Goal: Transaction & Acquisition: Download file/media

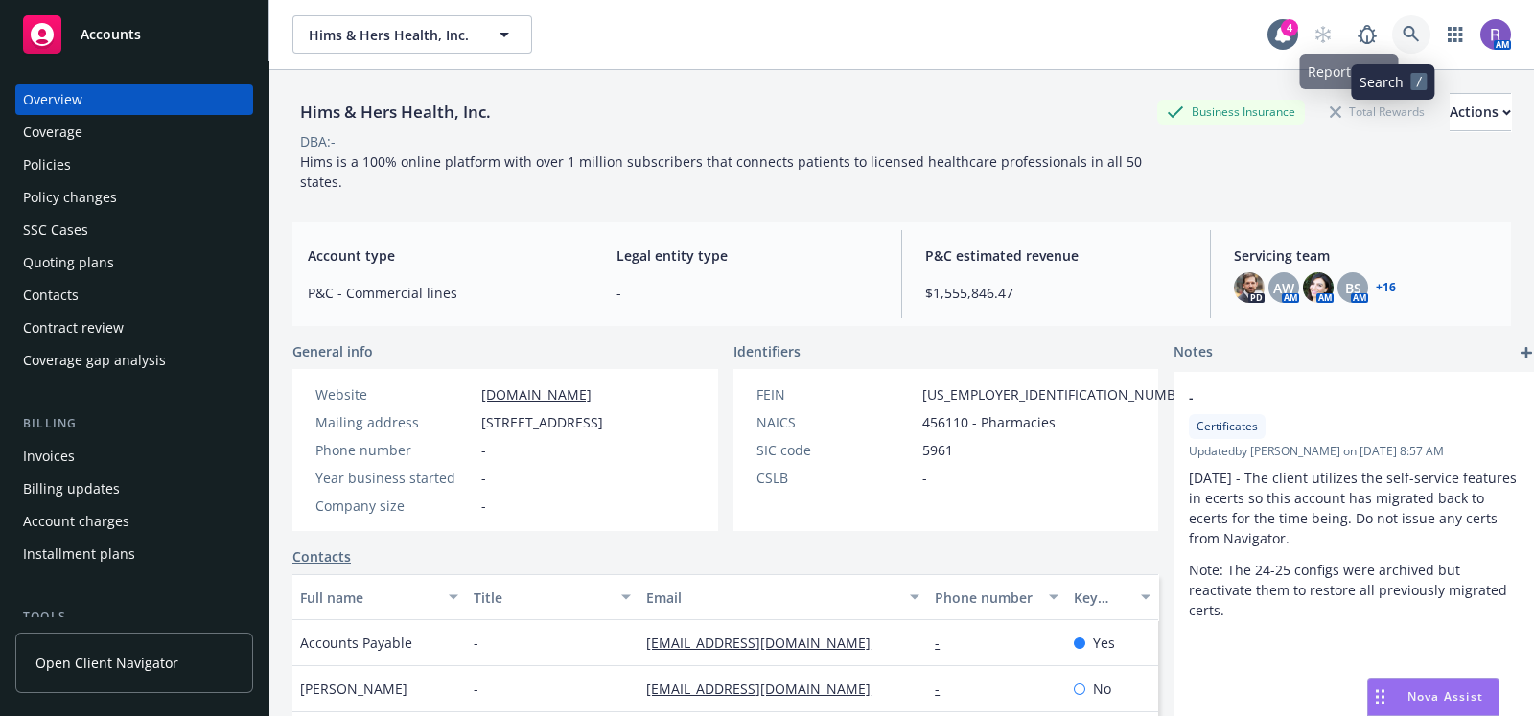
click at [1403, 30] on icon at bounding box center [1411, 34] width 17 height 17
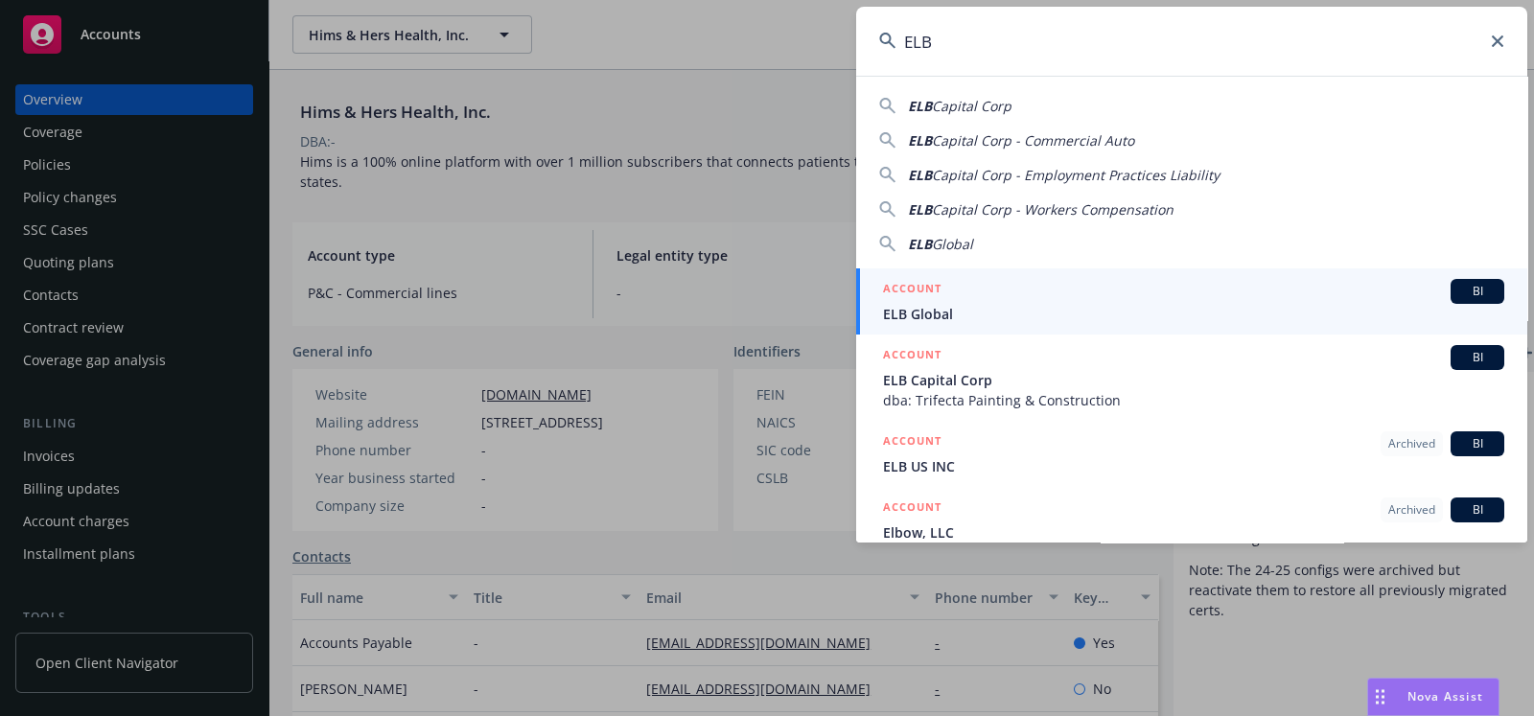
type input "ELB"
click at [1021, 303] on div "ACCOUNT BI" at bounding box center [1193, 291] width 621 height 25
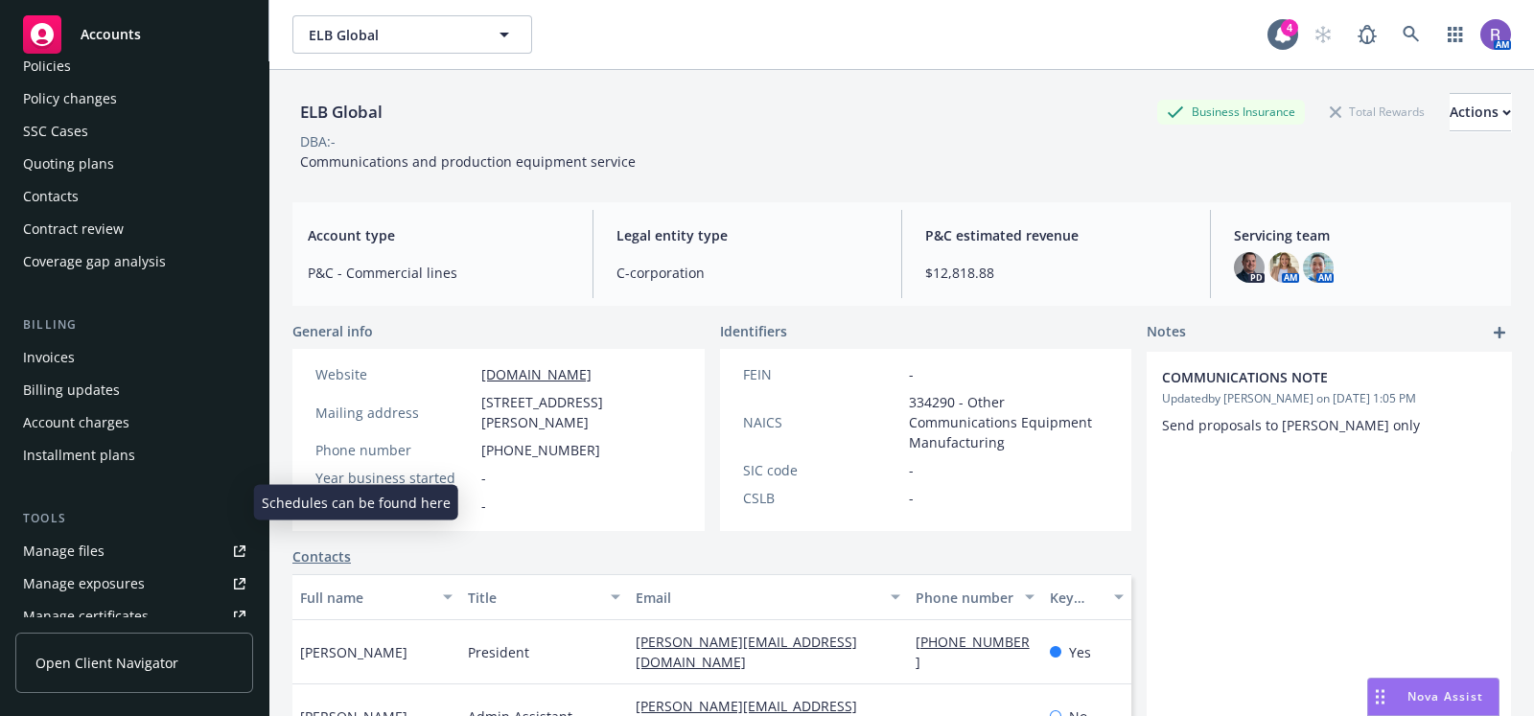
scroll to position [191, 0]
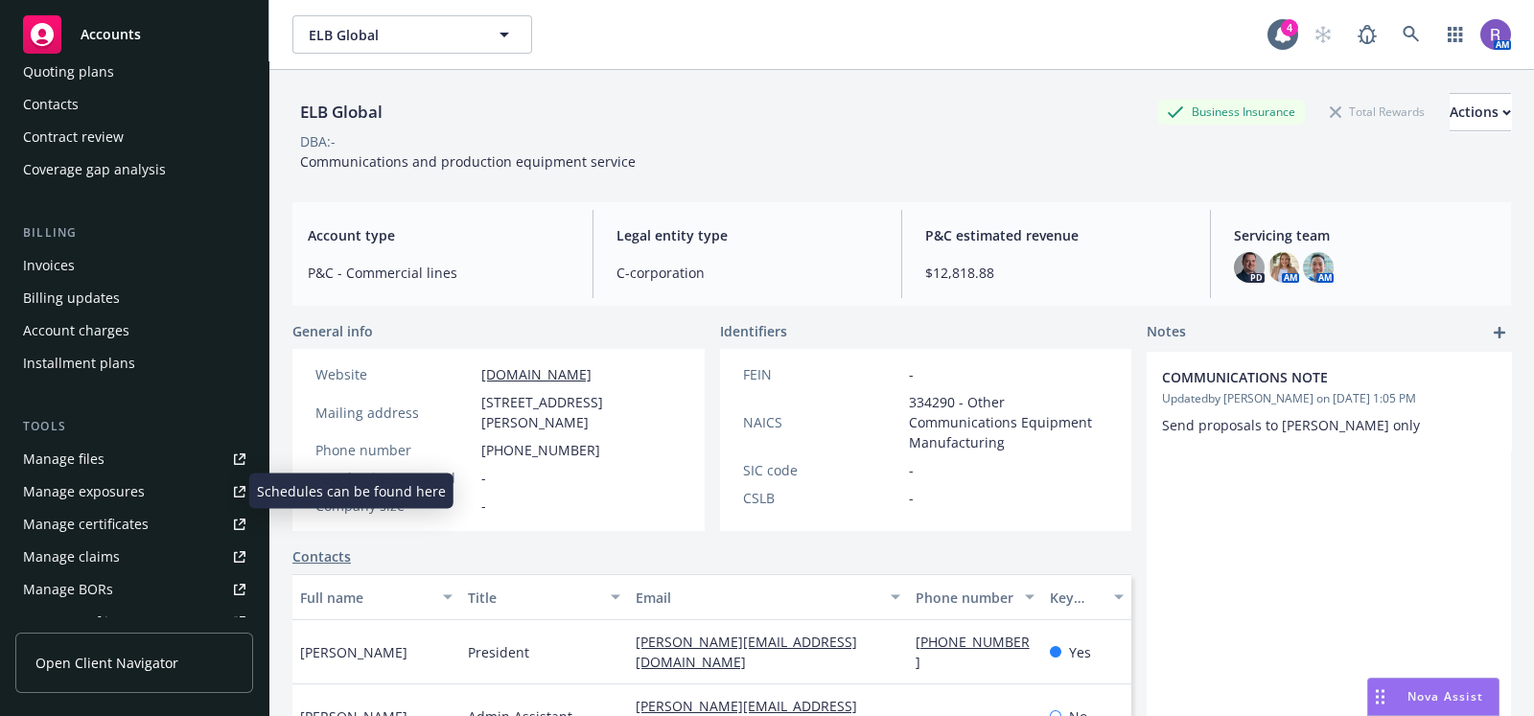
click at [114, 525] on div "Manage certificates" at bounding box center [86, 524] width 126 height 31
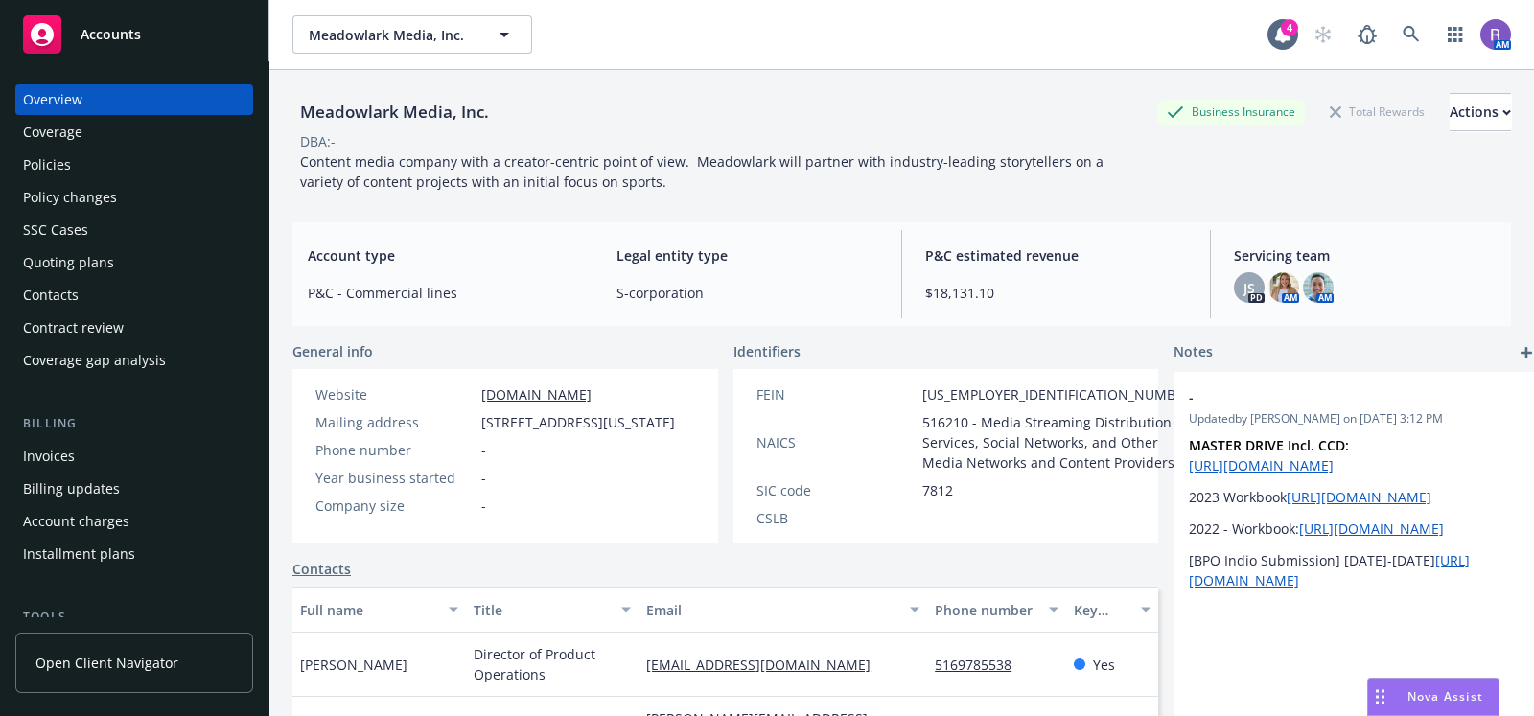
click at [123, 262] on div "Quoting plans" at bounding box center [134, 262] width 222 height 31
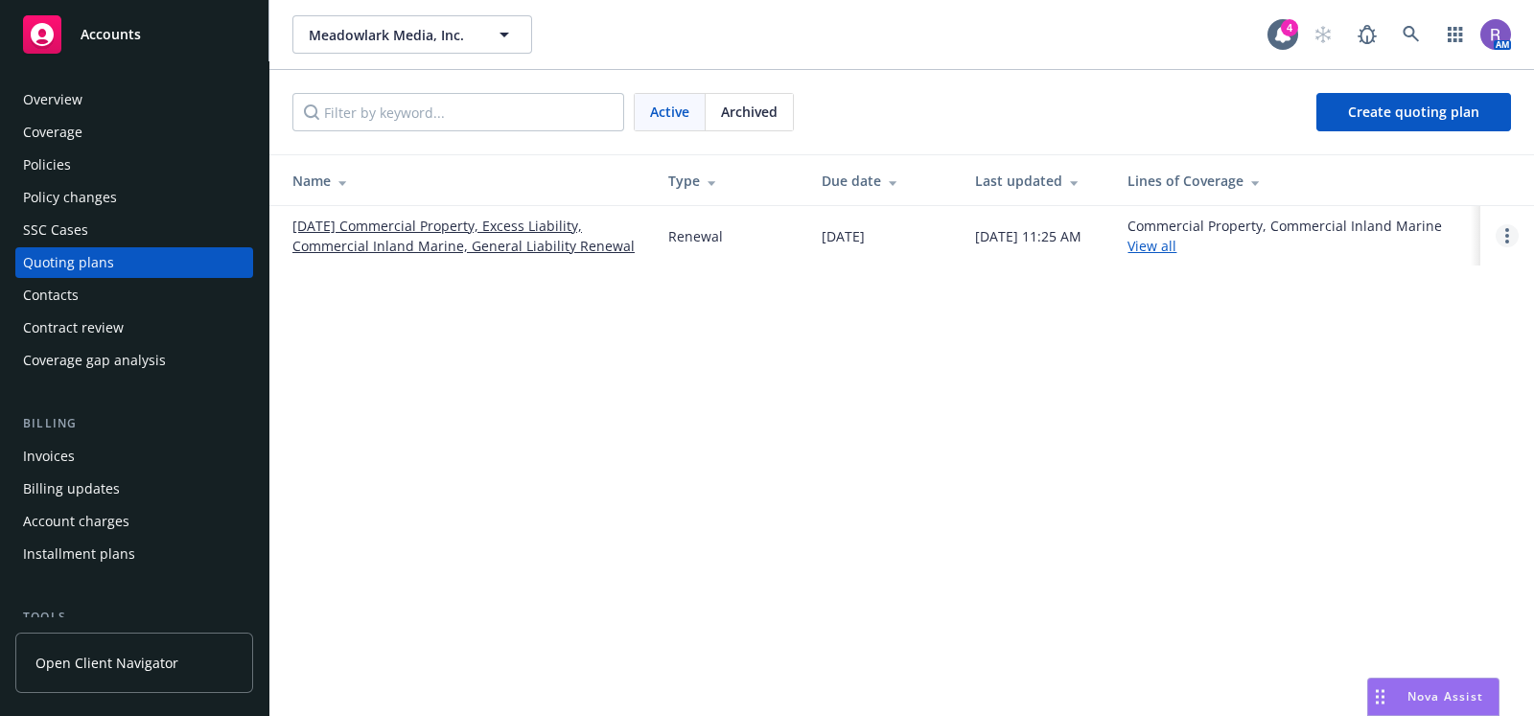
click at [1512, 241] on link "Open options" at bounding box center [1507, 235] width 23 height 23
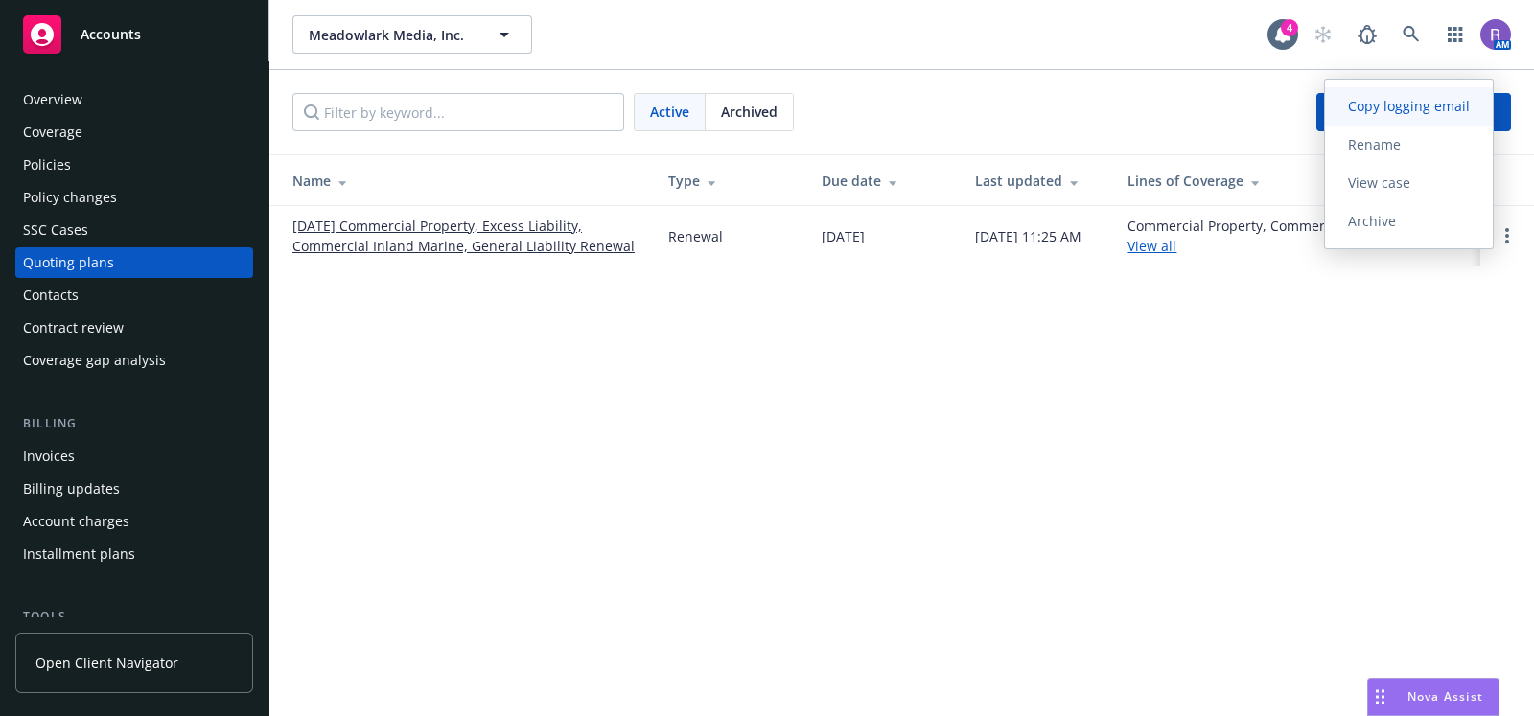
click at [1374, 115] on span "Copy logging email" at bounding box center [1409, 106] width 168 height 18
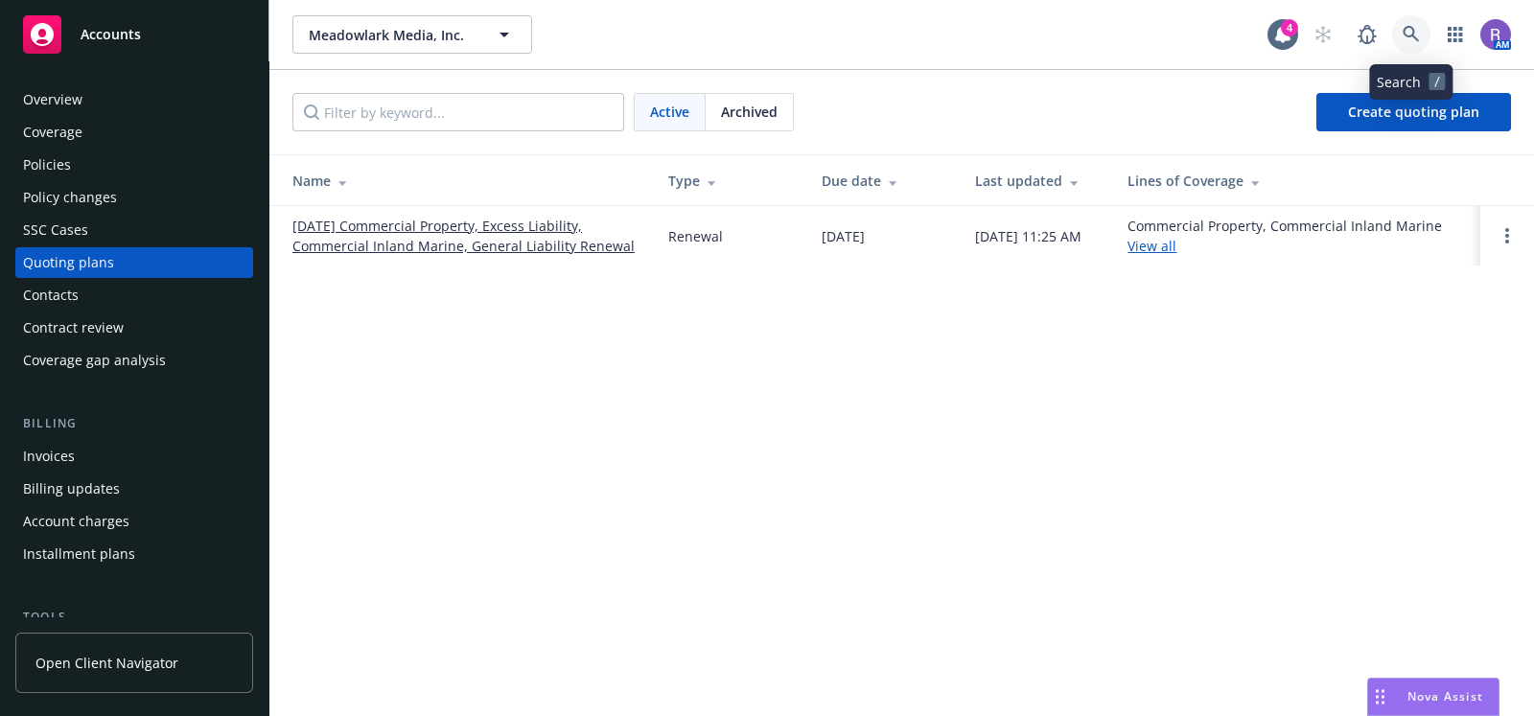
click at [1400, 35] on link at bounding box center [1411, 34] width 38 height 38
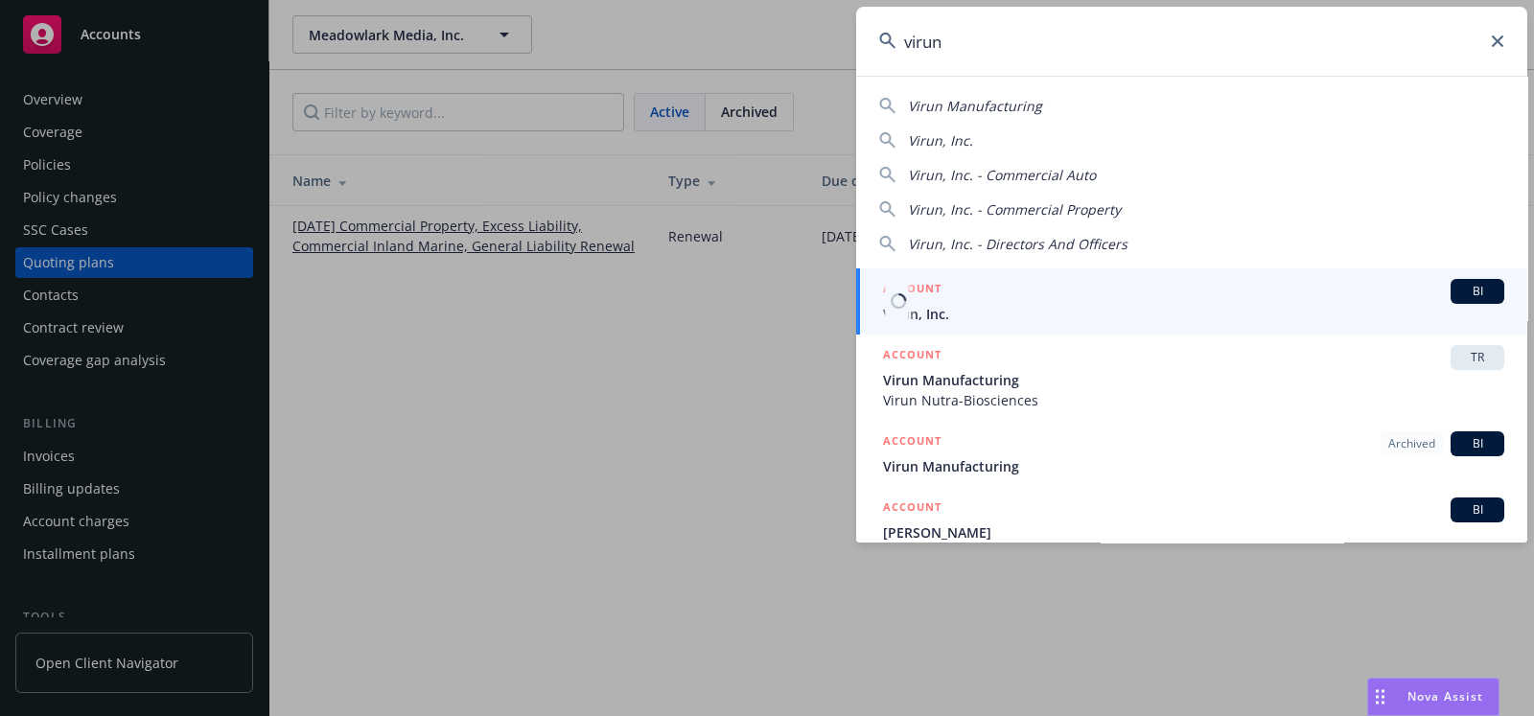
type input "virun"
click at [937, 308] on span "Virun, Inc." at bounding box center [1193, 314] width 621 height 20
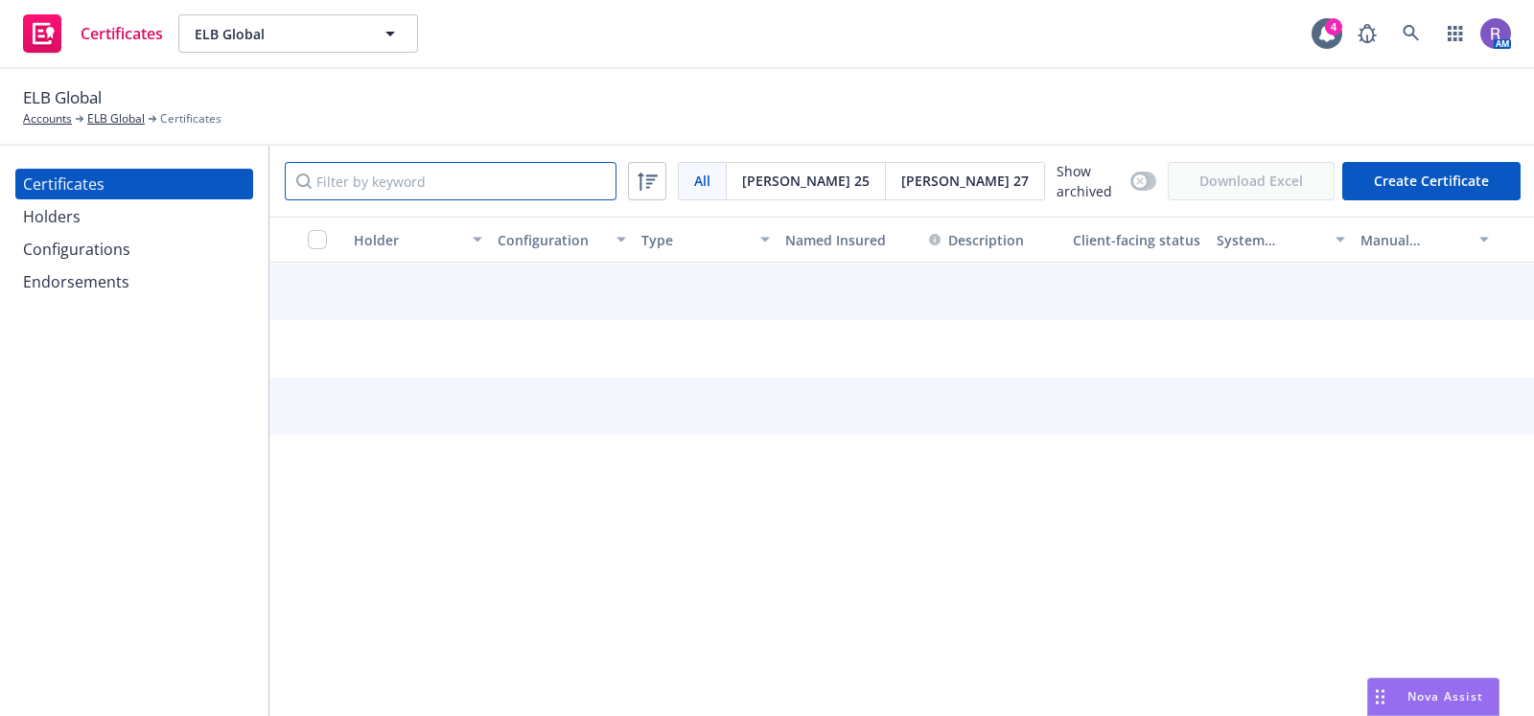
click at [400, 172] on input "Filter by keyword" at bounding box center [451, 181] width 332 height 38
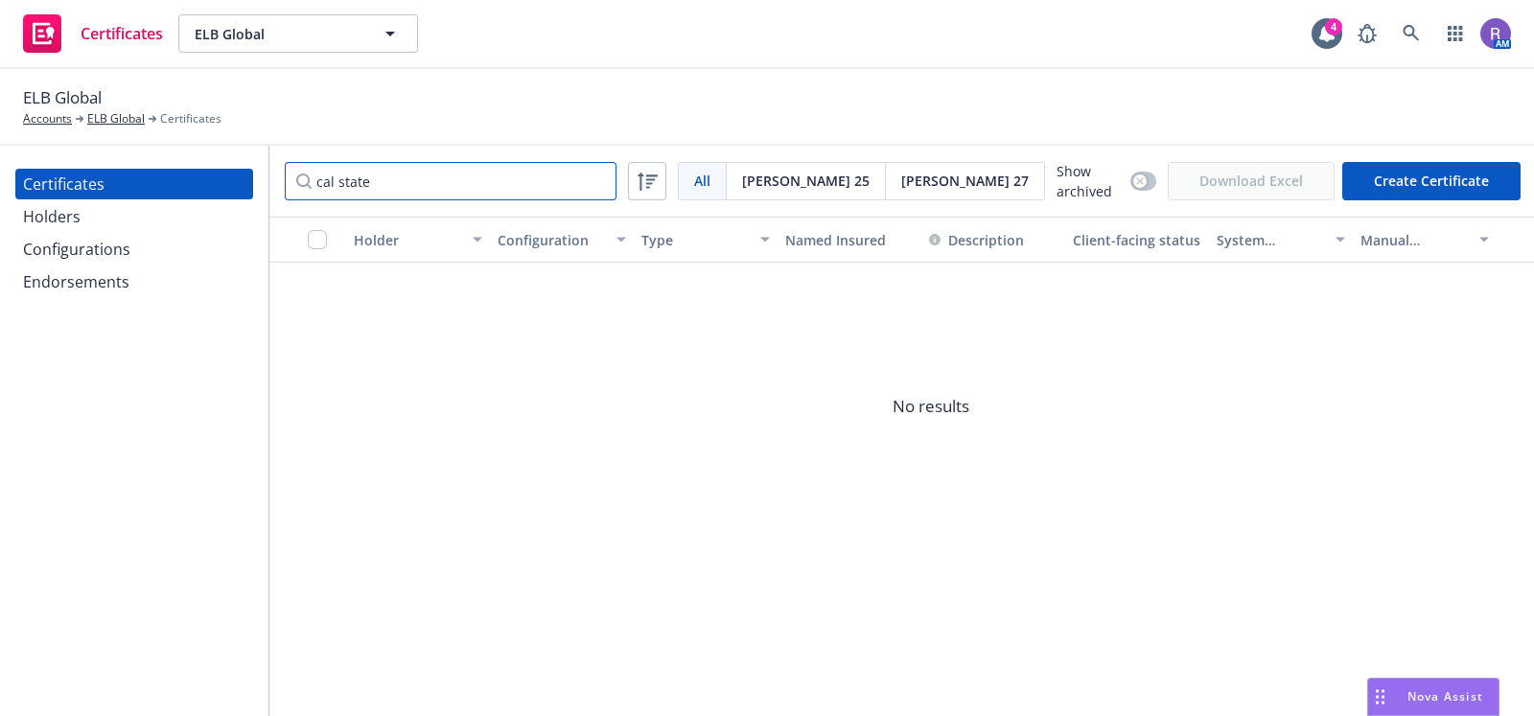
click at [419, 179] on input "cal state" at bounding box center [451, 181] width 332 height 38
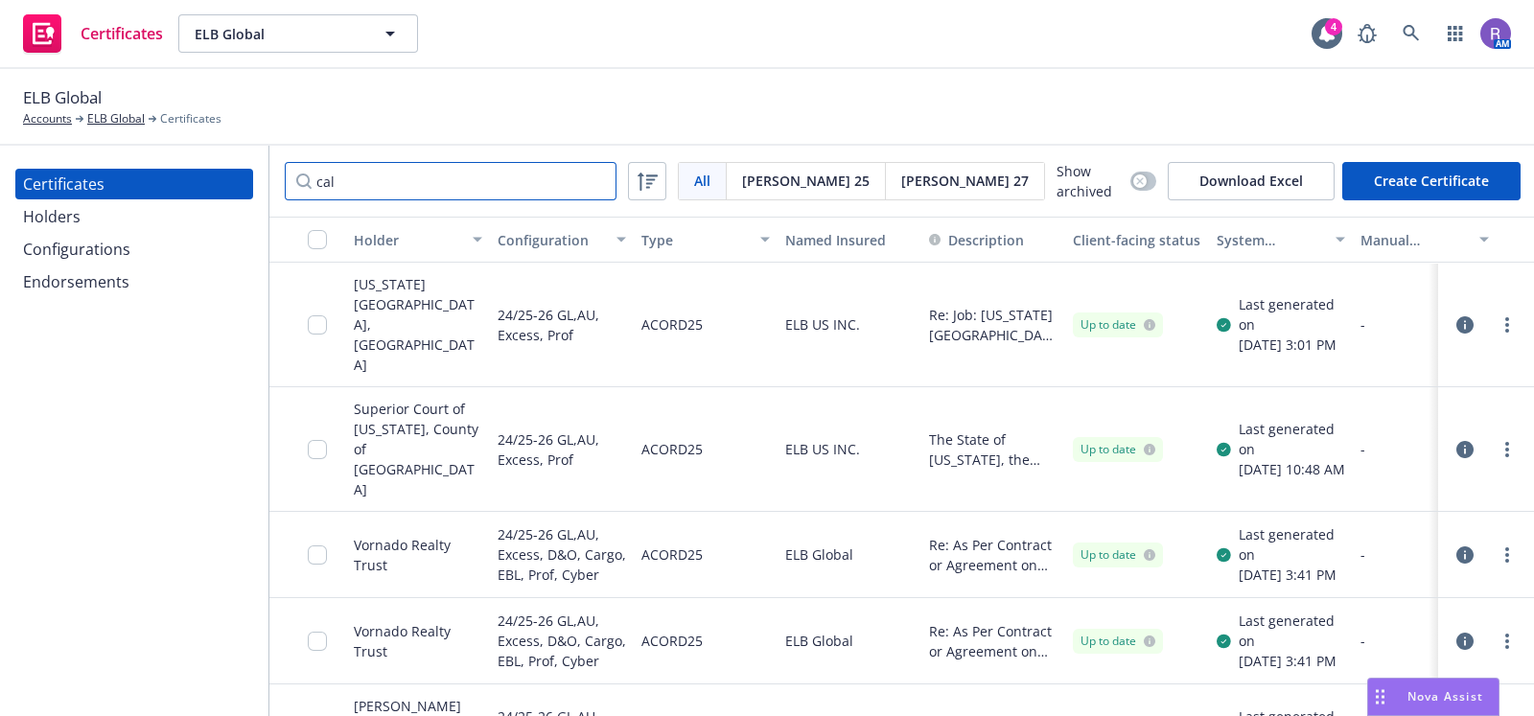
click at [409, 189] on input "cal" at bounding box center [451, 181] width 332 height 38
paste input "California State University, Los Angeles"
type input "Californi"
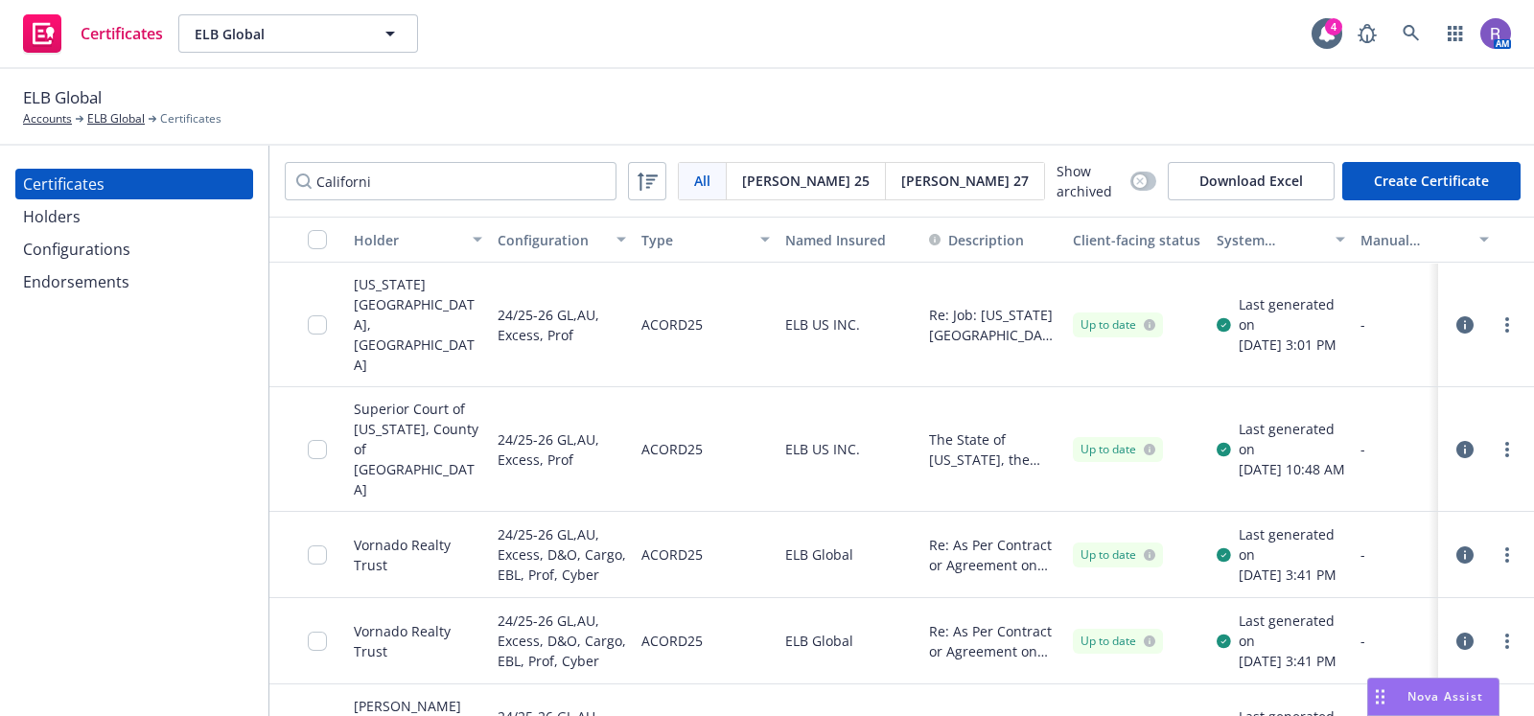
click at [1457, 316] on icon "button" at bounding box center [1465, 324] width 17 height 17
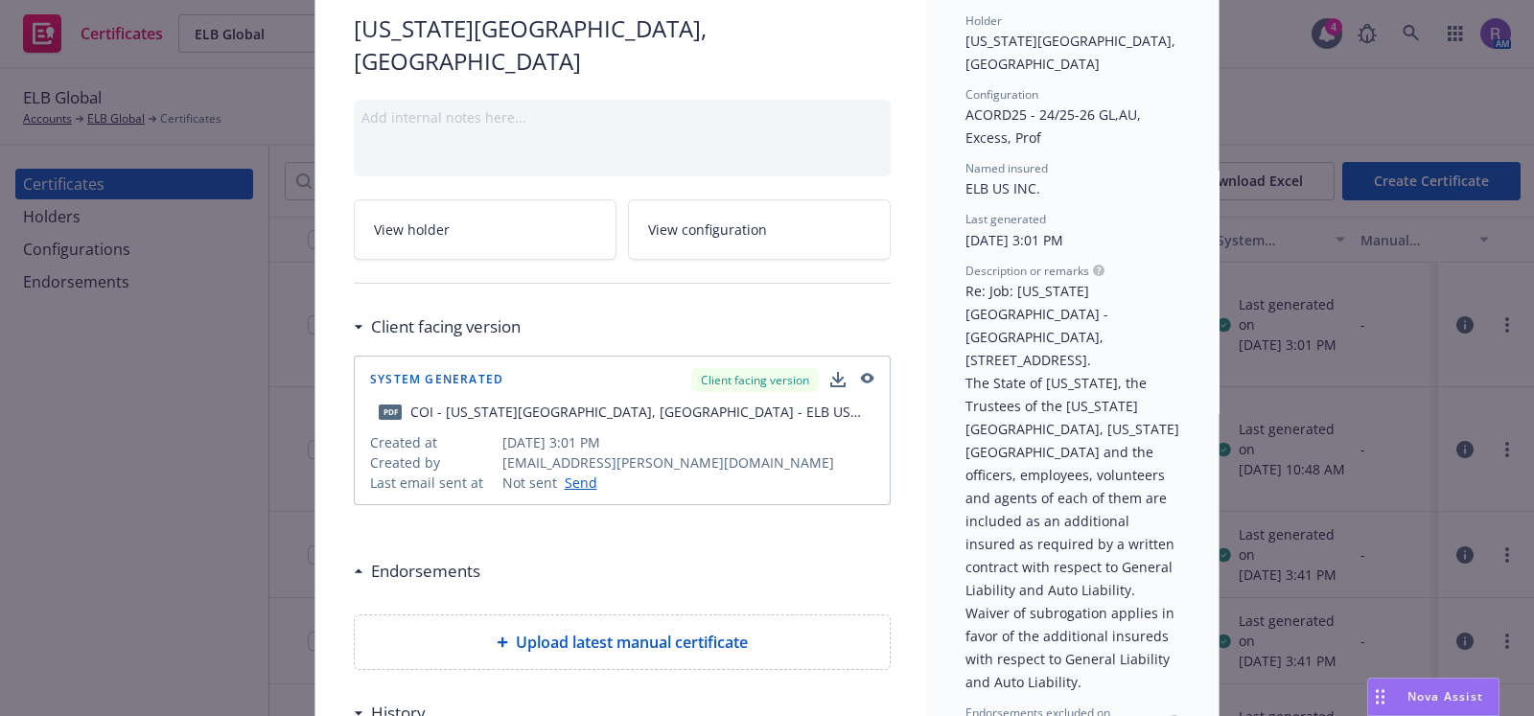
scroll to position [144, 0]
click at [832, 373] on icon "button" at bounding box center [838, 379] width 12 height 12
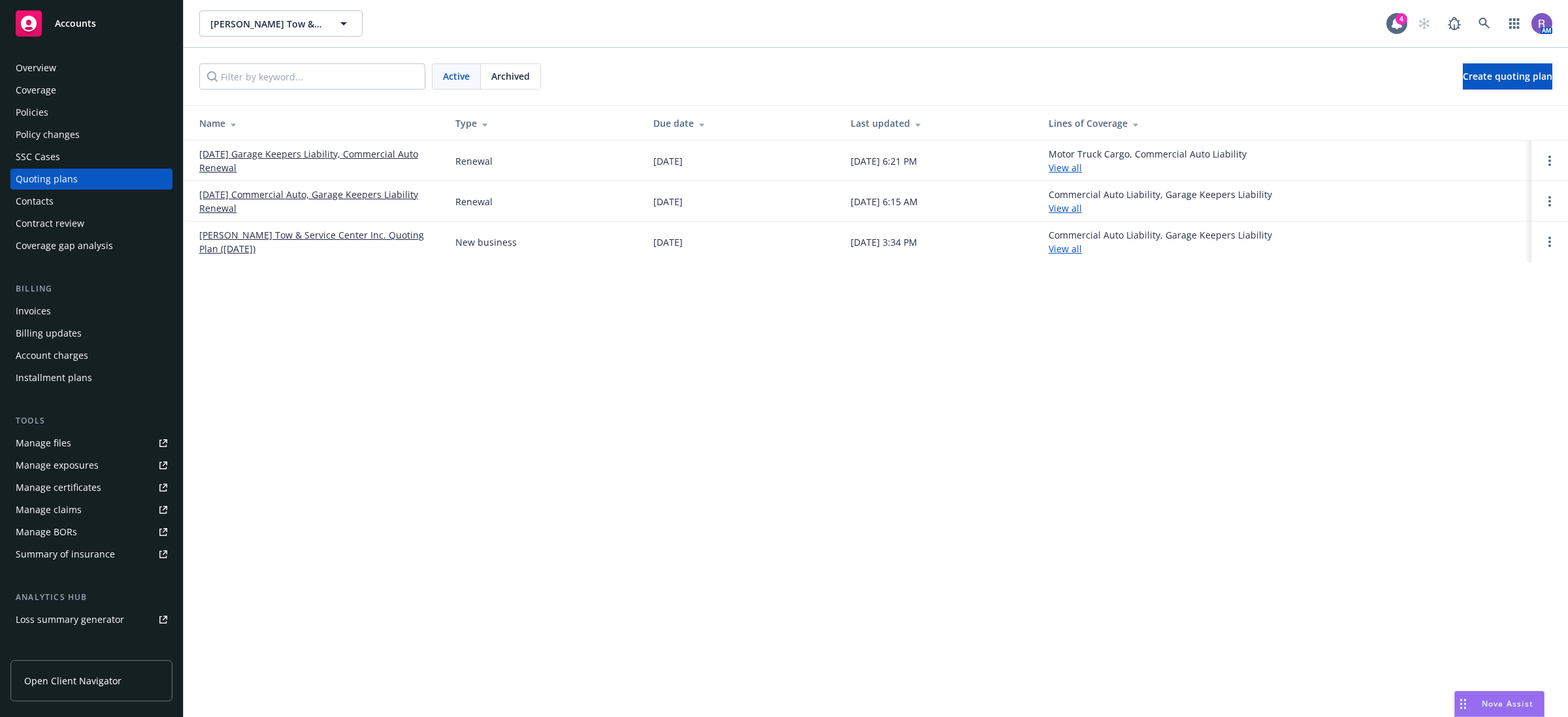
click at [358, 153] on link "09/01/25 Garage Keepers Liability, Commercial Auto Renewal" at bounding box center [316, 161] width 235 height 27
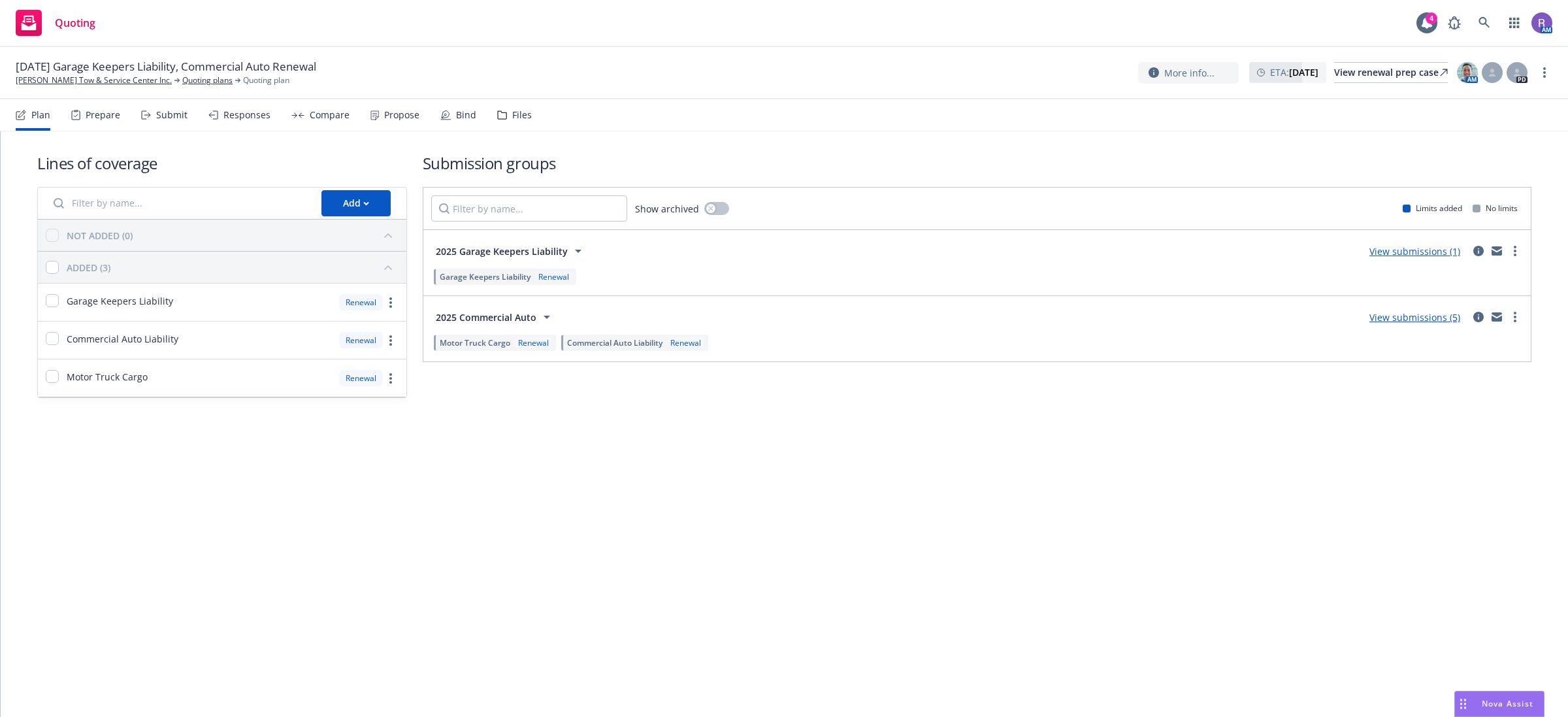
click at [260, 119] on div "Responses" at bounding box center [247, 115] width 47 height 10
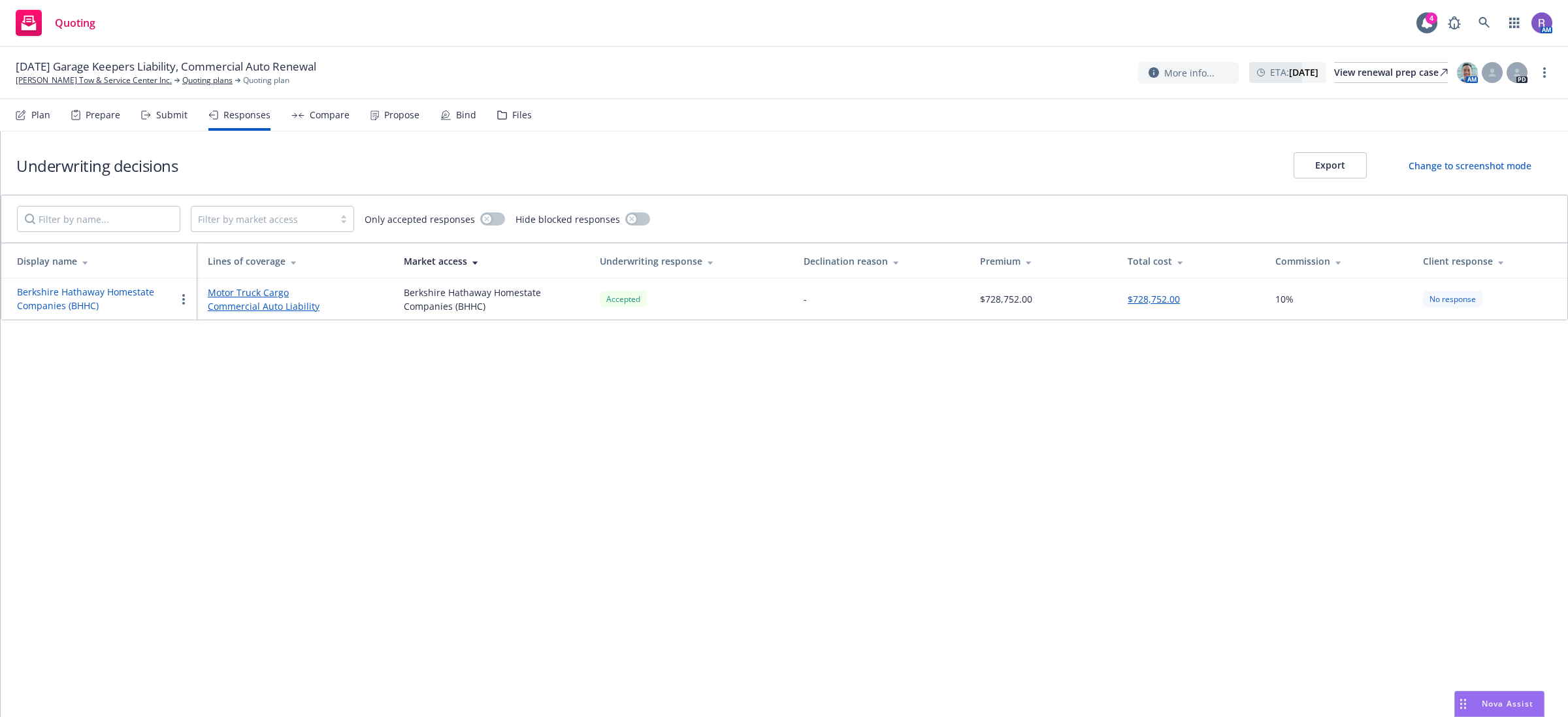
click at [91, 296] on button "Berkshire Hathaway Homestate Companies (BHHC)" at bounding box center [96, 299] width 159 height 27
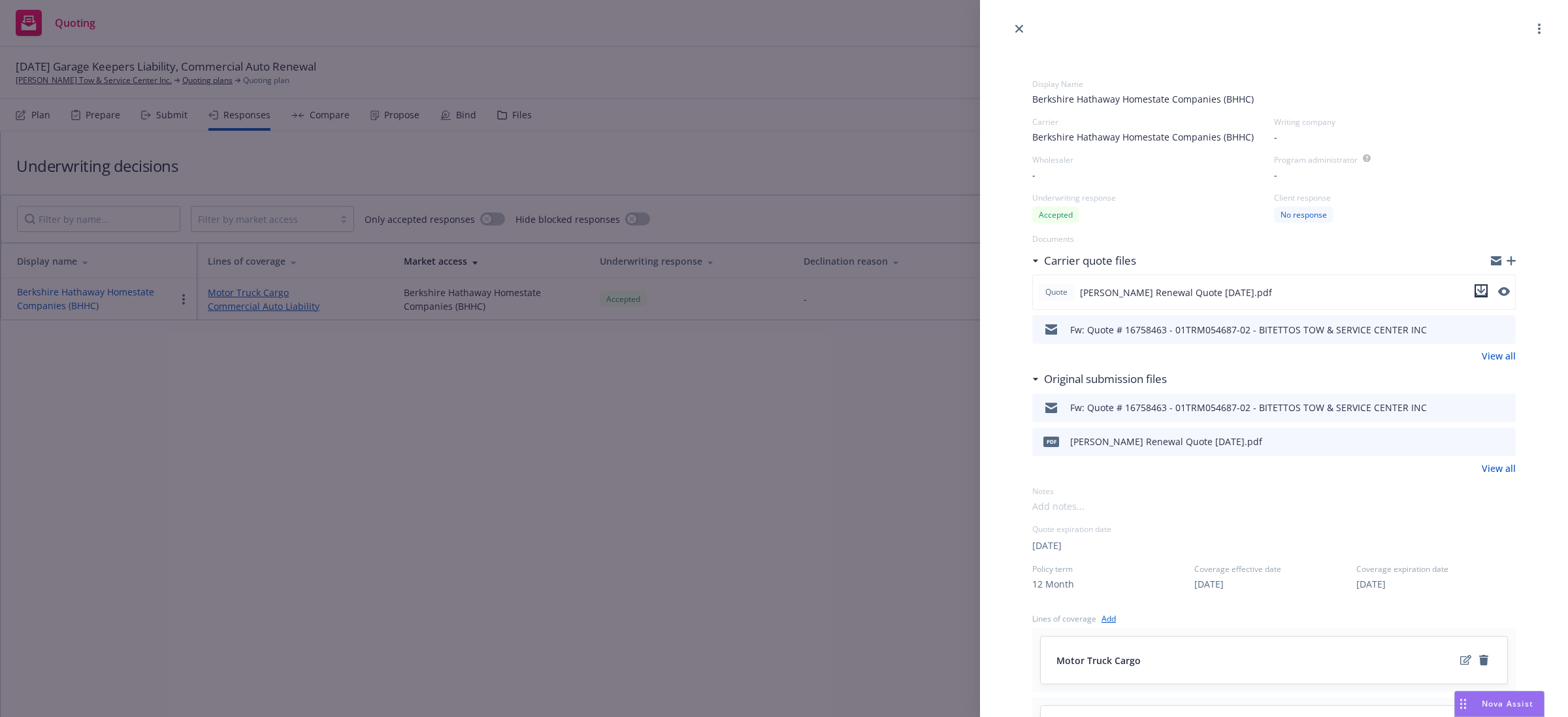
click at [1476, 291] on icon "download file" at bounding box center [1481, 290] width 10 height 10
click at [725, 579] on div "Display Name Berkshire Hathaway Homestate Companies (BHHC) Carrier Berkshire Ha…" at bounding box center [784, 358] width 1568 height 717
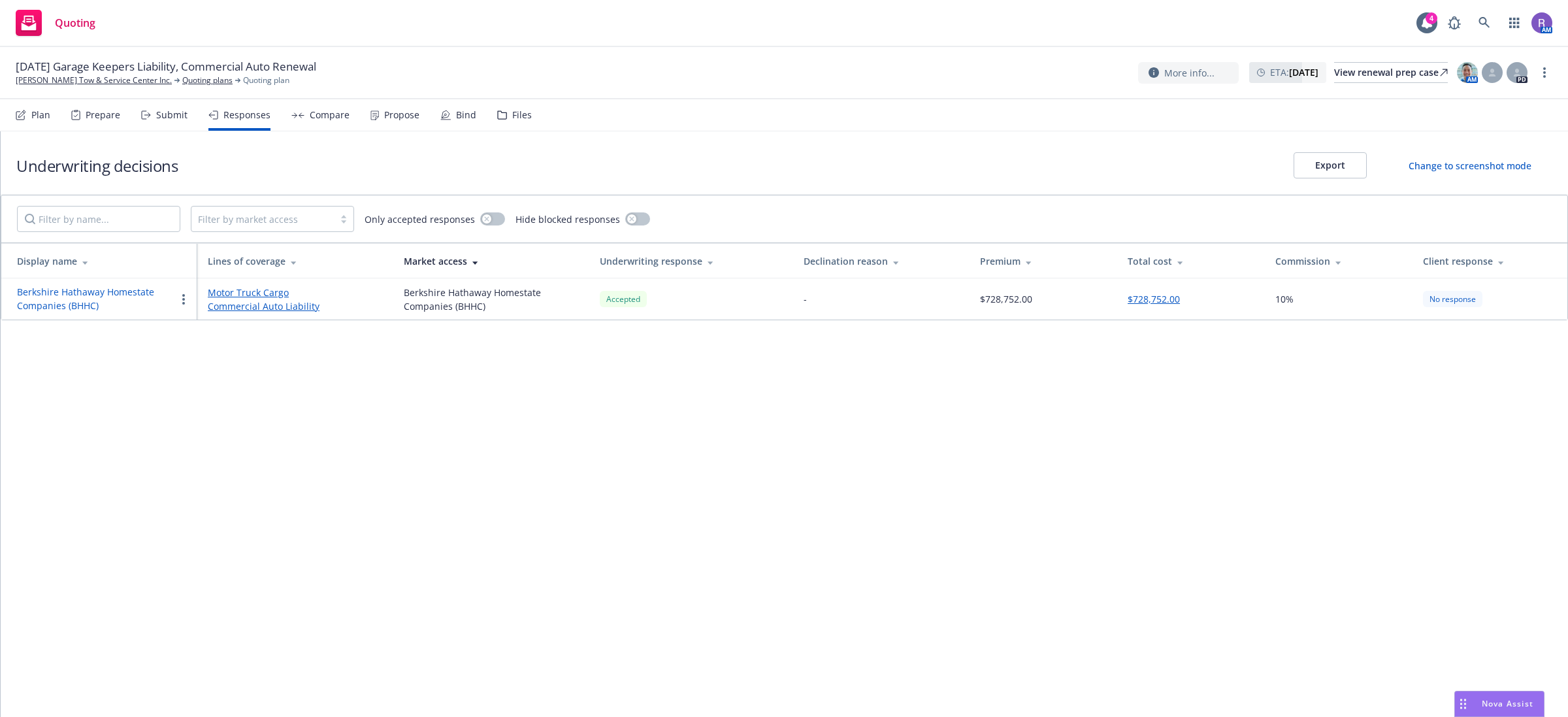
click at [1484, 696] on div "Nova Assist" at bounding box center [1500, 704] width 89 height 25
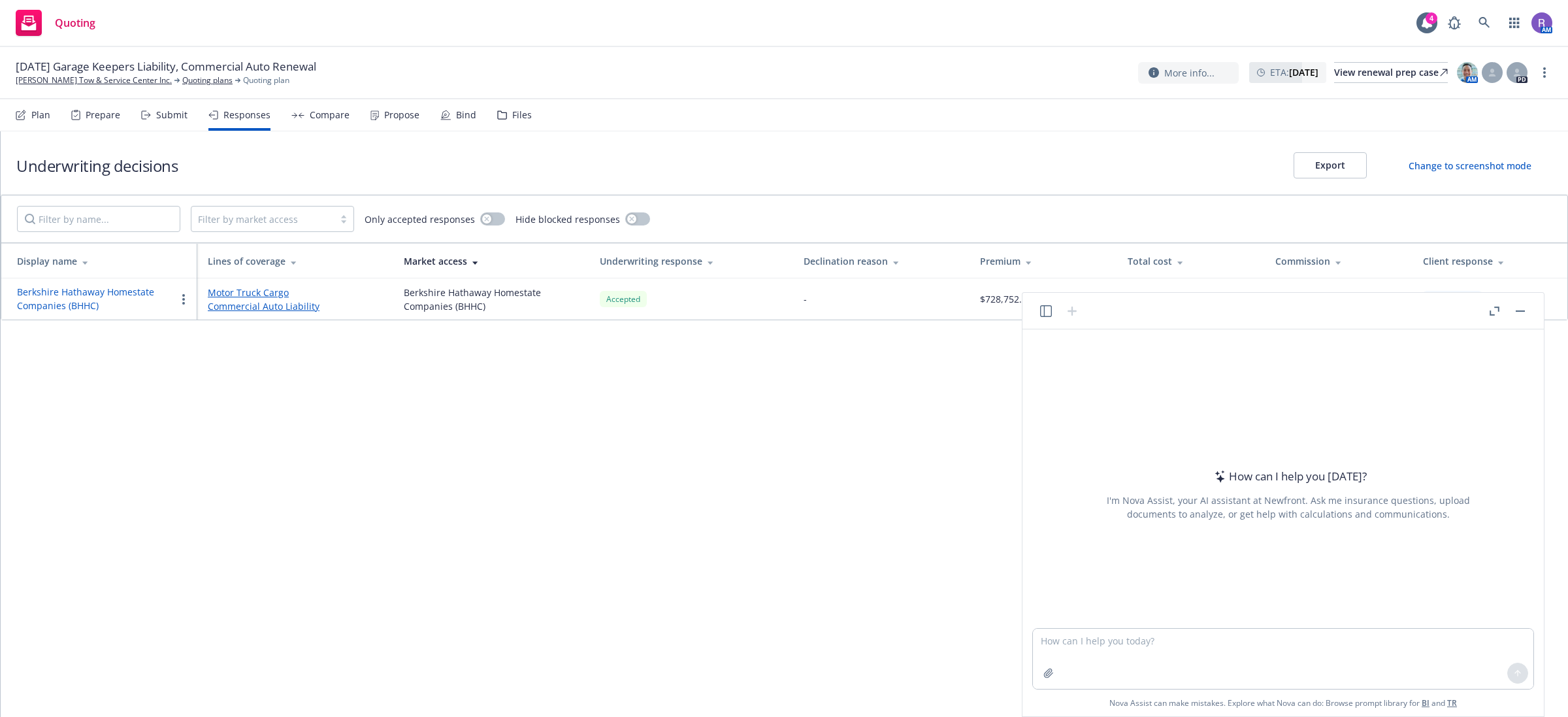
click at [1485, 703] on div "How can I help you [DATE]? I'm Nova Assist, your AI assistant at Newfront. Ask …" at bounding box center [1283, 523] width 521 height 387
click at [1036, 311] on header at bounding box center [1283, 311] width 521 height 37
click at [1045, 311] on icon "button" at bounding box center [1046, 311] width 12 height 12
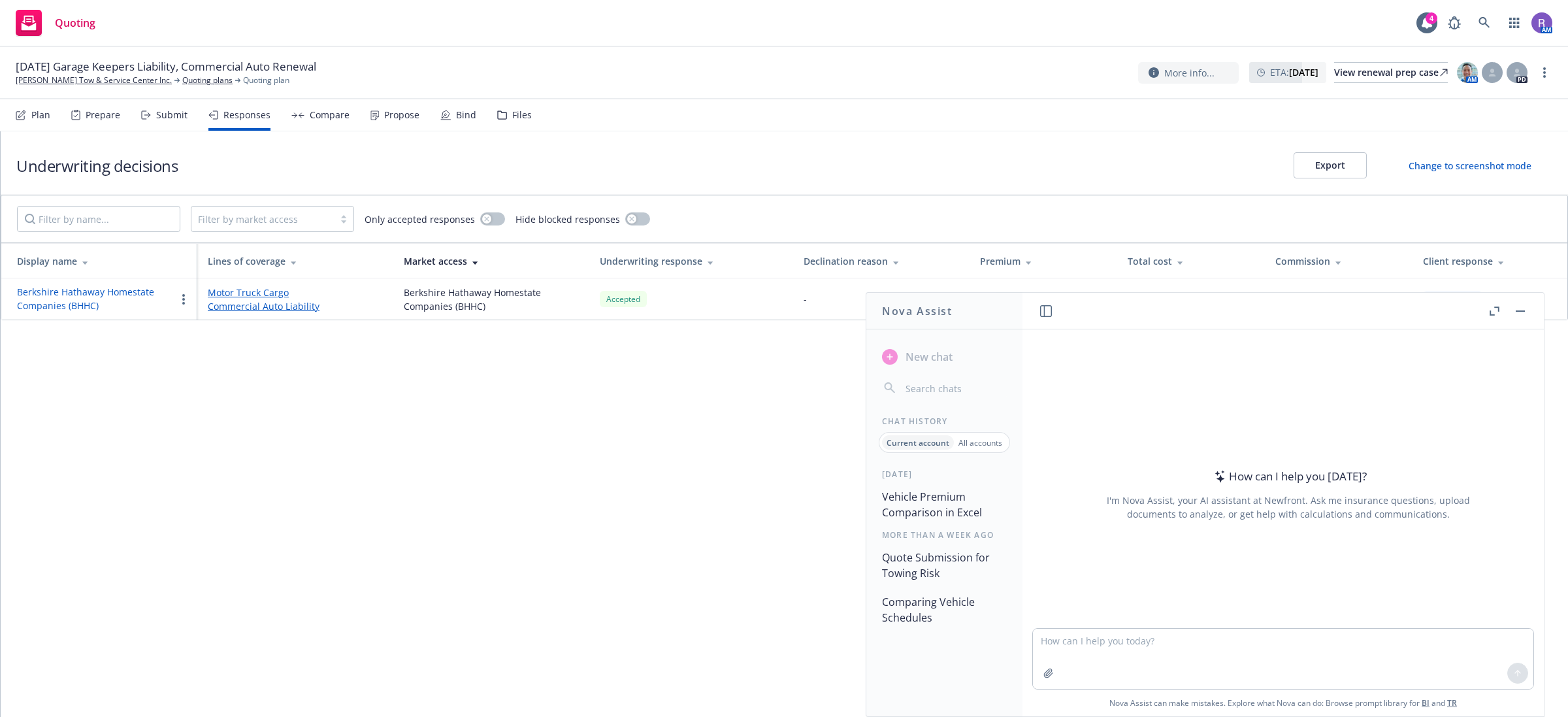
click at [926, 508] on button "Vehicle Premium Comparison in Excel" at bounding box center [944, 505] width 136 height 40
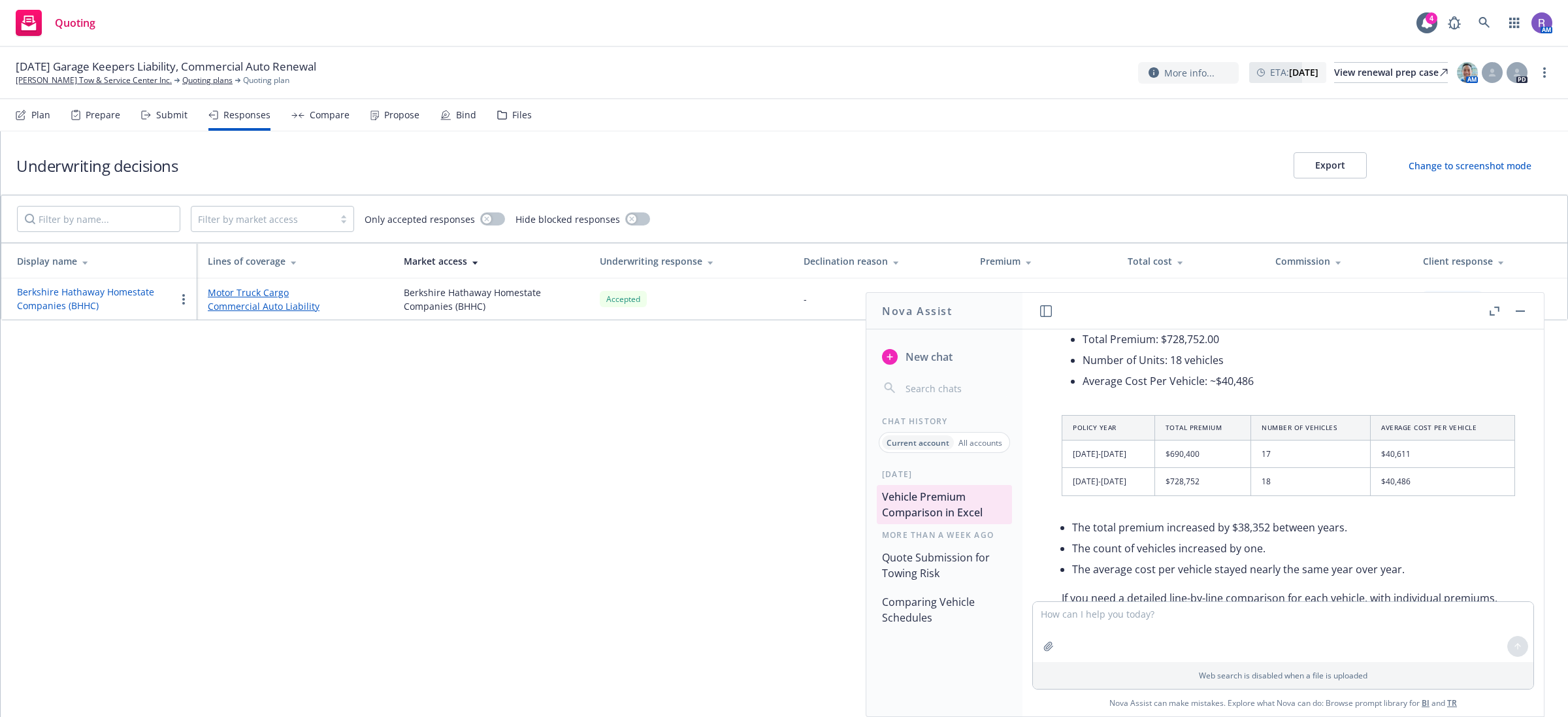
scroll to position [393, 0]
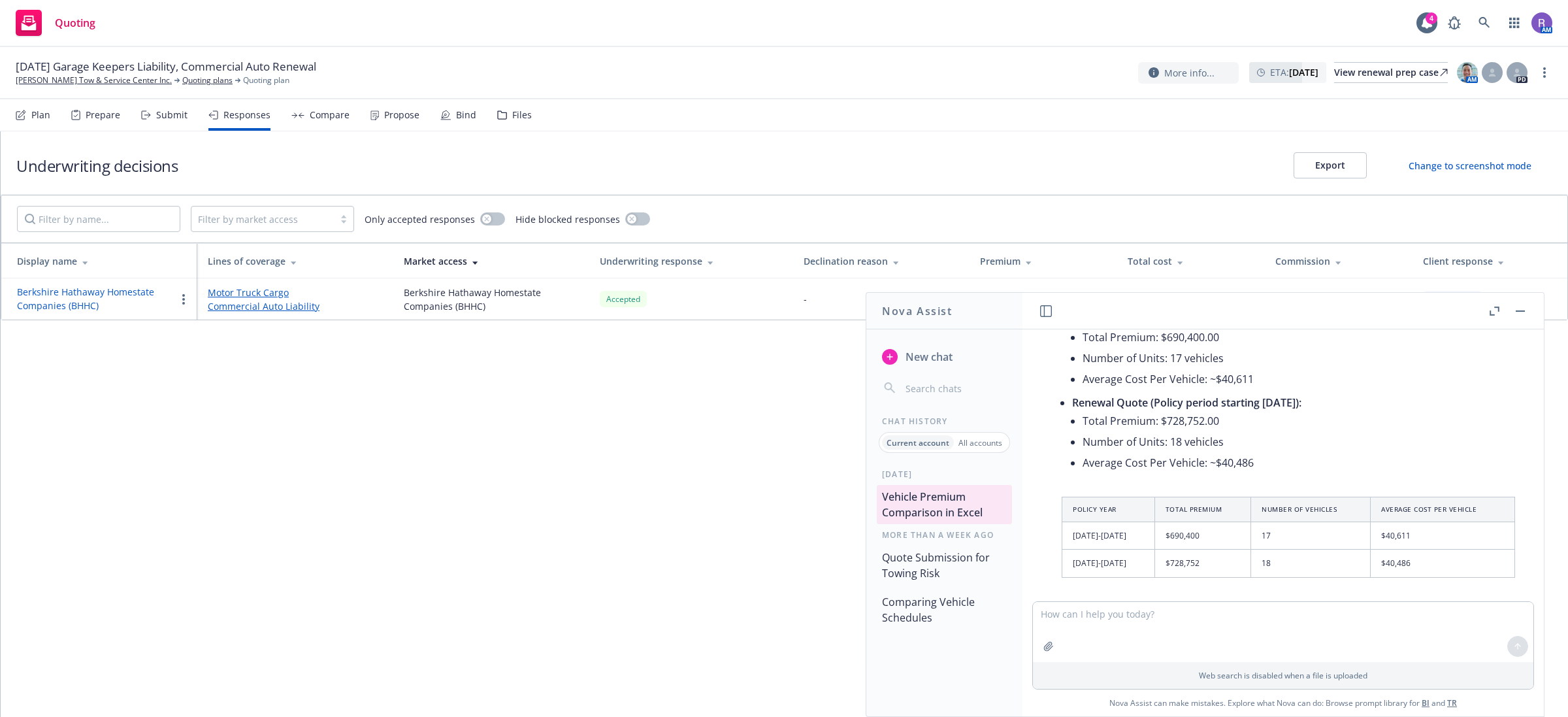
drag, startPoint x: 585, startPoint y: 488, endPoint x: 603, endPoint y: 279, distance: 209.8
click at [586, 487] on div "Underwriting decisions Export Change to screenshot mode Filter by market access…" at bounding box center [784, 424] width 1568 height 585
click at [512, 118] on div "Files" at bounding box center [522, 115] width 20 height 10
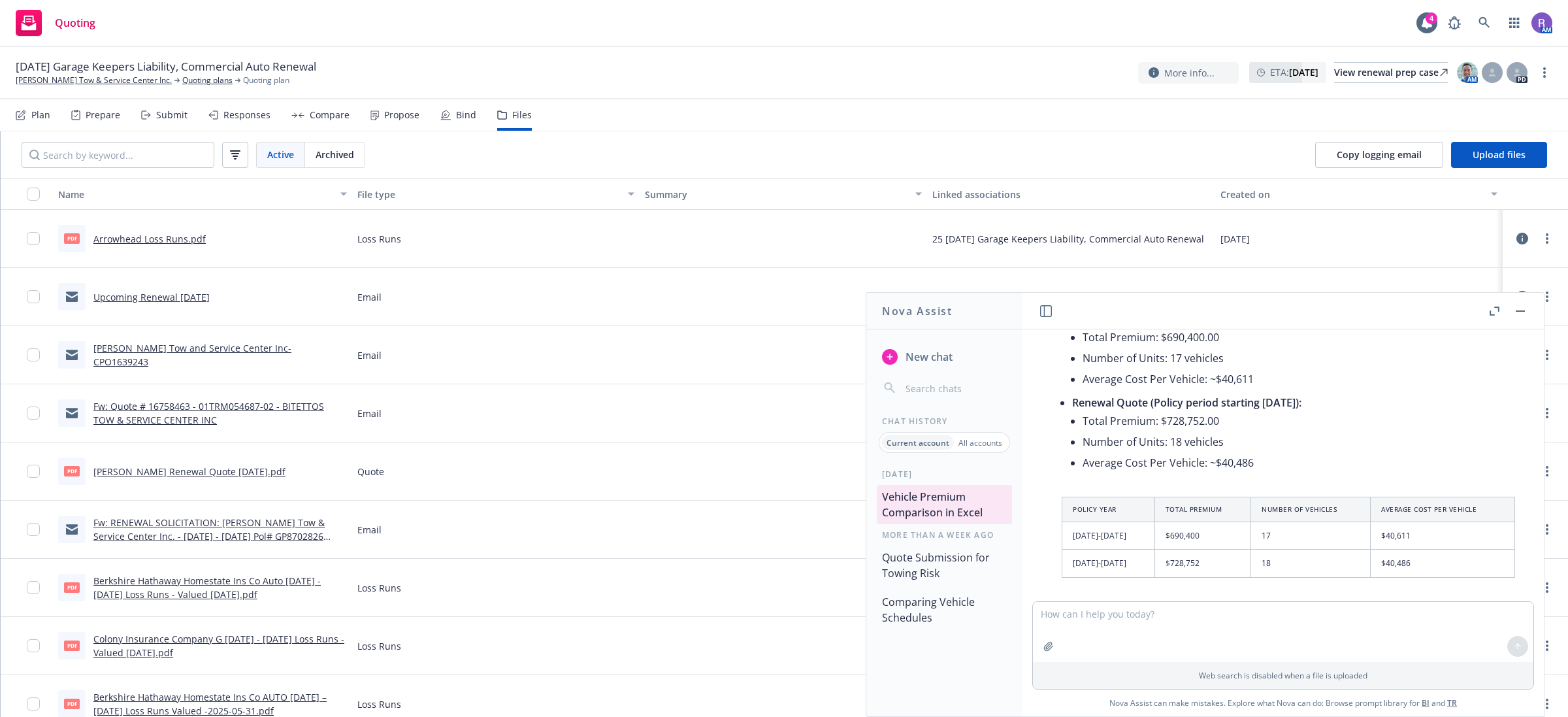
click at [121, 234] on link "Arrowhead Loss Runs.pdf" at bounding box center [149, 239] width 112 height 12
click at [1513, 310] on button "button" at bounding box center [1520, 311] width 16 height 16
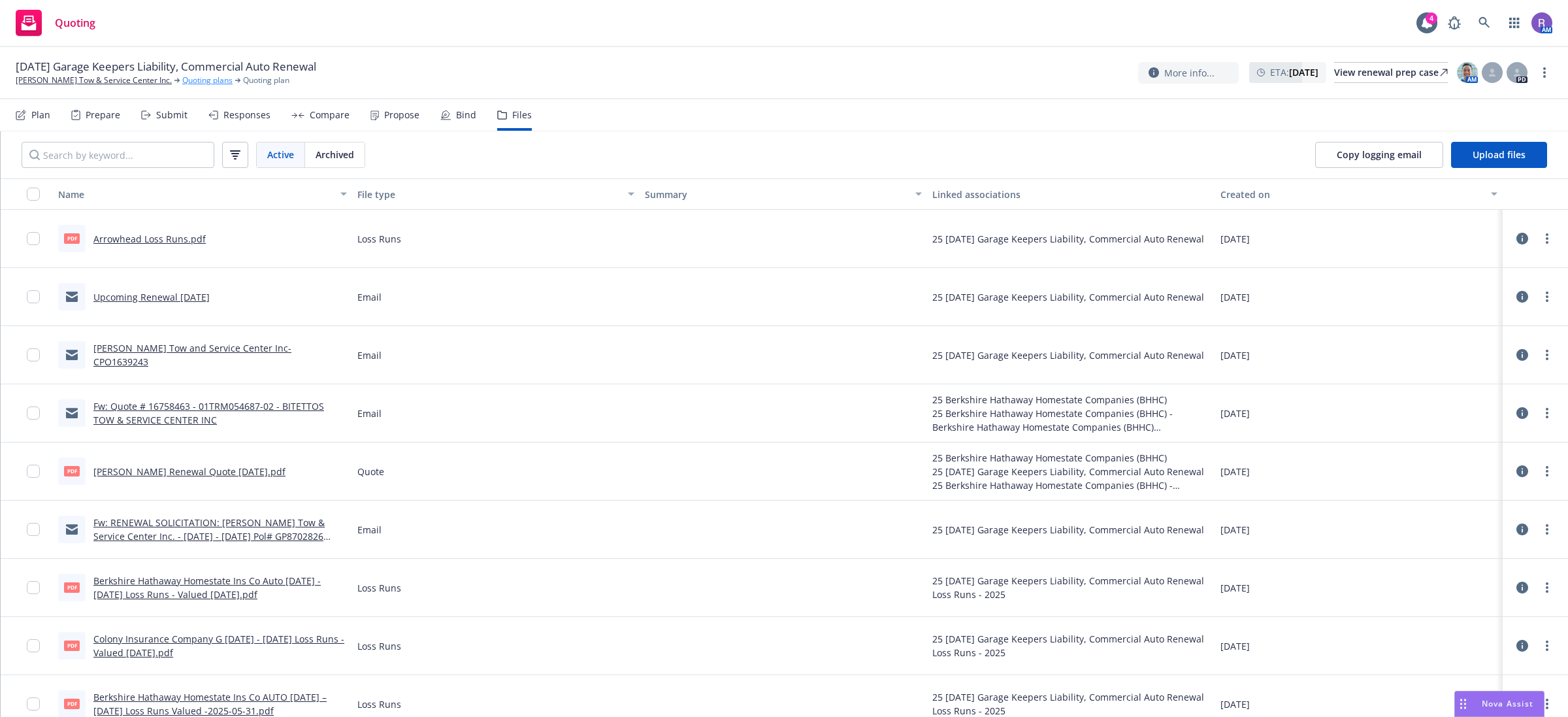
click at [183, 82] on link "Quoting plans" at bounding box center [208, 80] width 50 height 12
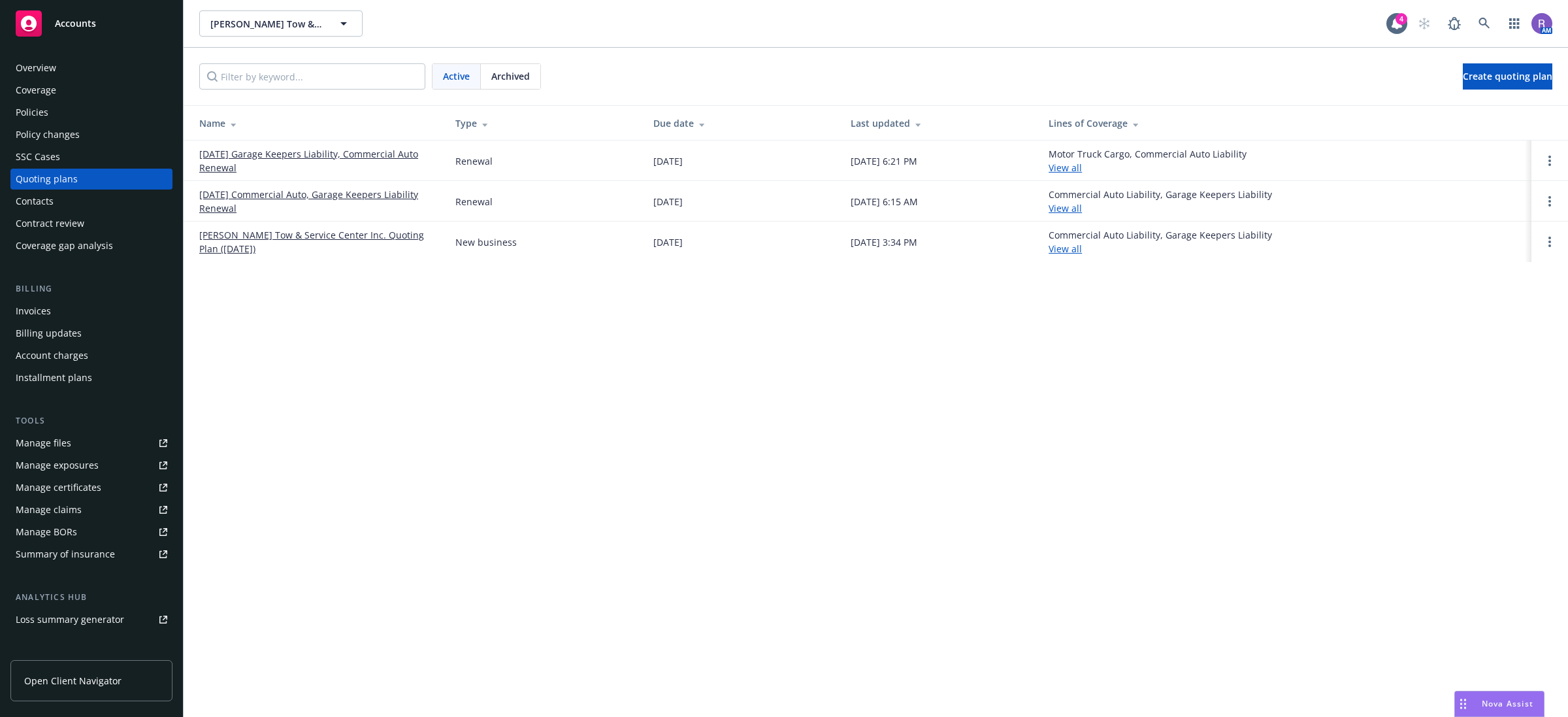
click at [353, 192] on link "[DATE] Commercial Auto, Garage Keepers Liability Renewal" at bounding box center [316, 201] width 235 height 27
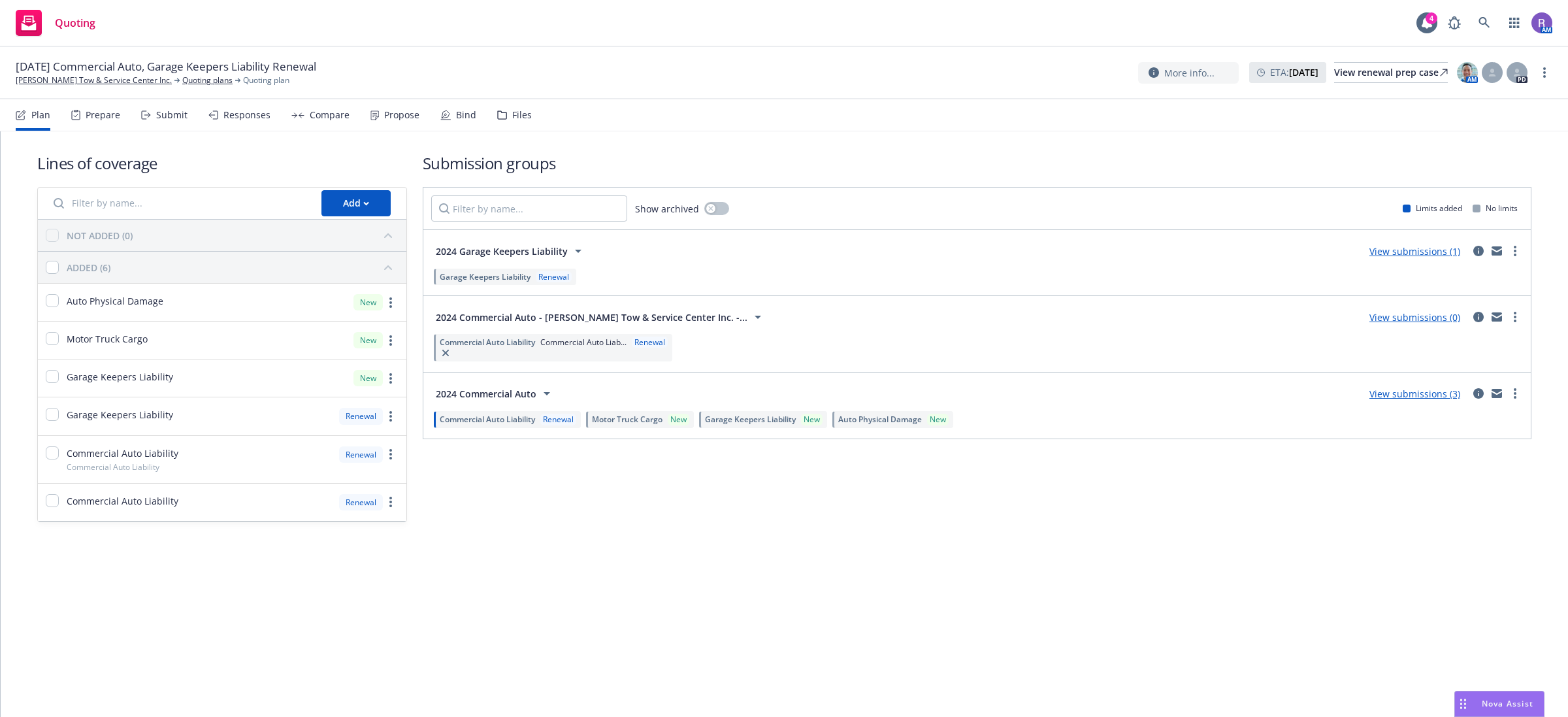
click at [517, 119] on div "Files" at bounding box center [522, 115] width 20 height 10
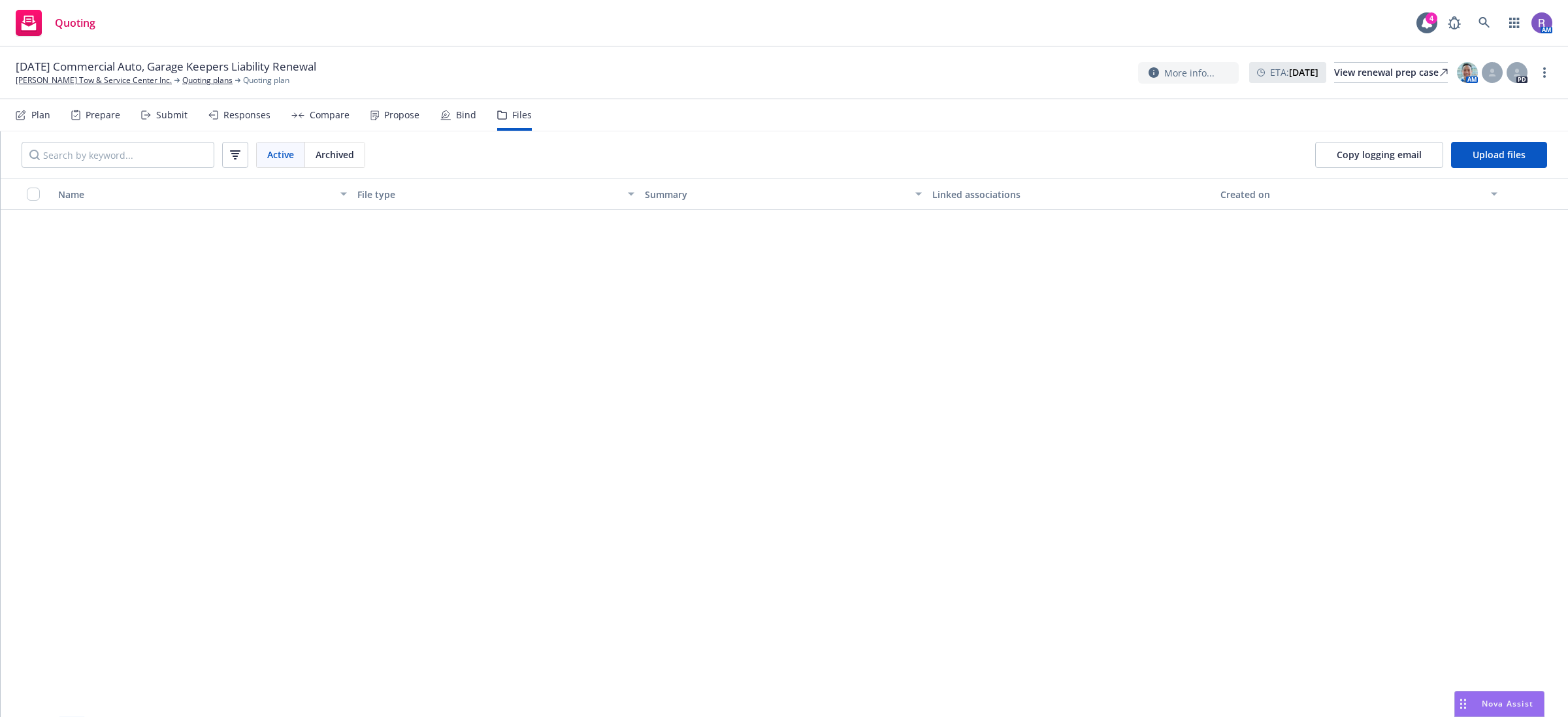
scroll to position [3186, 0]
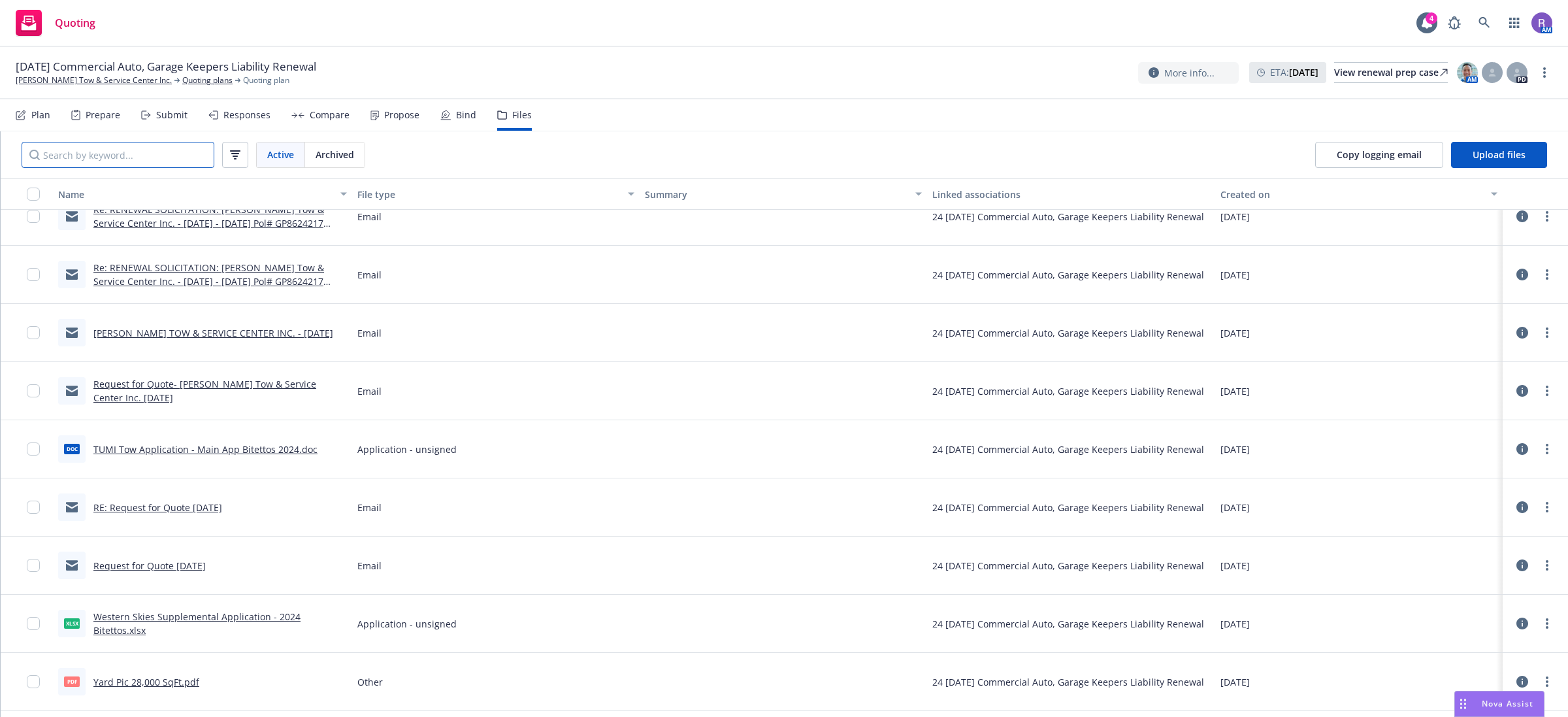
click at [176, 148] on input "Search by keyword..." at bounding box center [118, 155] width 193 height 26
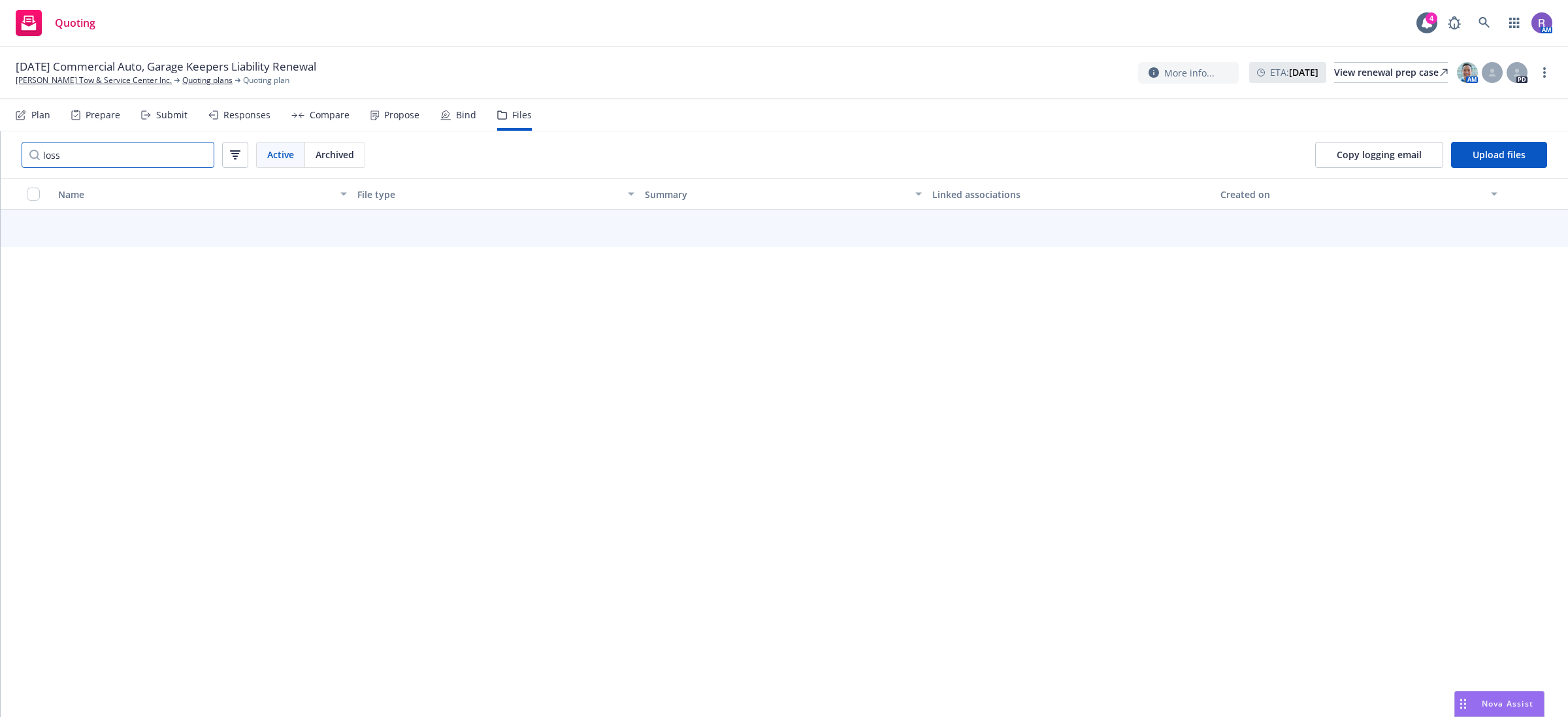
scroll to position [0, 0]
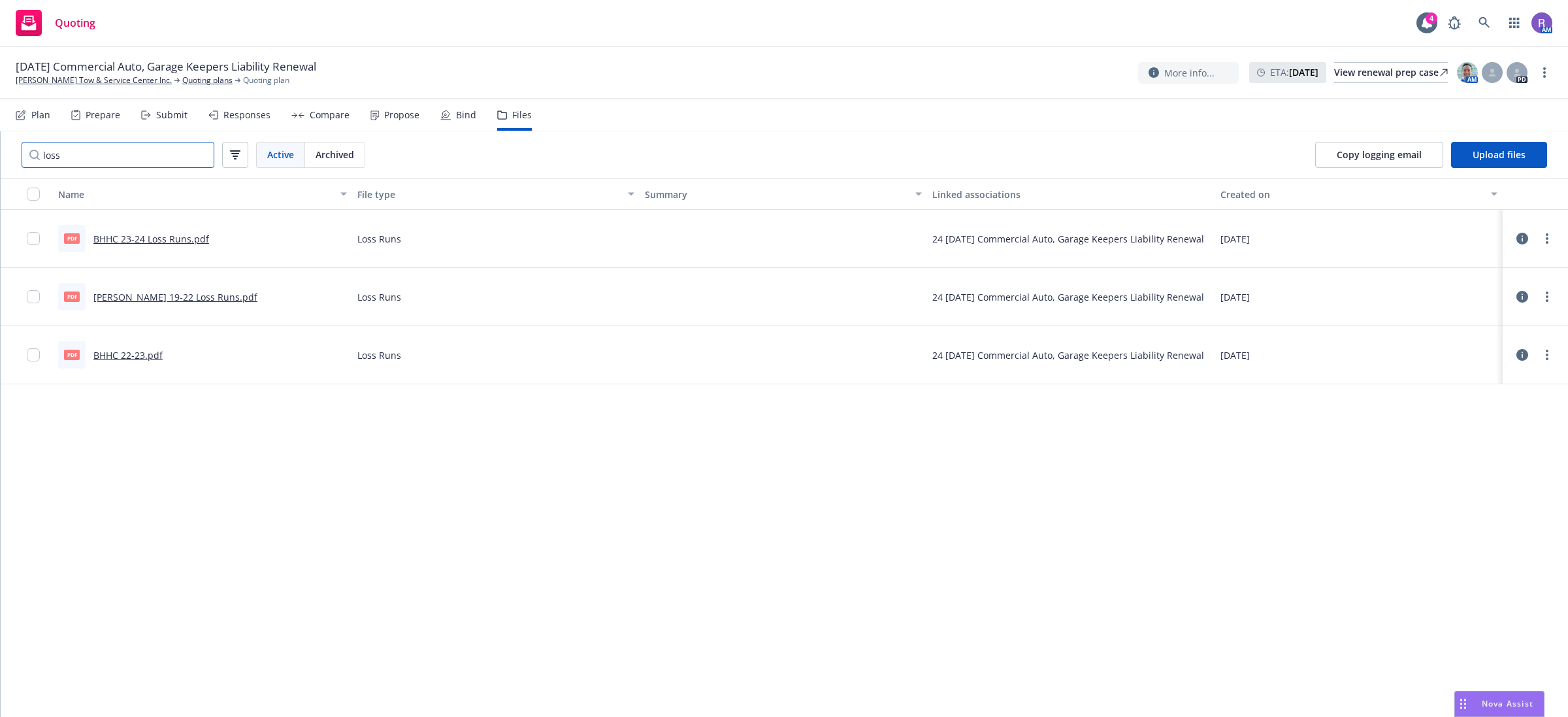
type input "loss"
drag, startPoint x: 534, startPoint y: 119, endPoint x: 513, endPoint y: 119, distance: 21.0
click at [533, 119] on nav "Plan Prepare Submit Responses Compare Propose Bind Files" at bounding box center [784, 115] width 1537 height 31
click at [513, 119] on div "Files" at bounding box center [522, 115] width 20 height 10
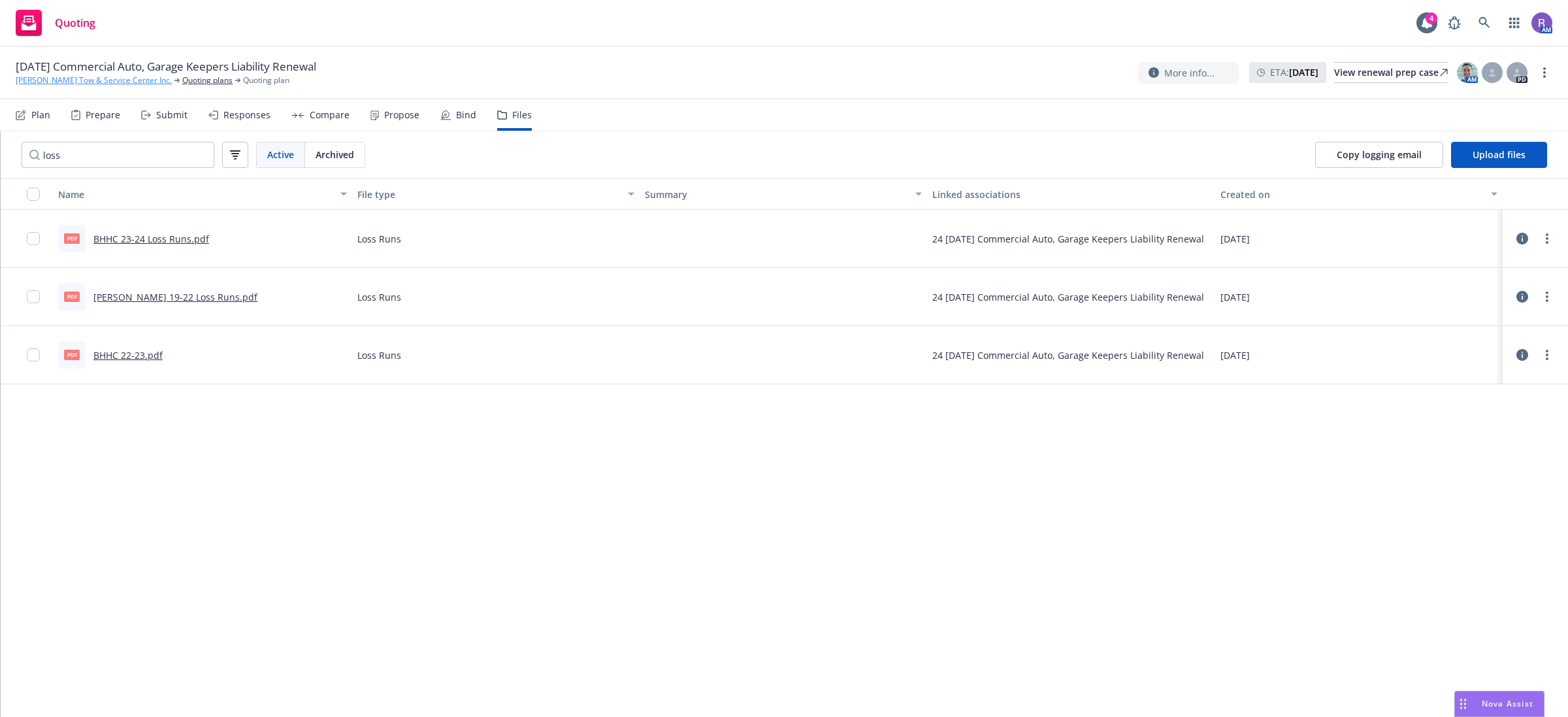
click at [62, 77] on link "[PERSON_NAME] Tow & Service Center Inc." at bounding box center [93, 80] width 156 height 12
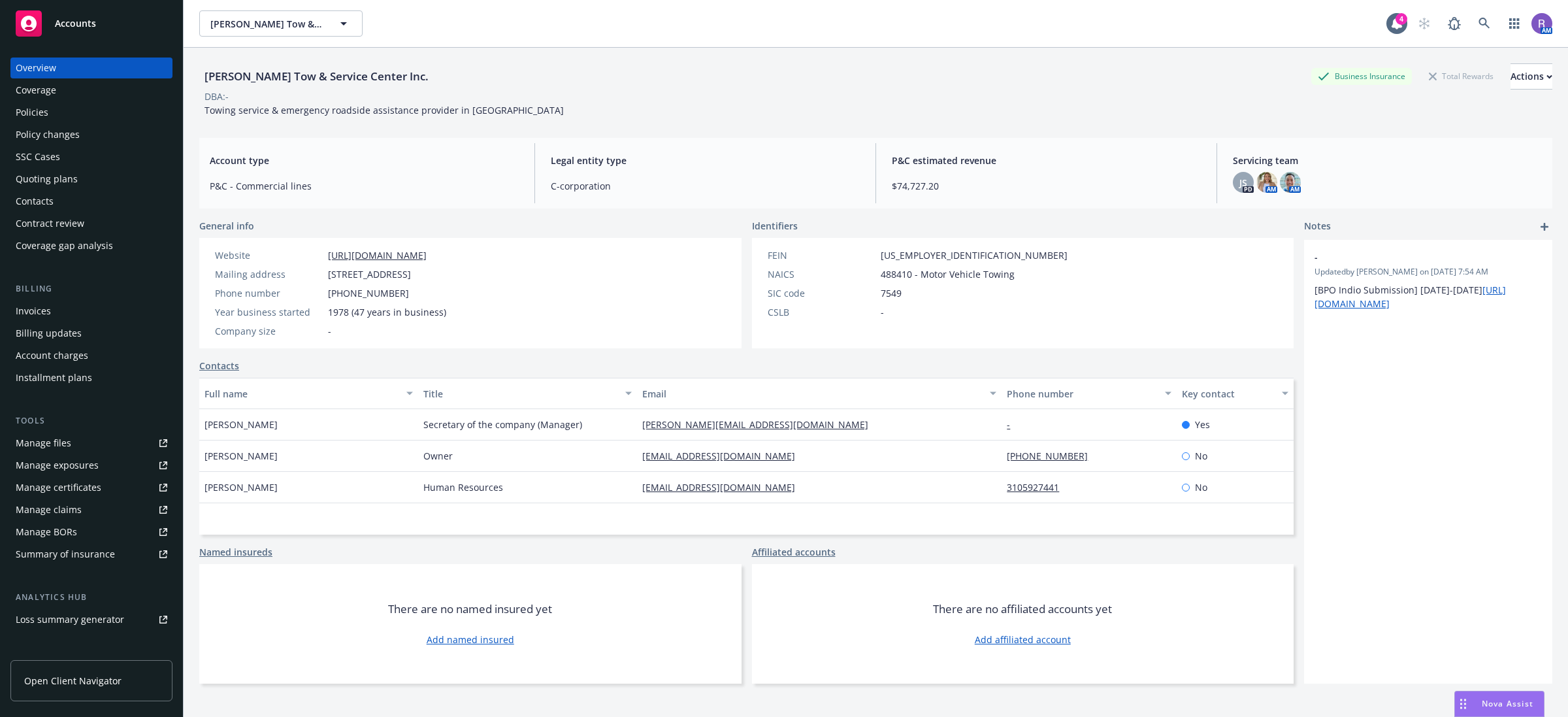
drag, startPoint x: 22, startPoint y: 112, endPoint x: 508, endPoint y: 113, distance: 486.0
click at [22, 112] on div "Policies" at bounding box center [32, 112] width 33 height 21
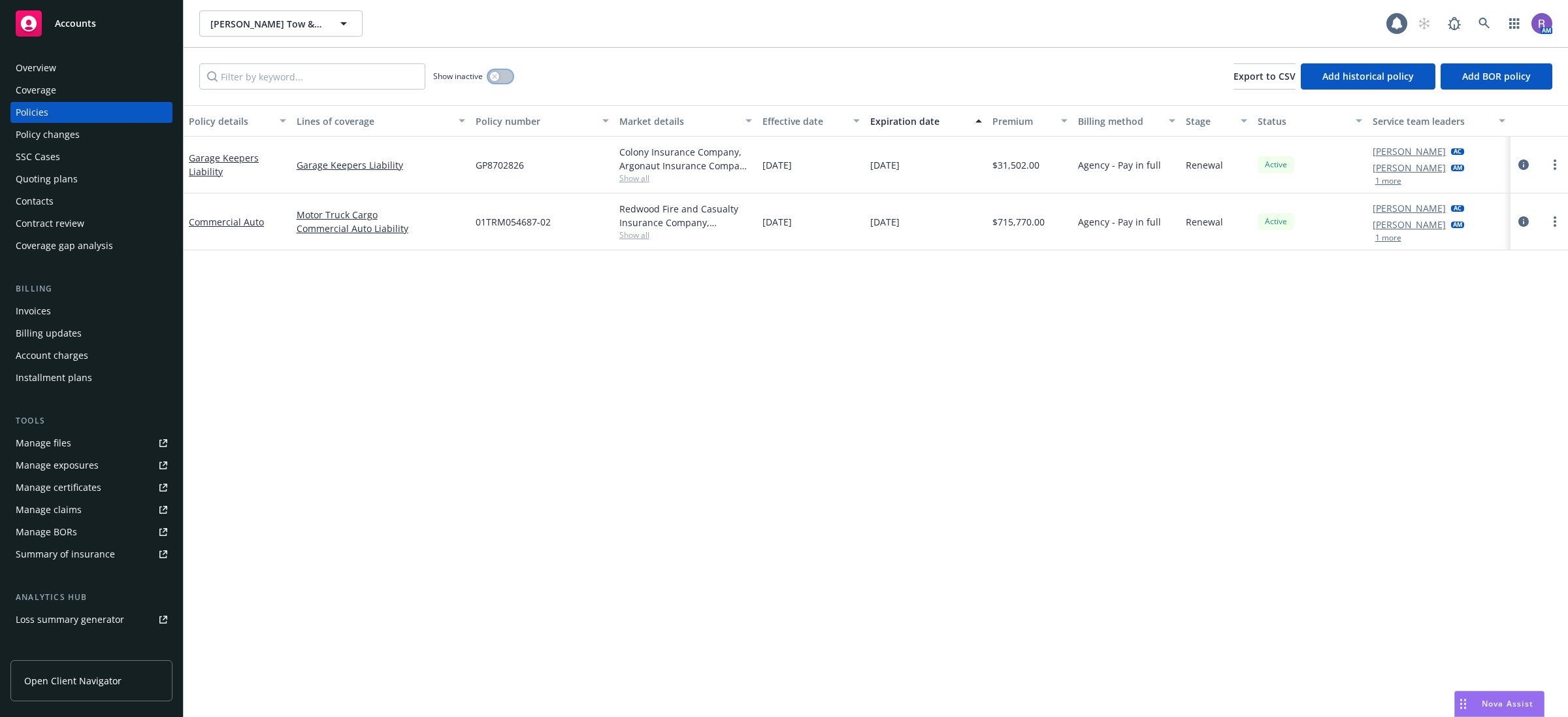
click at [500, 75] on button "button" at bounding box center [500, 76] width 25 height 13
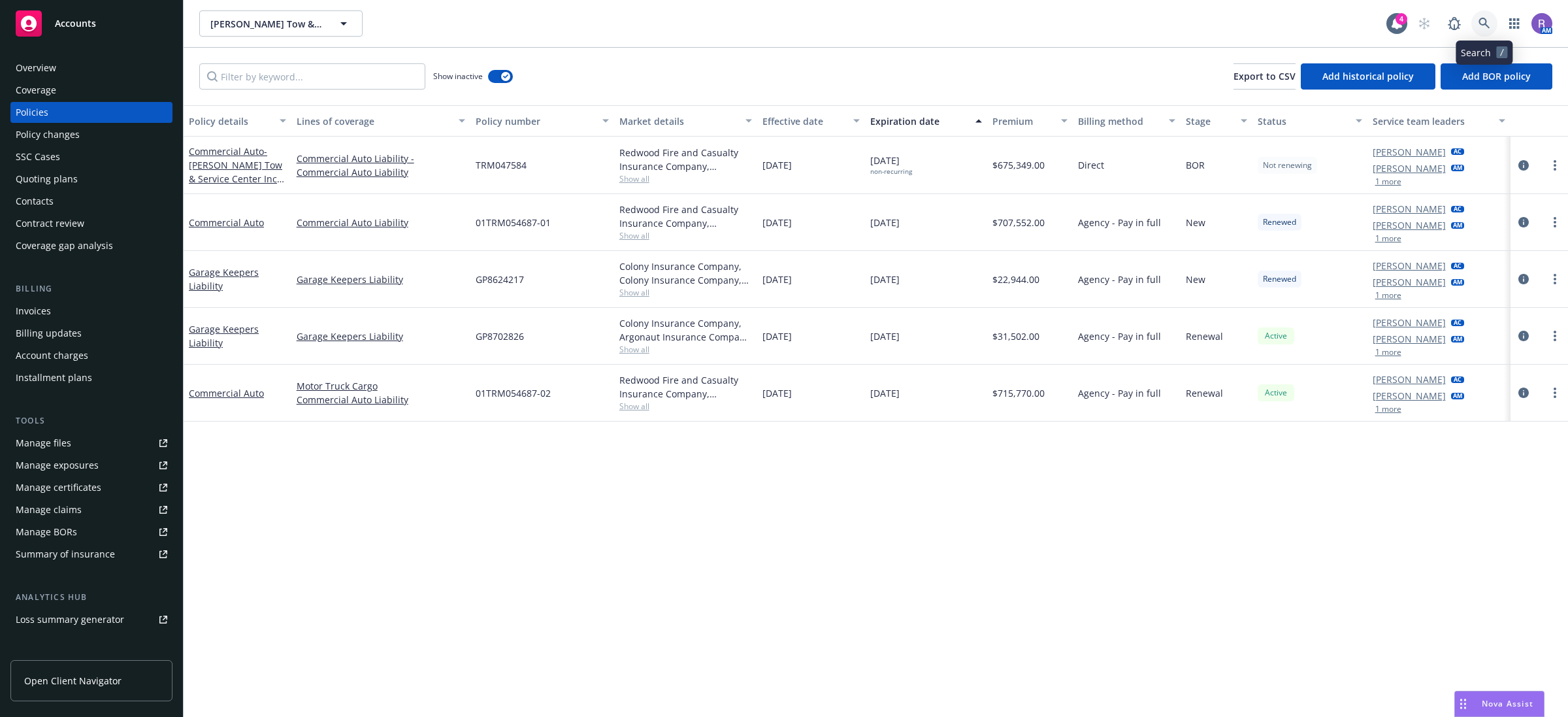
click at [1480, 23] on icon at bounding box center [1484, 23] width 11 height 11
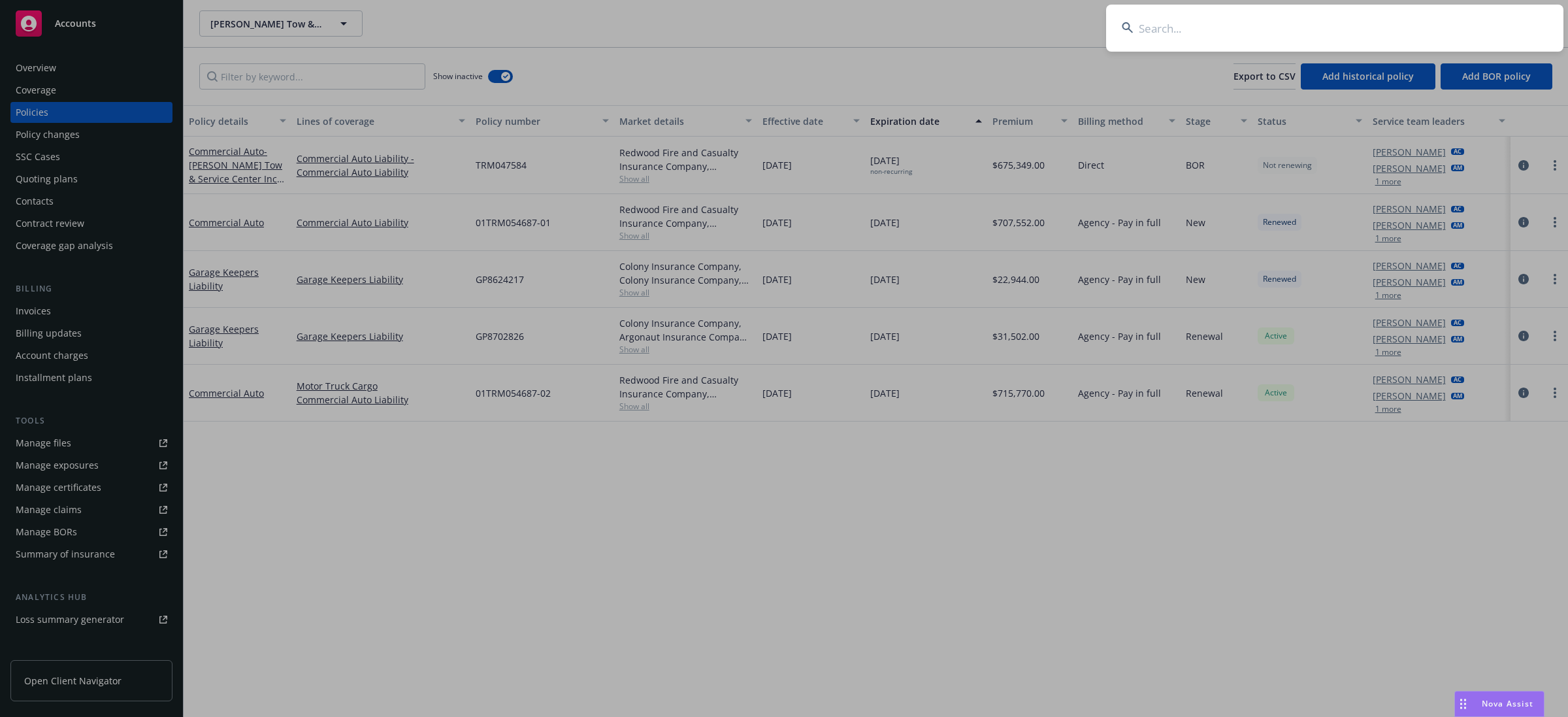
click at [1480, 24] on input at bounding box center [1334, 28] width 457 height 47
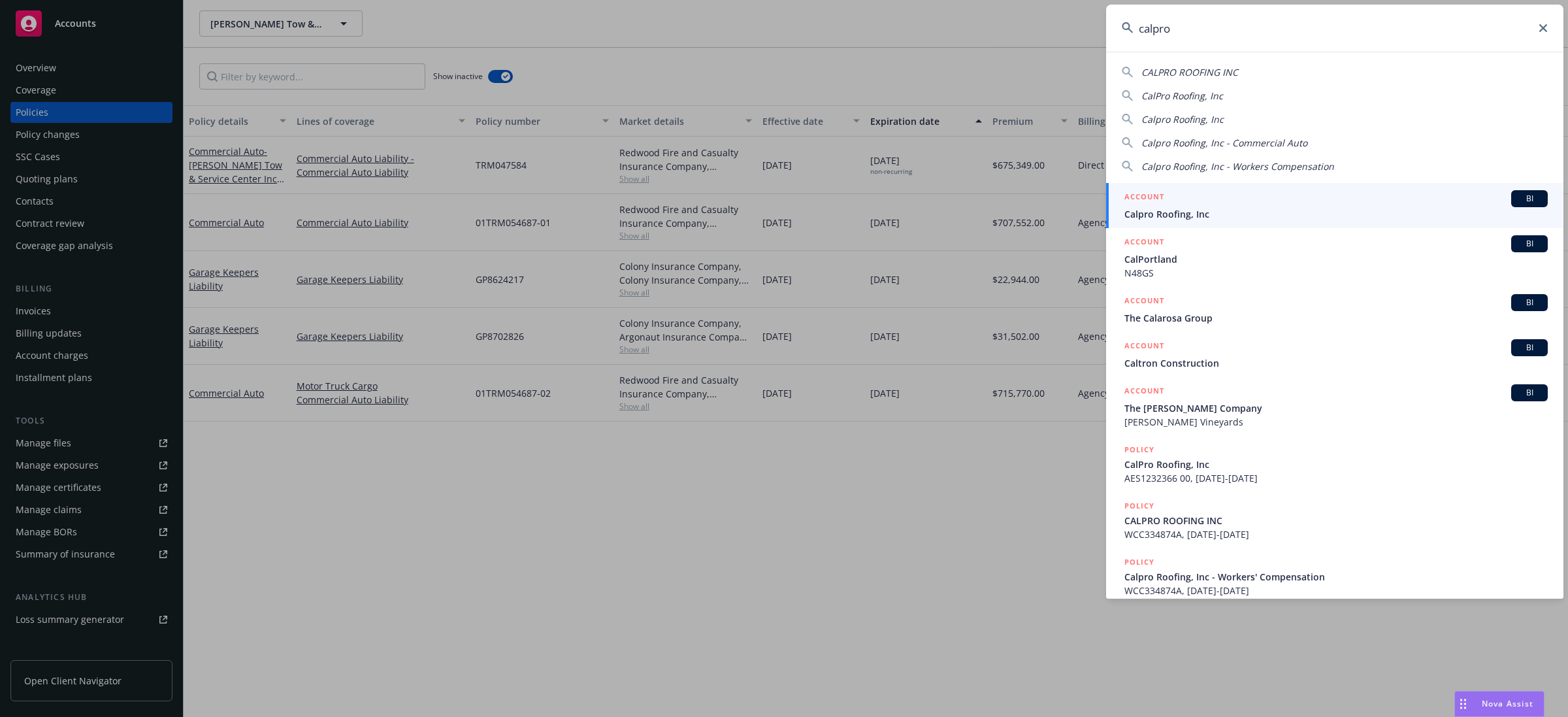
type input "calpro"
click at [1257, 216] on span "Calpro Roofing, Inc" at bounding box center [1336, 214] width 423 height 14
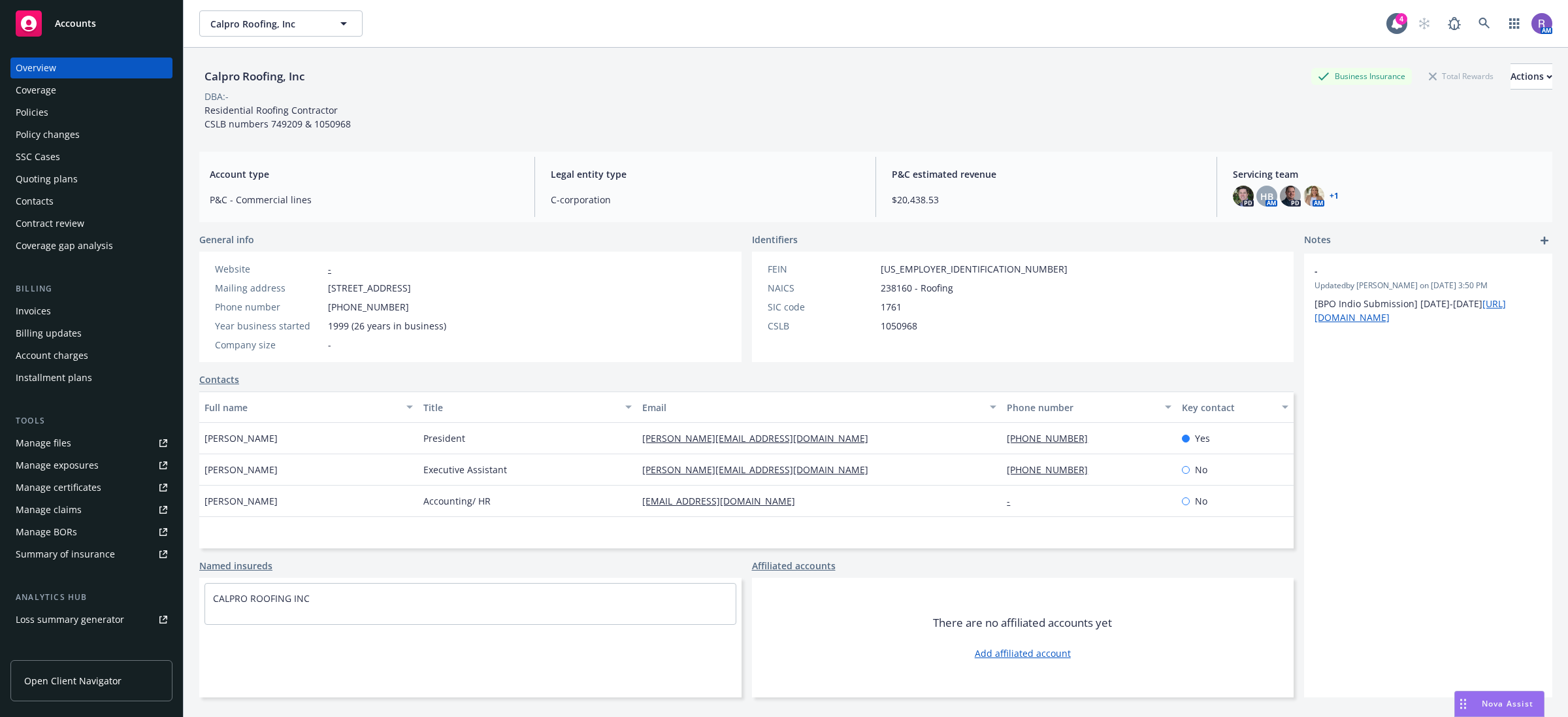
click at [93, 115] on div "Policies" at bounding box center [91, 112] width 151 height 21
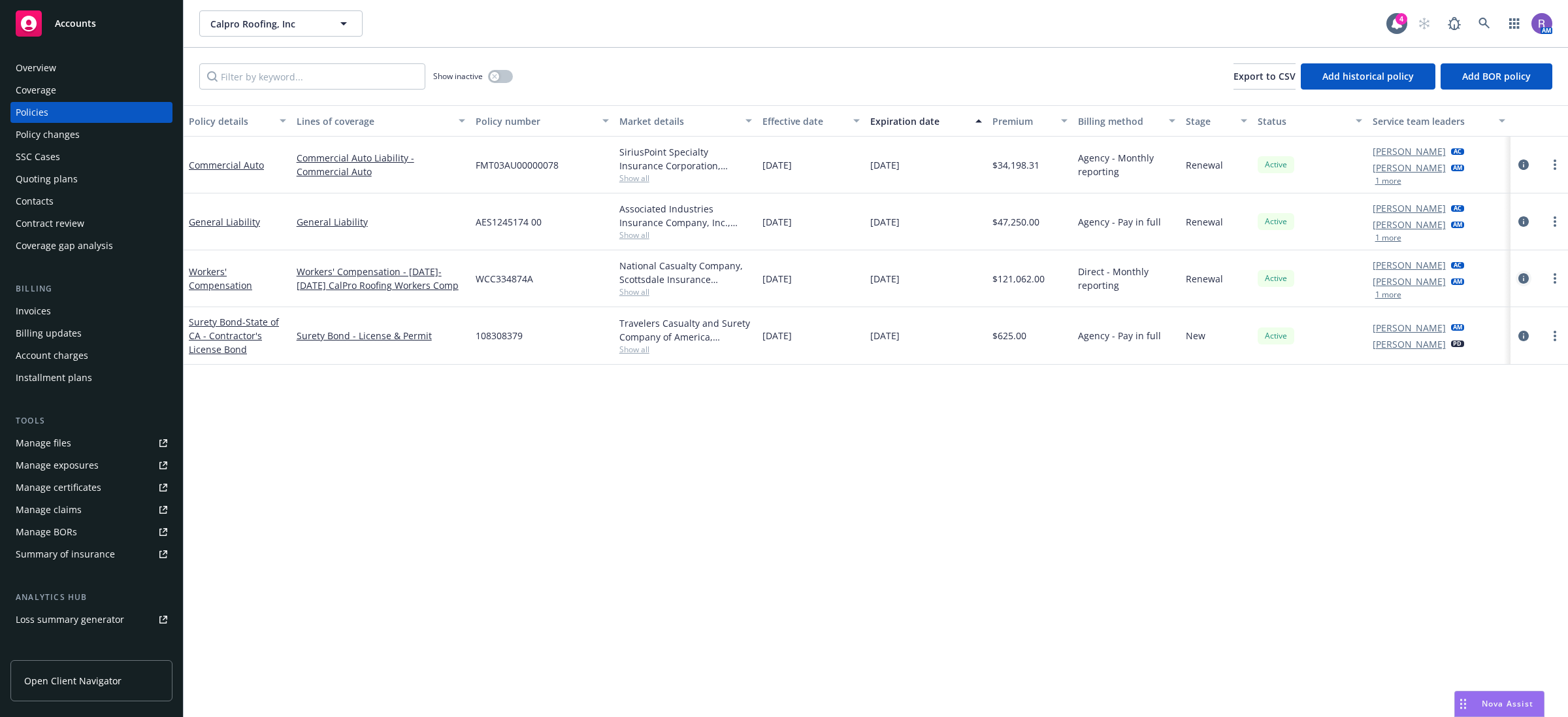
click at [1527, 279] on icon "circleInformation" at bounding box center [1524, 278] width 10 height 10
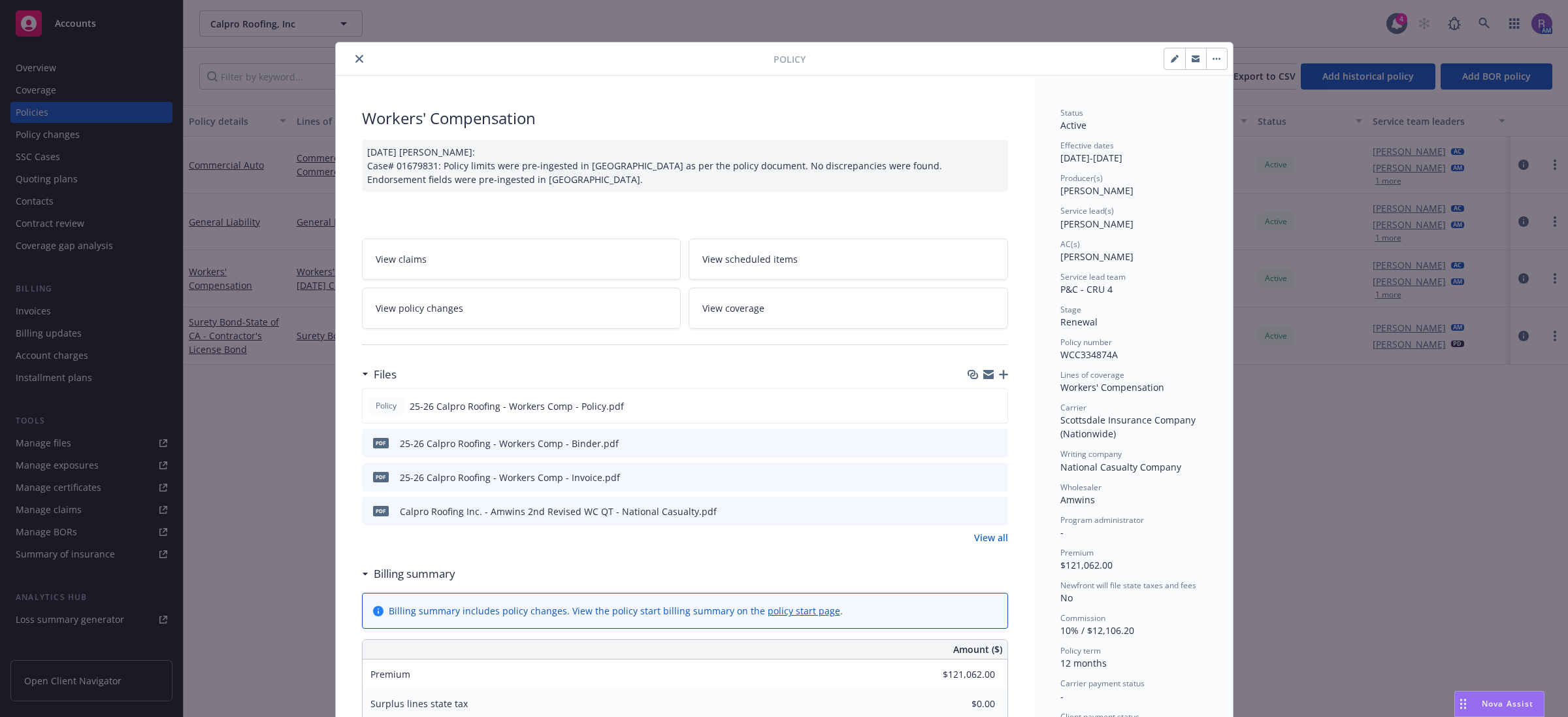
click at [357, 57] on icon "close" at bounding box center [360, 59] width 8 height 8
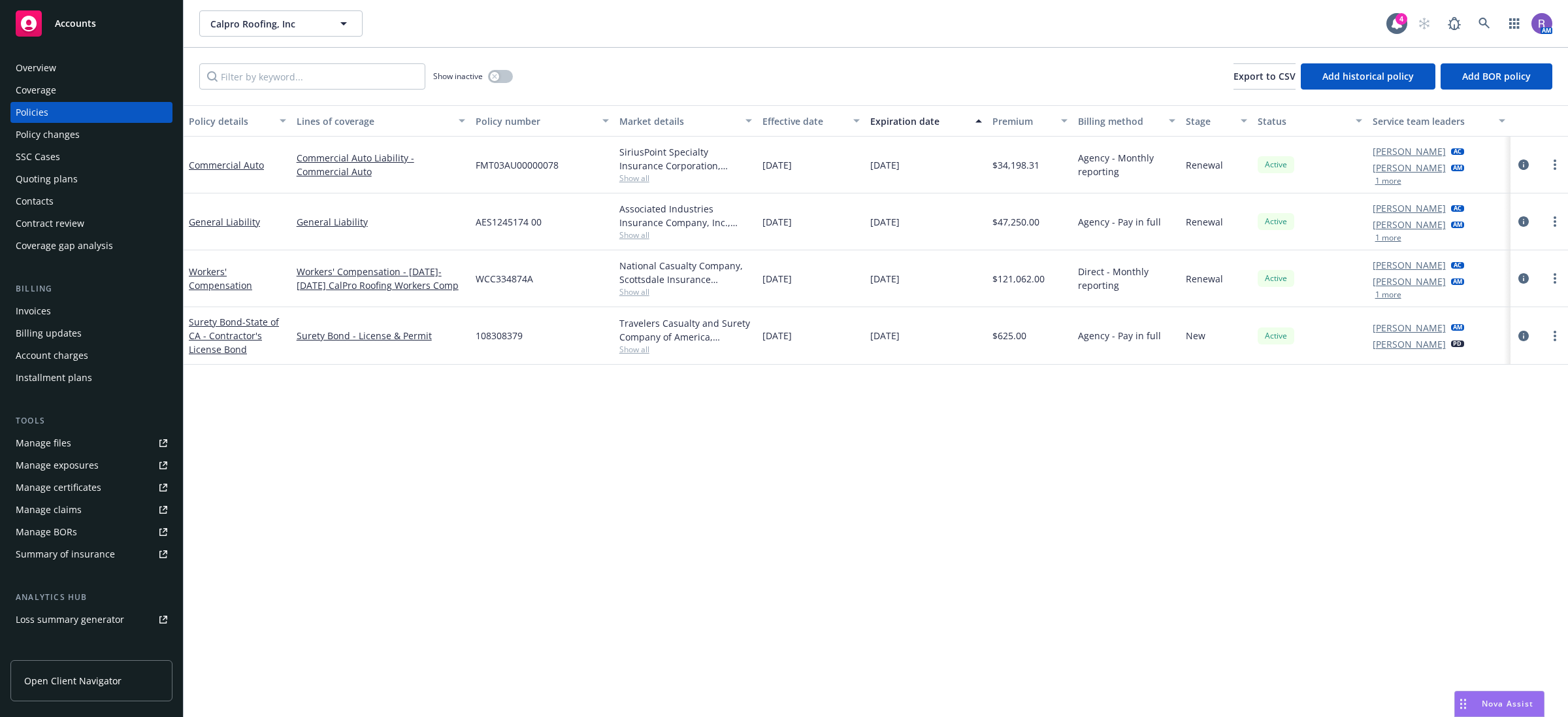
drag, startPoint x: 691, startPoint y: 499, endPoint x: 686, endPoint y: 491, distance: 9.4
click at [692, 499] on div "Policy details Lines of coverage Policy number Market details Effective date Ex…" at bounding box center [876, 411] width 1385 height 612
click at [1519, 279] on icon "circleInformation" at bounding box center [1524, 278] width 10 height 10
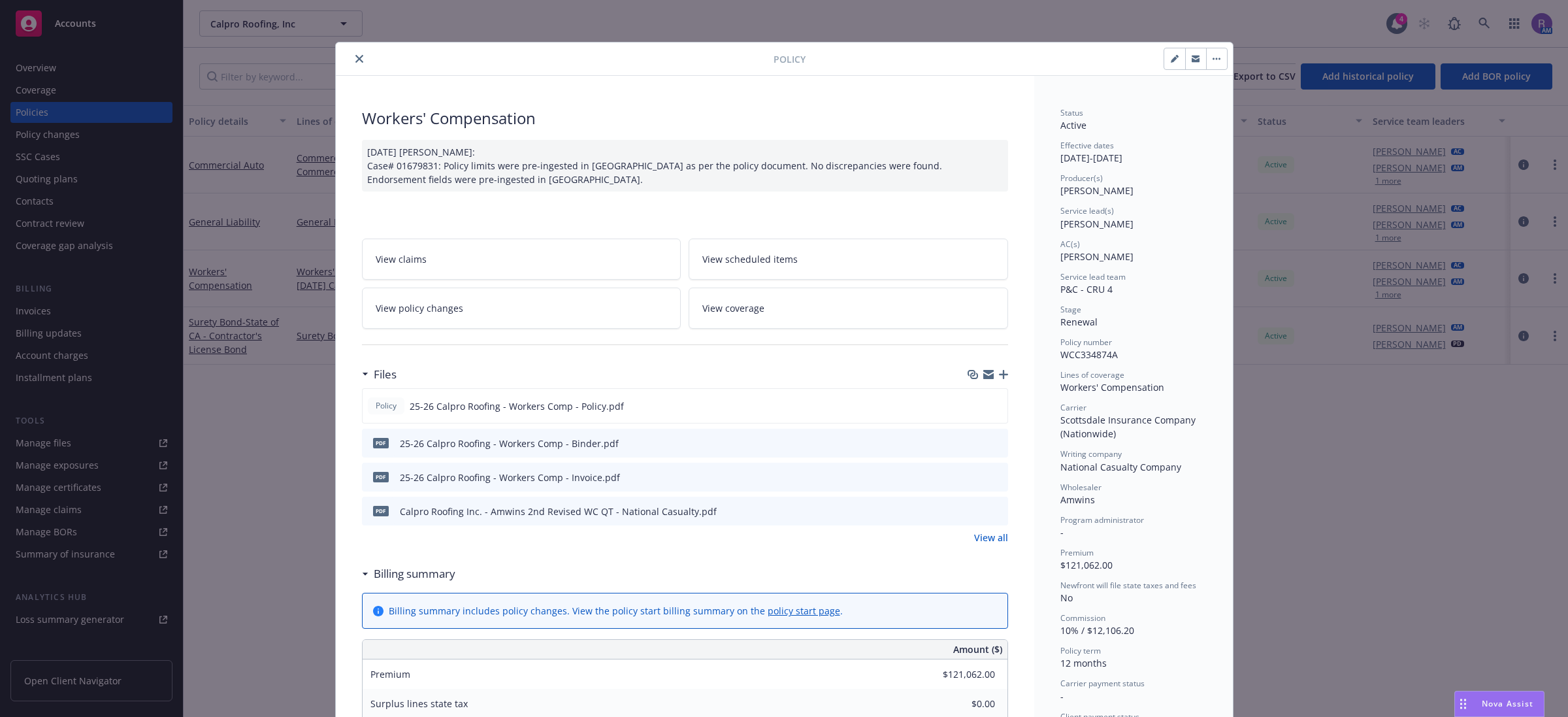
scroll to position [40, 0]
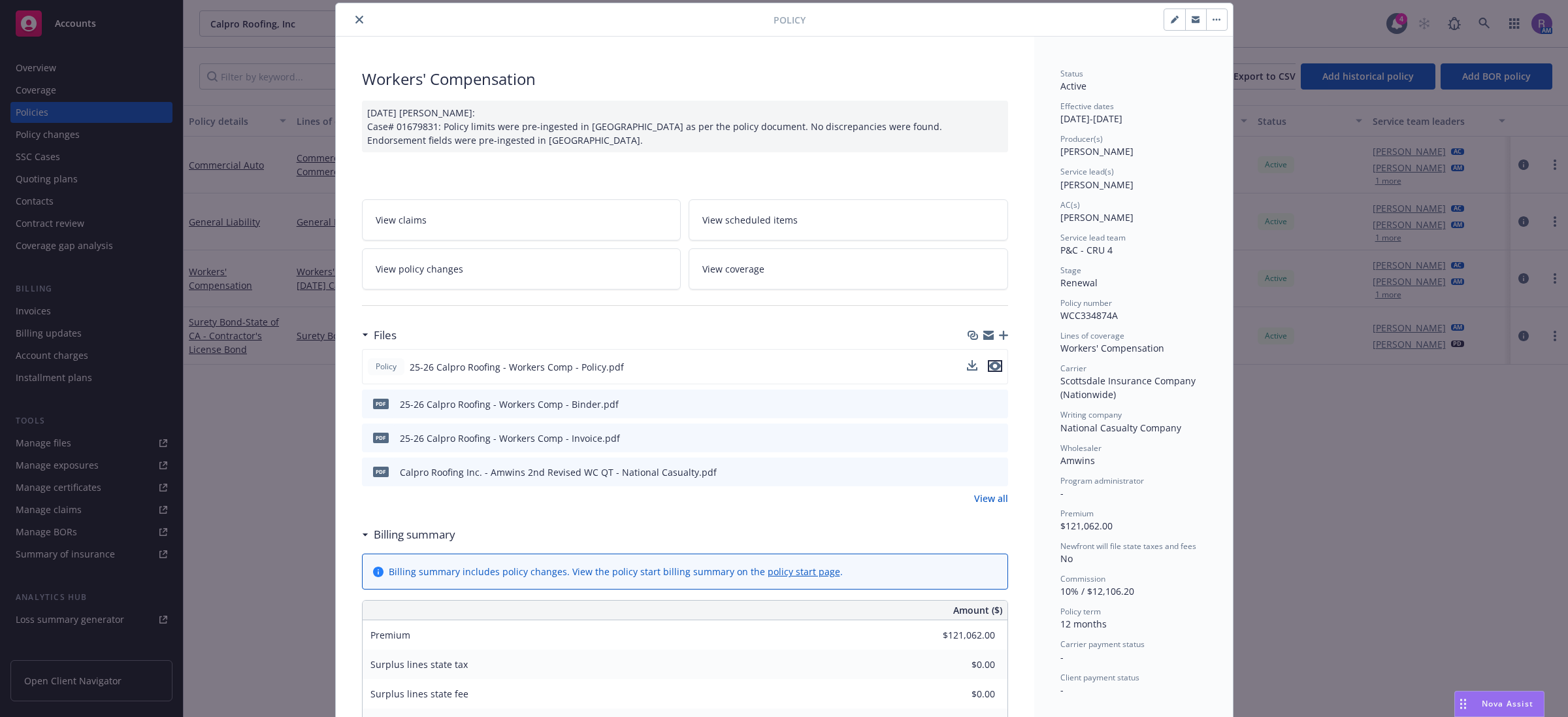
click at [995, 367] on button "preview file" at bounding box center [995, 365] width 14 height 12
click at [356, 24] on icon "close" at bounding box center [360, 20] width 8 height 8
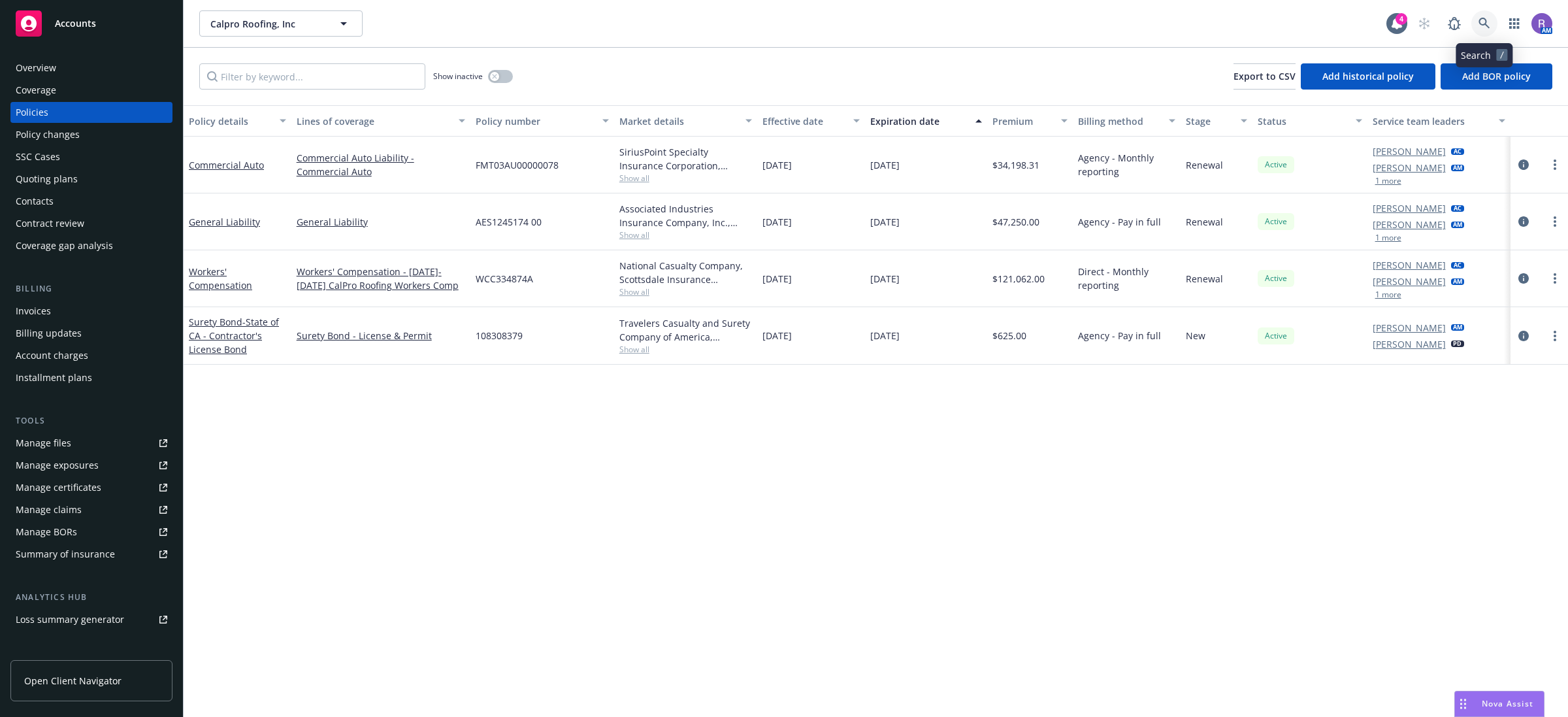
click at [1479, 24] on icon at bounding box center [1484, 23] width 12 height 12
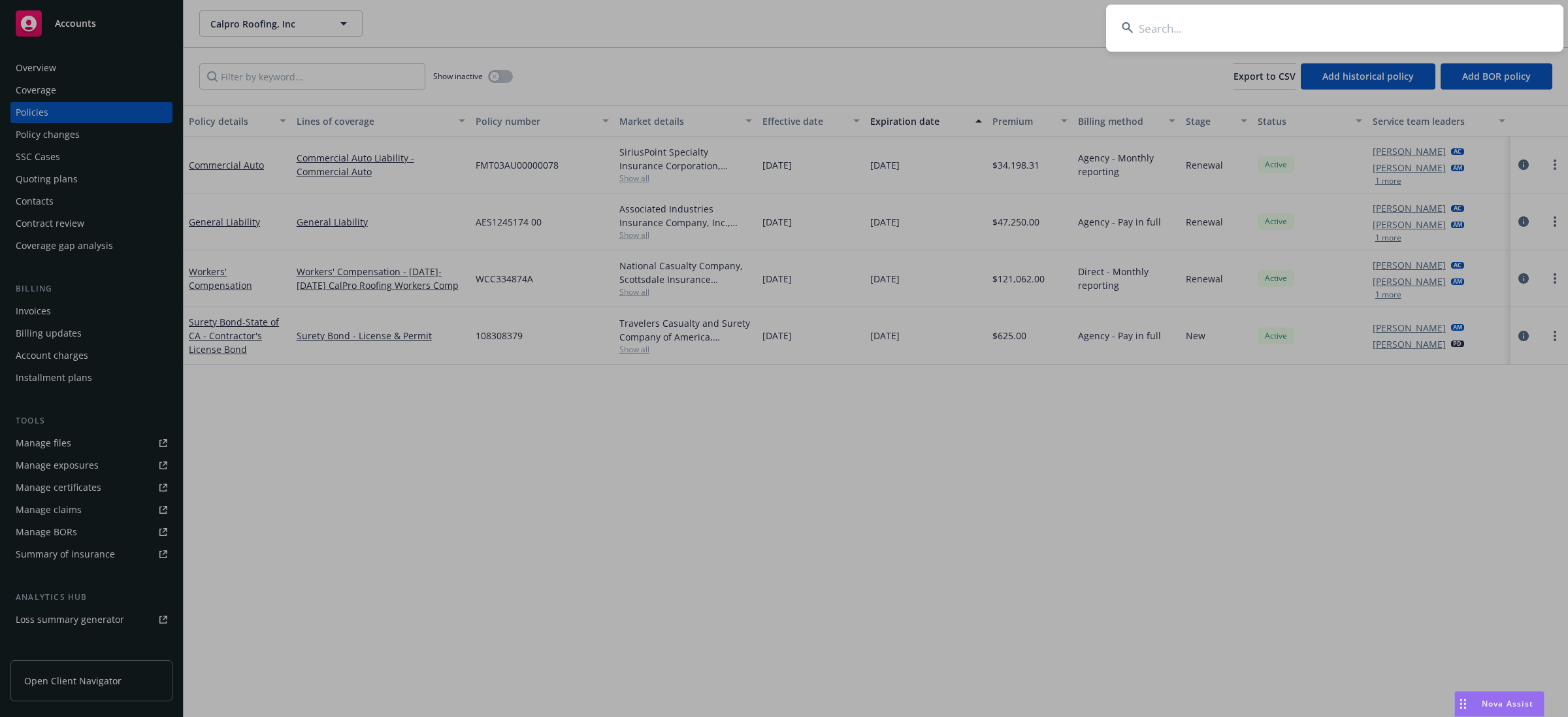
click at [1479, 24] on input at bounding box center [1334, 28] width 457 height 47
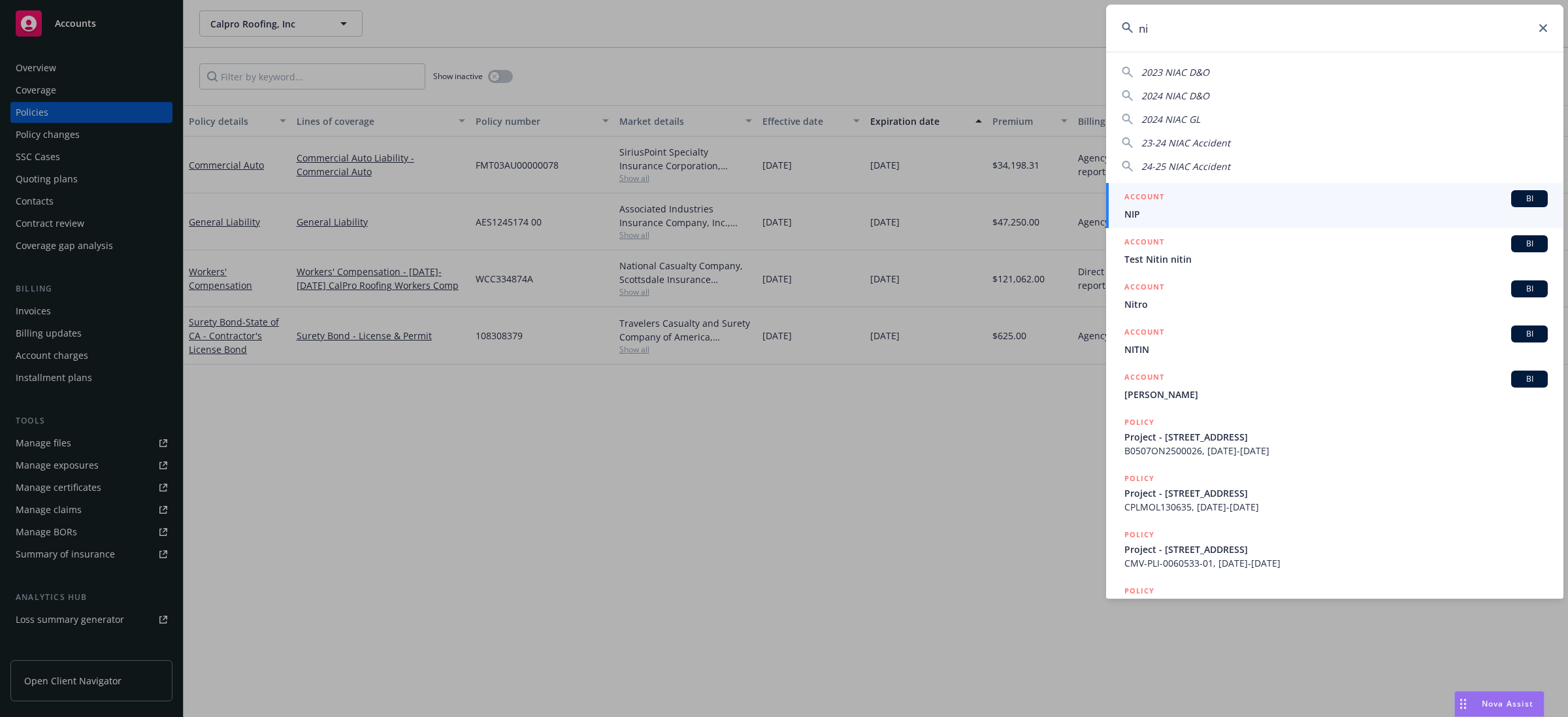
type input "n"
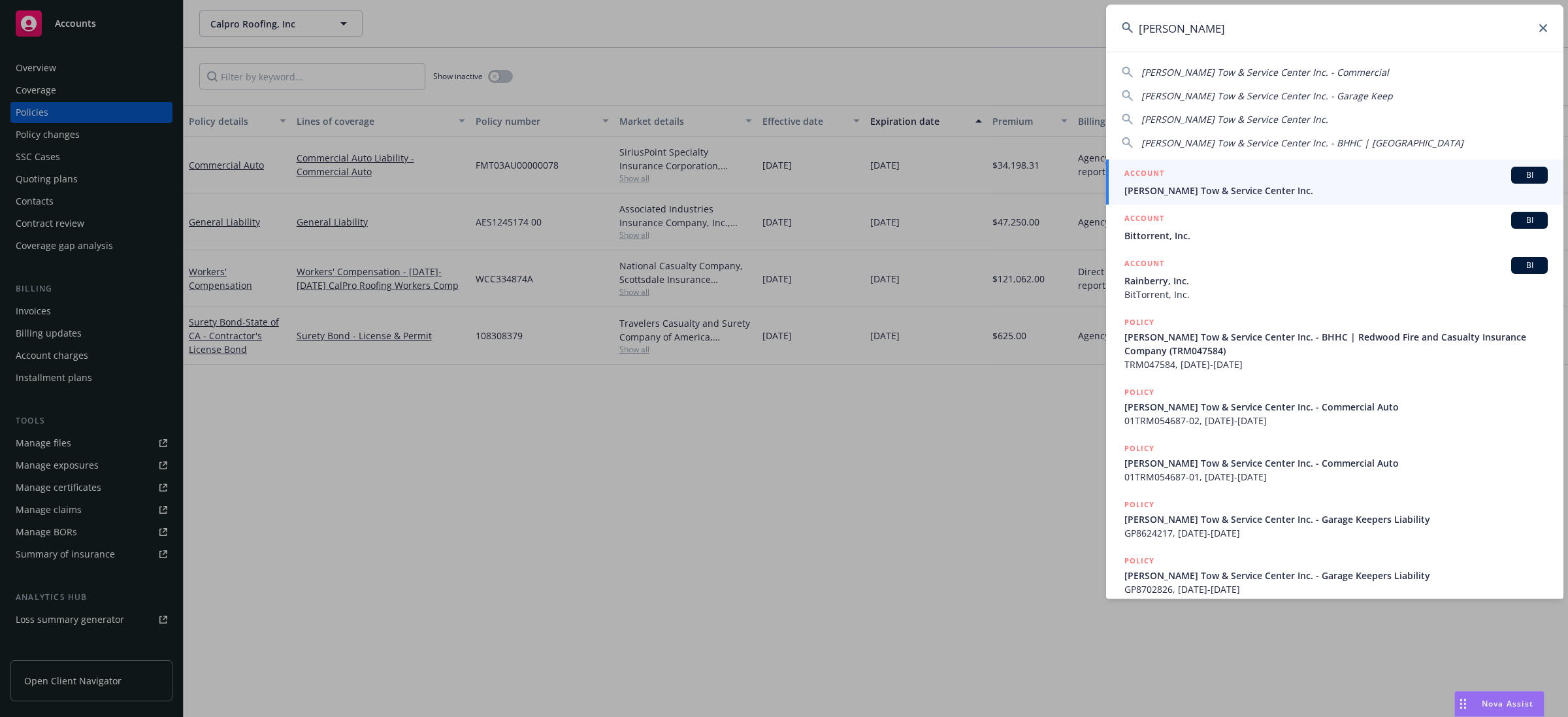
type input "bitetto"
click at [1271, 189] on span "[PERSON_NAME] Tow & Service Center Inc." at bounding box center [1336, 190] width 423 height 14
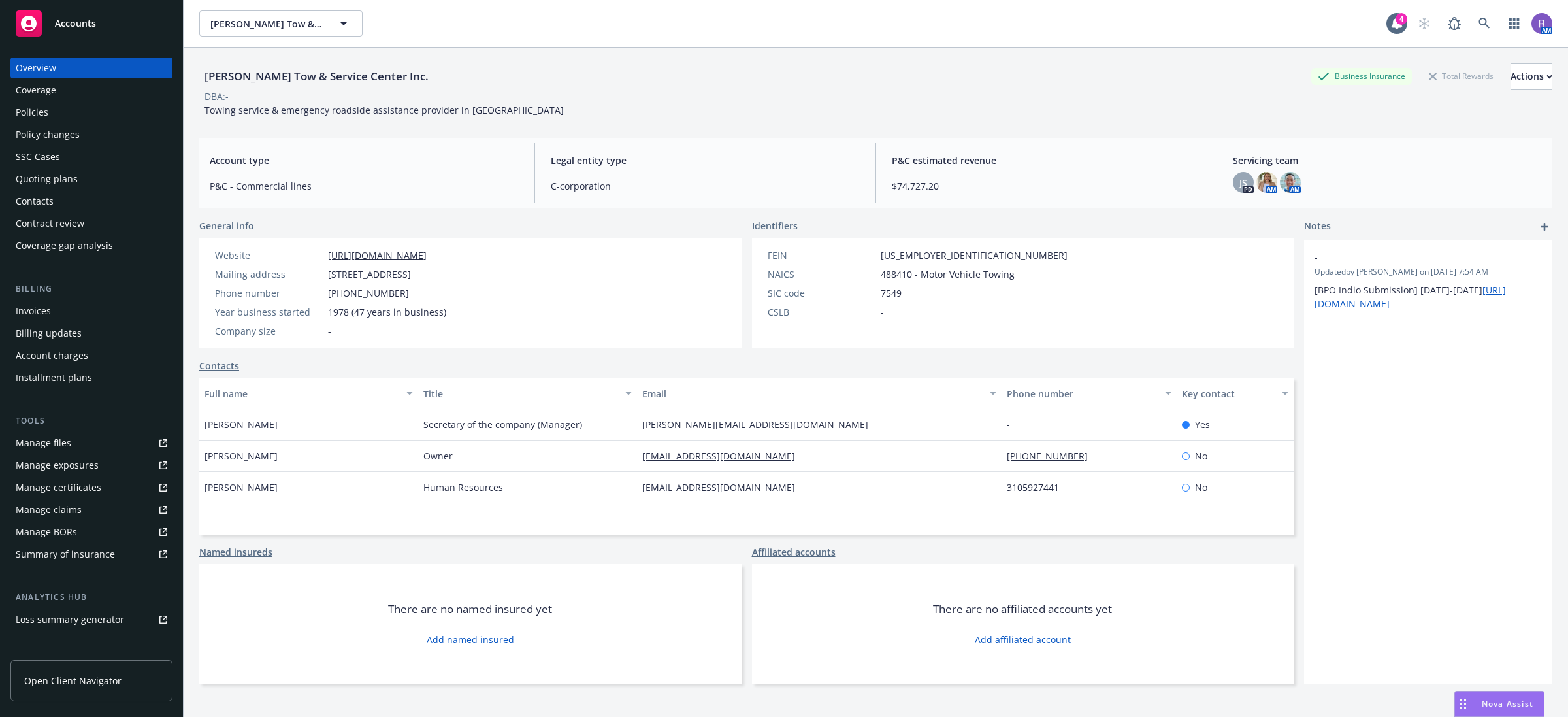
click at [70, 179] on div "Quoting plans" at bounding box center [46, 179] width 62 height 21
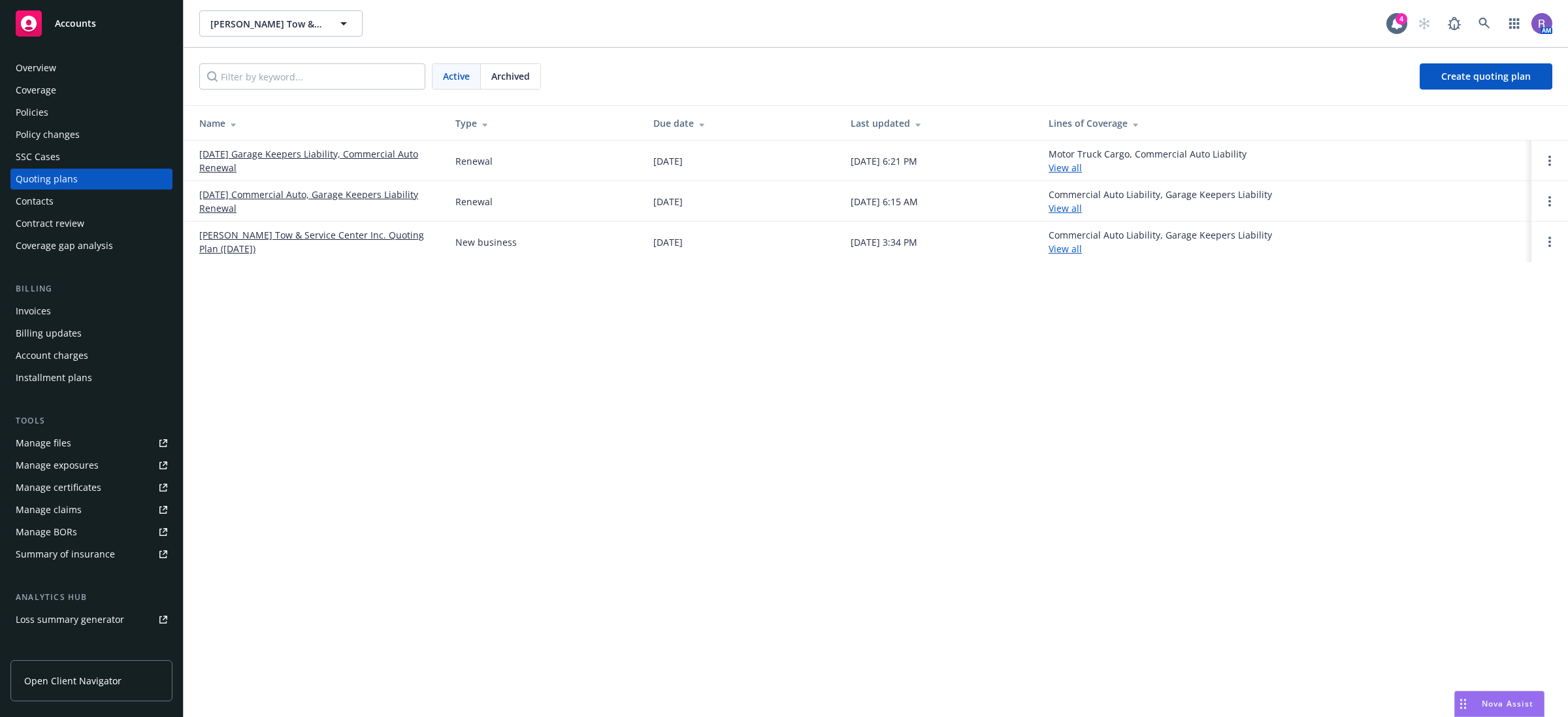
click at [381, 158] on link "[DATE] Garage Keepers Liability, Commercial Auto Renewal" at bounding box center [316, 161] width 235 height 27
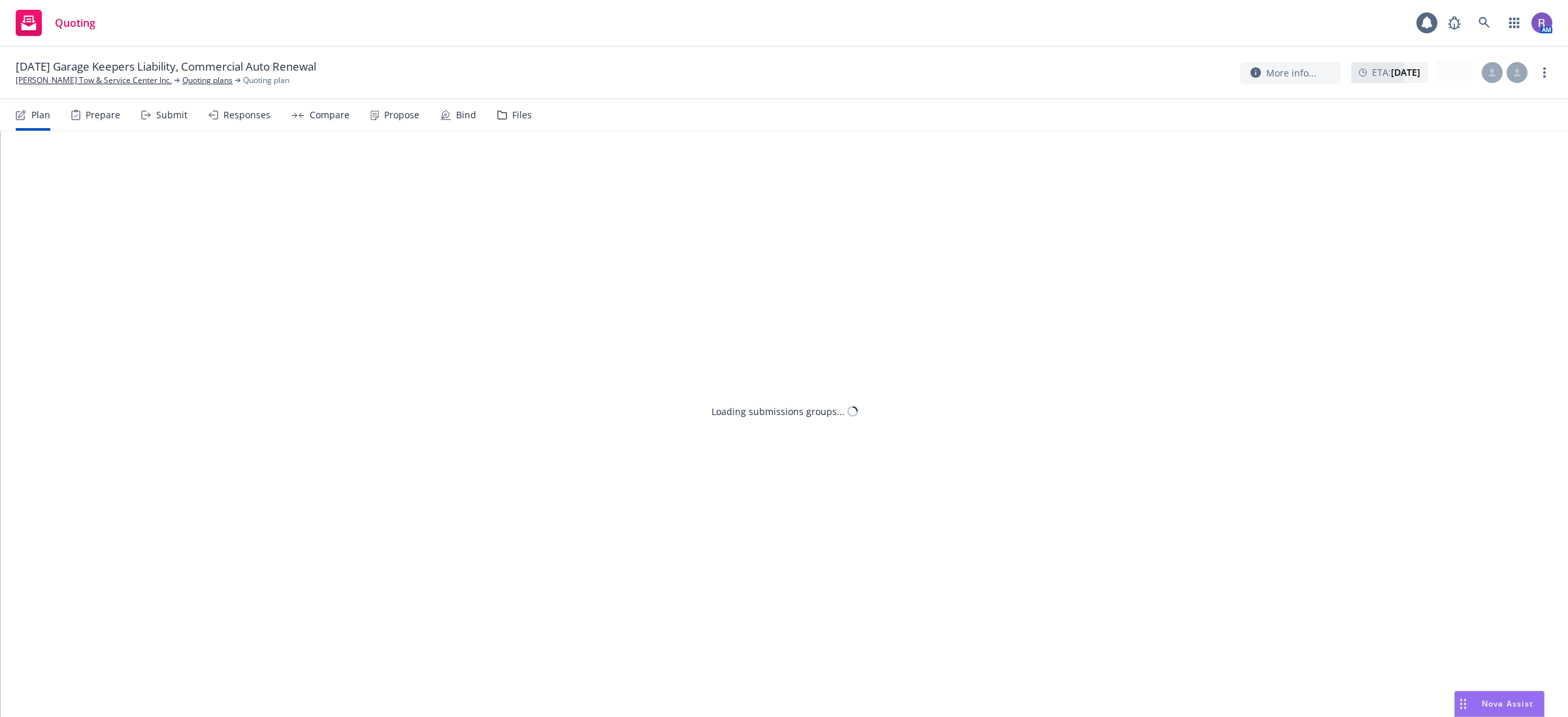
click at [523, 115] on div "Files" at bounding box center [522, 115] width 20 height 10
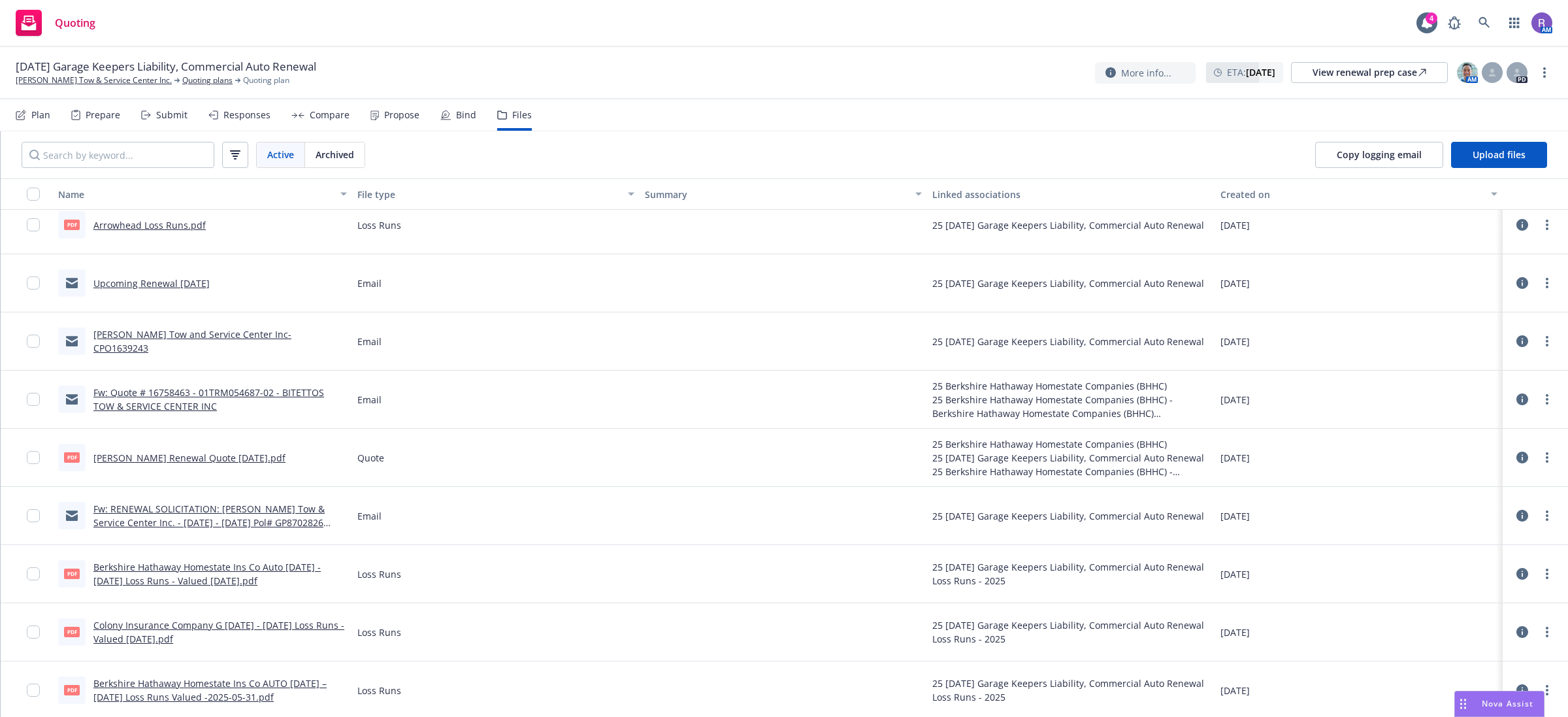
scroll to position [18, 0]
click at [1540, 573] on link "more" at bounding box center [1547, 571] width 16 height 16
click at [1480, 630] on link "Download" at bounding box center [1477, 624] width 130 height 26
click at [1490, 710] on div "Nova Assist" at bounding box center [1500, 704] width 89 height 25
click at [1490, 693] on div "How can I help you [DATE]? I'm Nova Assist, your AI assistant at Newfront. Ask …" at bounding box center [1285, 524] width 519 height 385
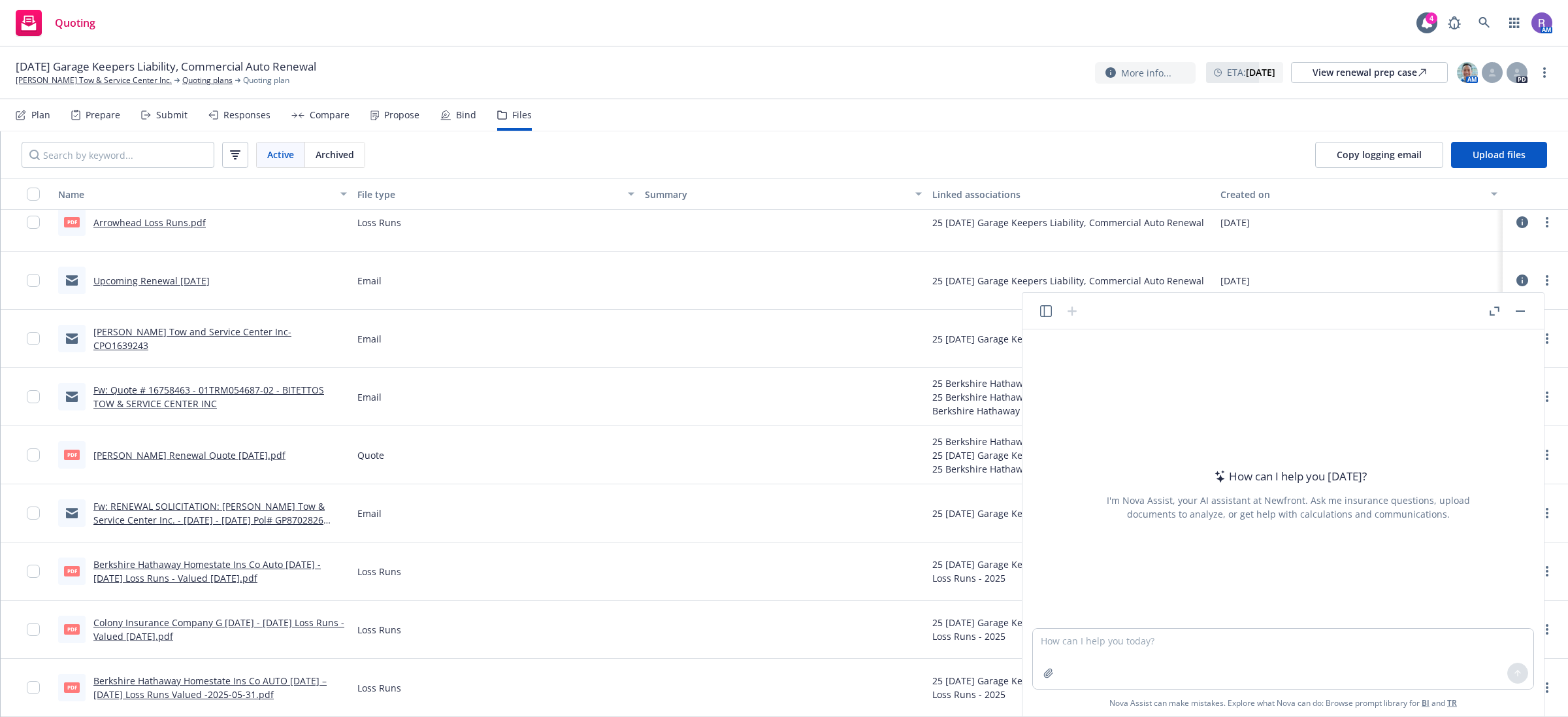
click at [1039, 314] on button "button" at bounding box center [1046, 311] width 16 height 16
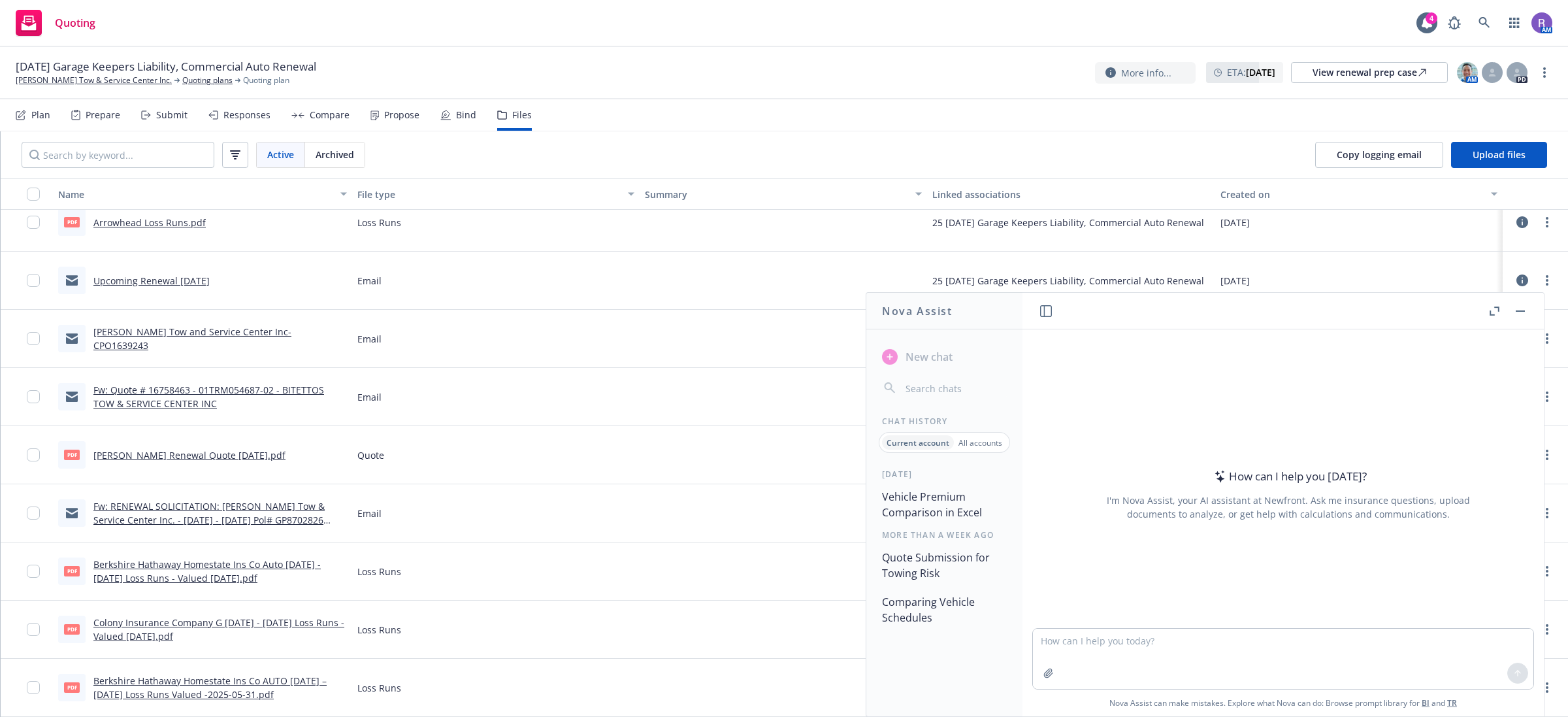
click at [928, 613] on button "Comparing Vehicle Schedules" at bounding box center [944, 610] width 136 height 40
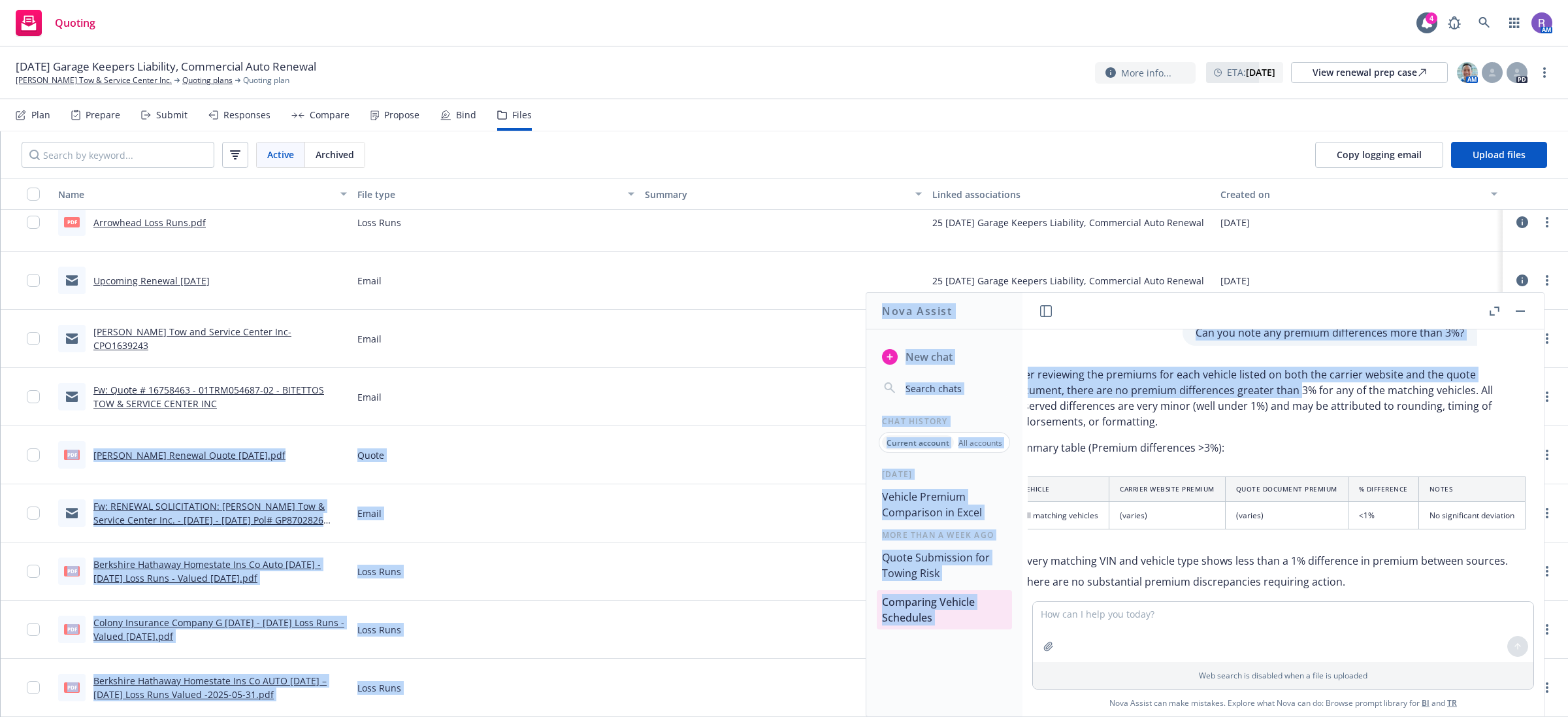
scroll to position [801, 0]
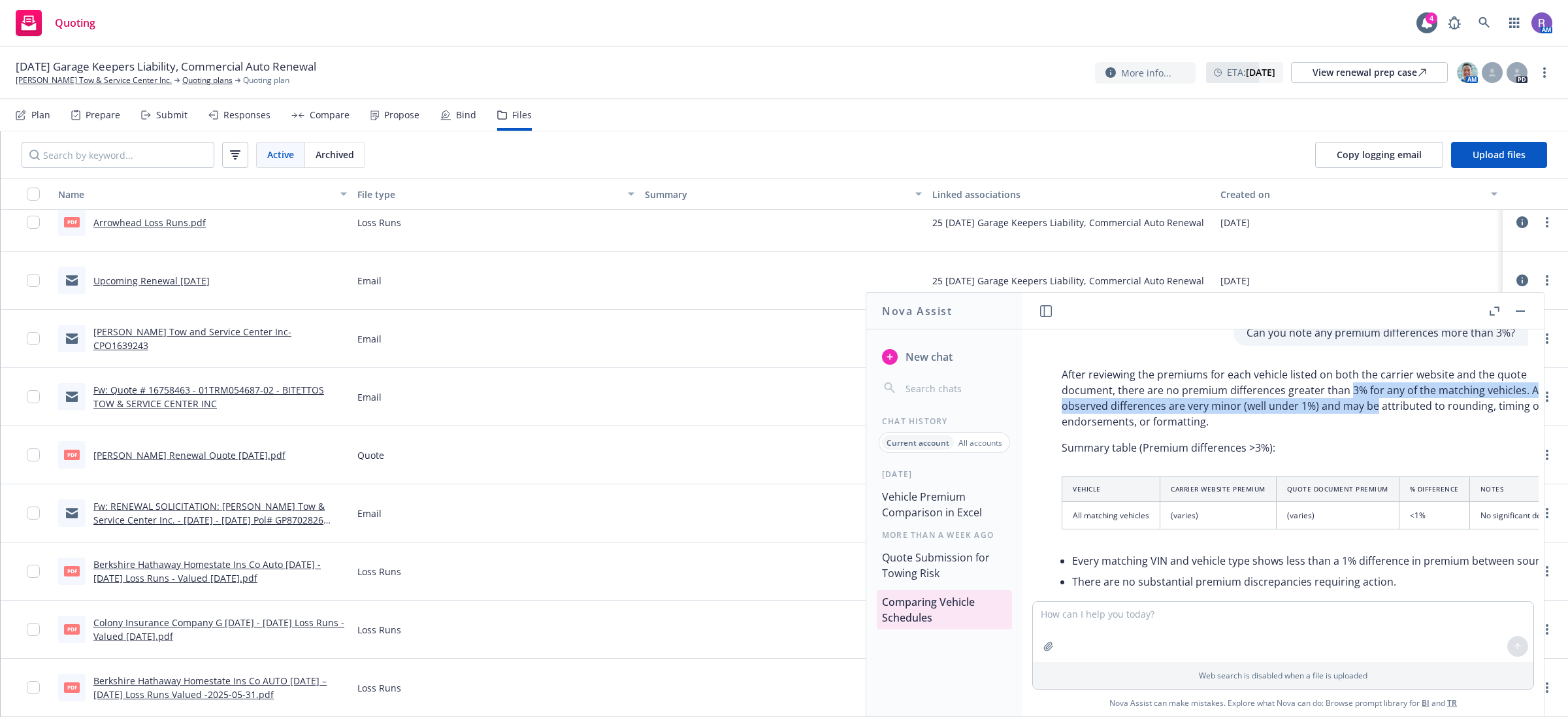
drag, startPoint x: 1295, startPoint y: 386, endPoint x: 1329, endPoint y: 402, distance: 37.6
click at [1329, 402] on p "After reviewing the premiums for each vehicle listed on both the carrier websit…" at bounding box center [1319, 398] width 515 height 63
drag, startPoint x: 1160, startPoint y: 408, endPoint x: 1379, endPoint y: 397, distance: 219.3
click at [1421, 397] on p "After reviewing the premiums for each vehicle listed on both the carrier websit…" at bounding box center [1319, 398] width 515 height 63
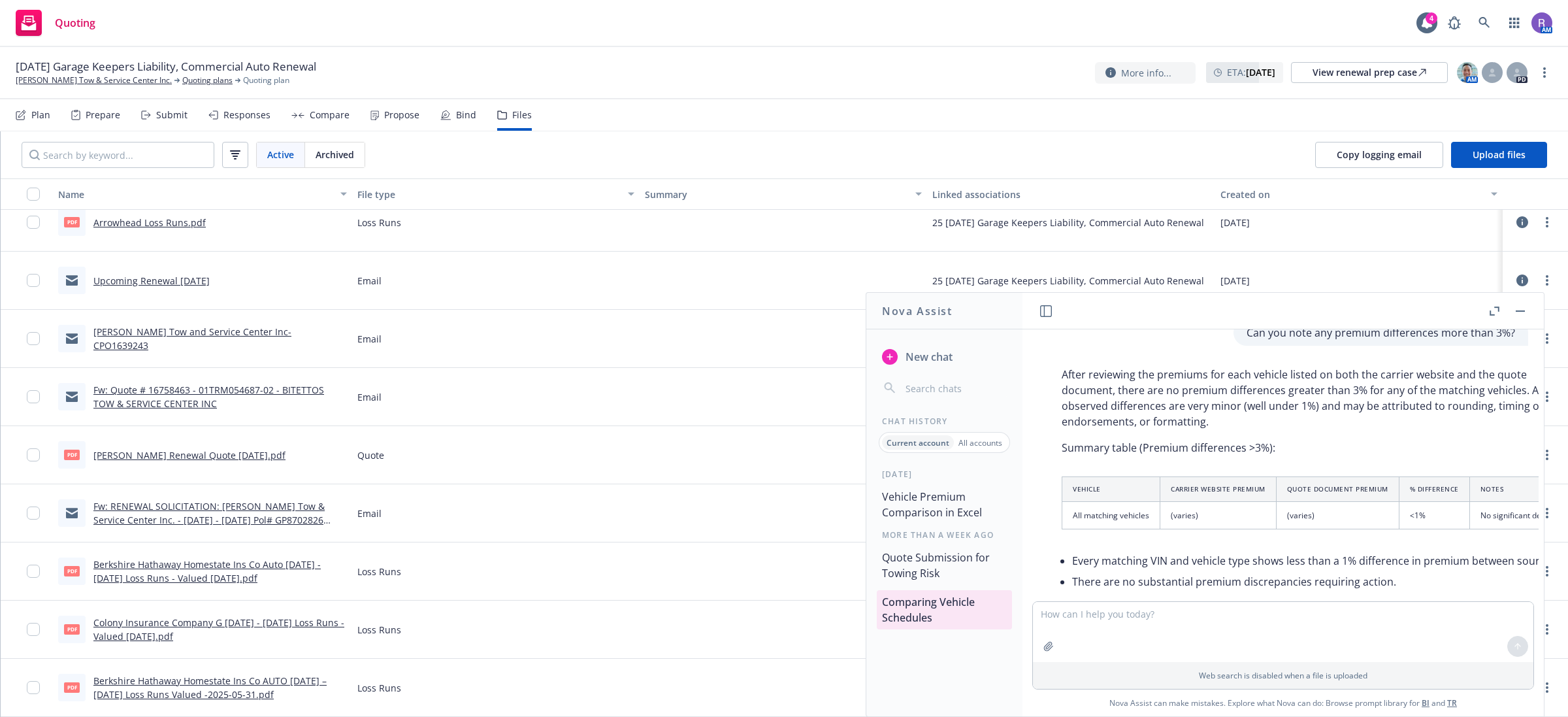
click at [1253, 407] on p "After reviewing the premiums for each vehicle listed on both the carrier websit…" at bounding box center [1319, 398] width 515 height 63
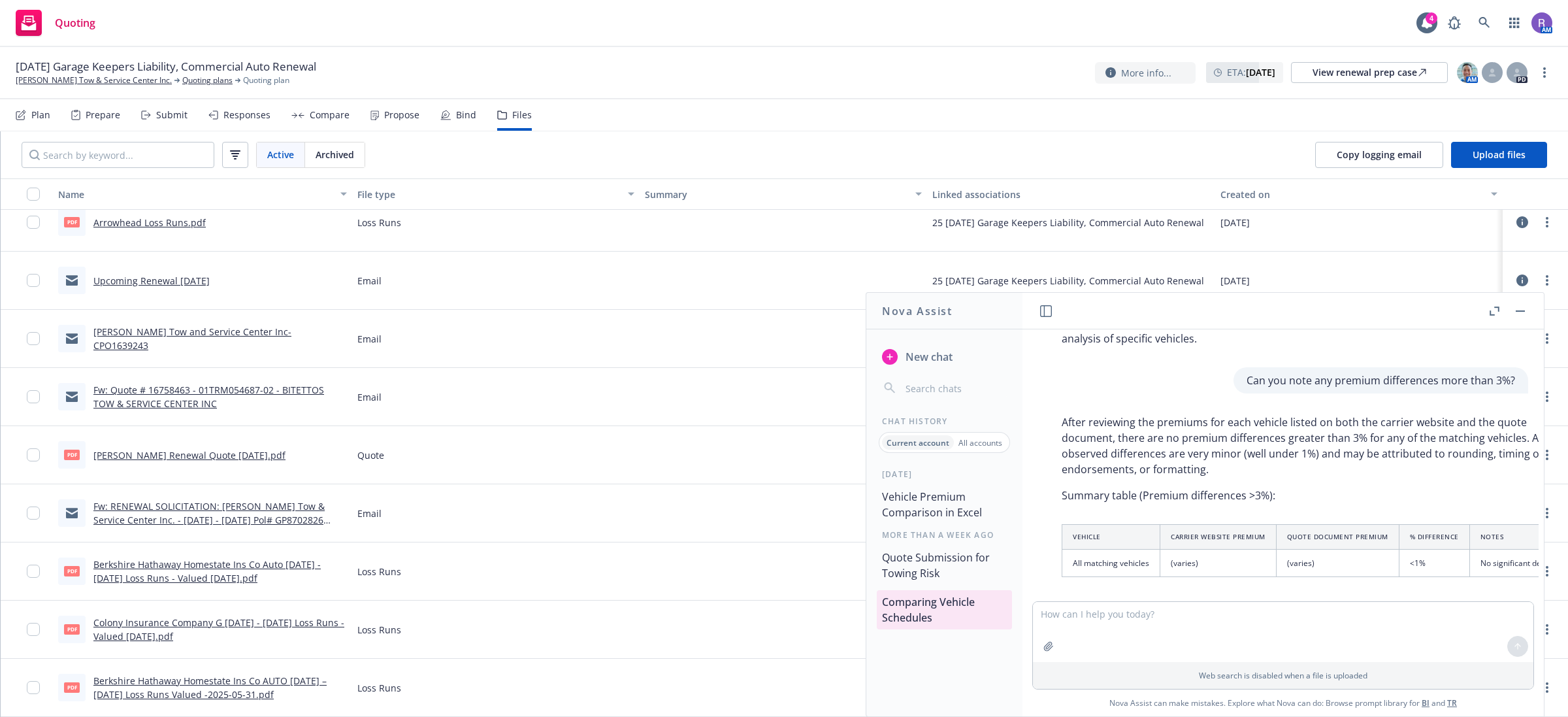
scroll to position [883, 0]
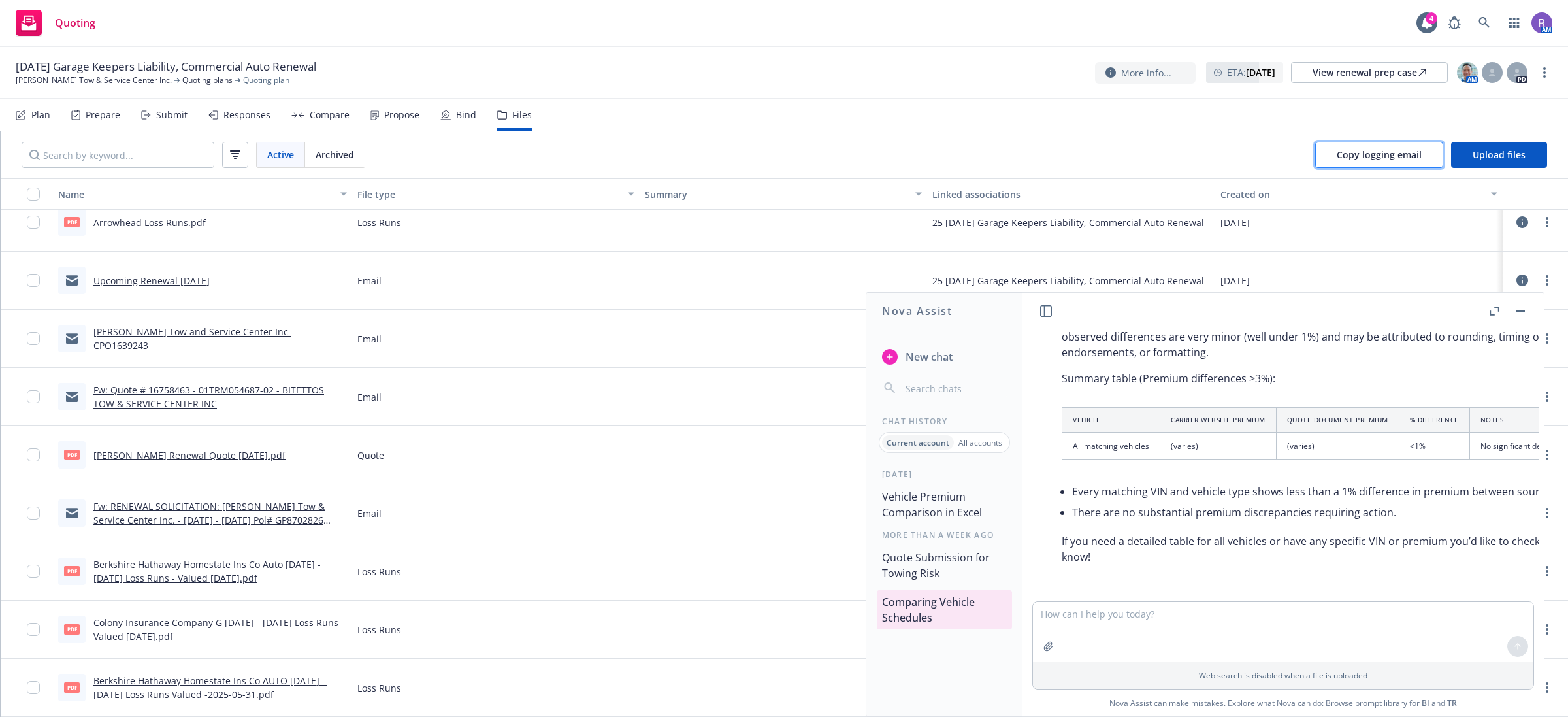
click at [1419, 153] on span "Copy logging email" at bounding box center [1379, 155] width 85 height 12
click at [400, 105] on div "Propose" at bounding box center [395, 115] width 49 height 31
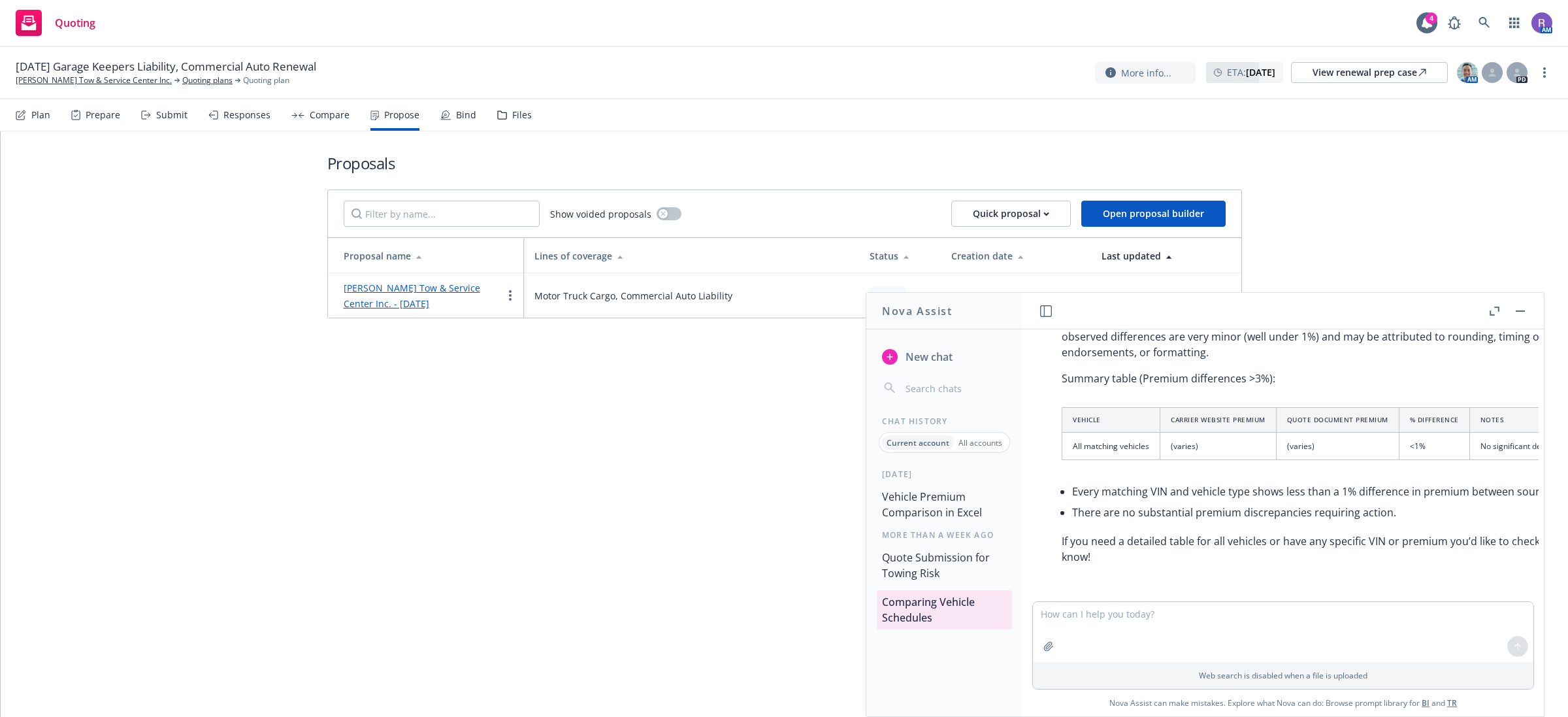
click at [465, 110] on div "Bind" at bounding box center [466, 115] width 20 height 10
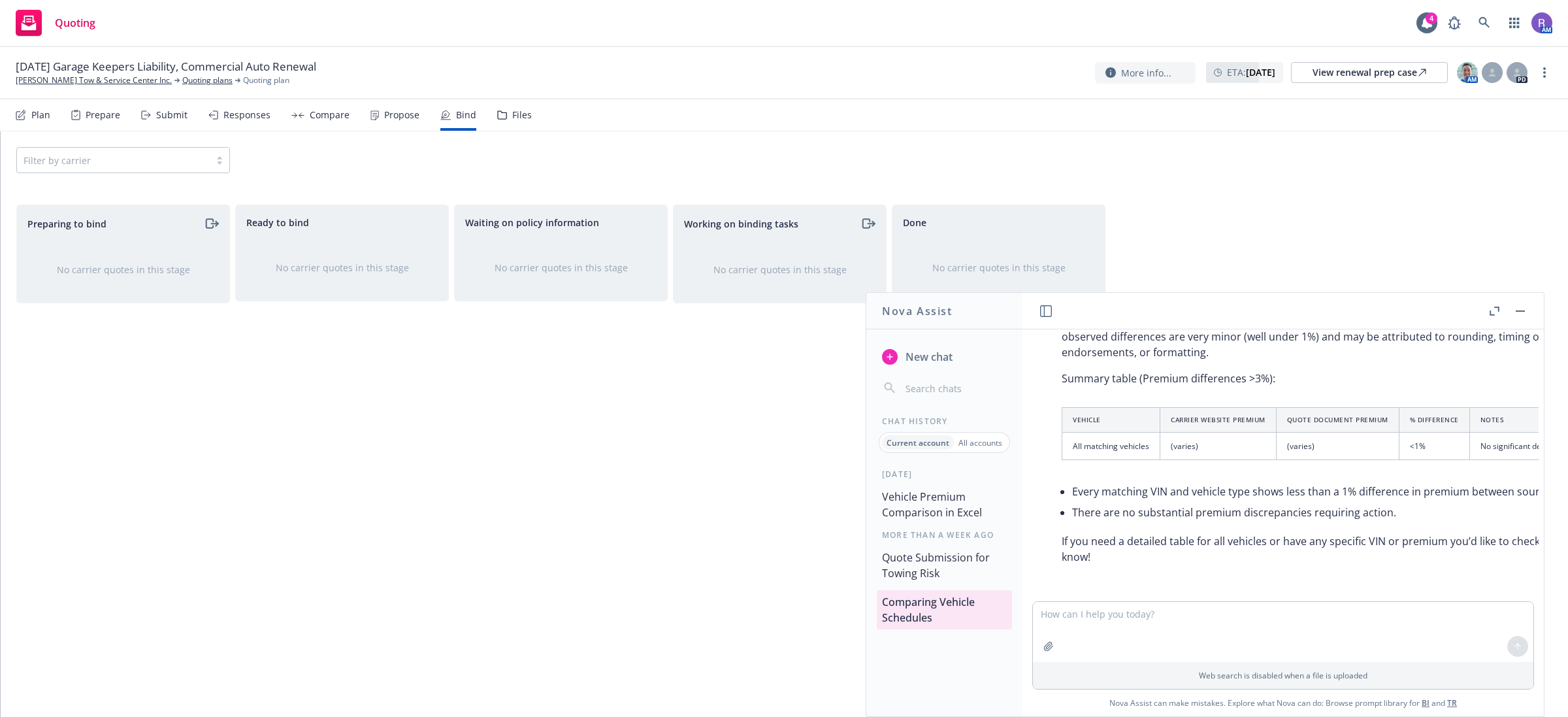
click at [519, 124] on div "Files" at bounding box center [514, 115] width 35 height 31
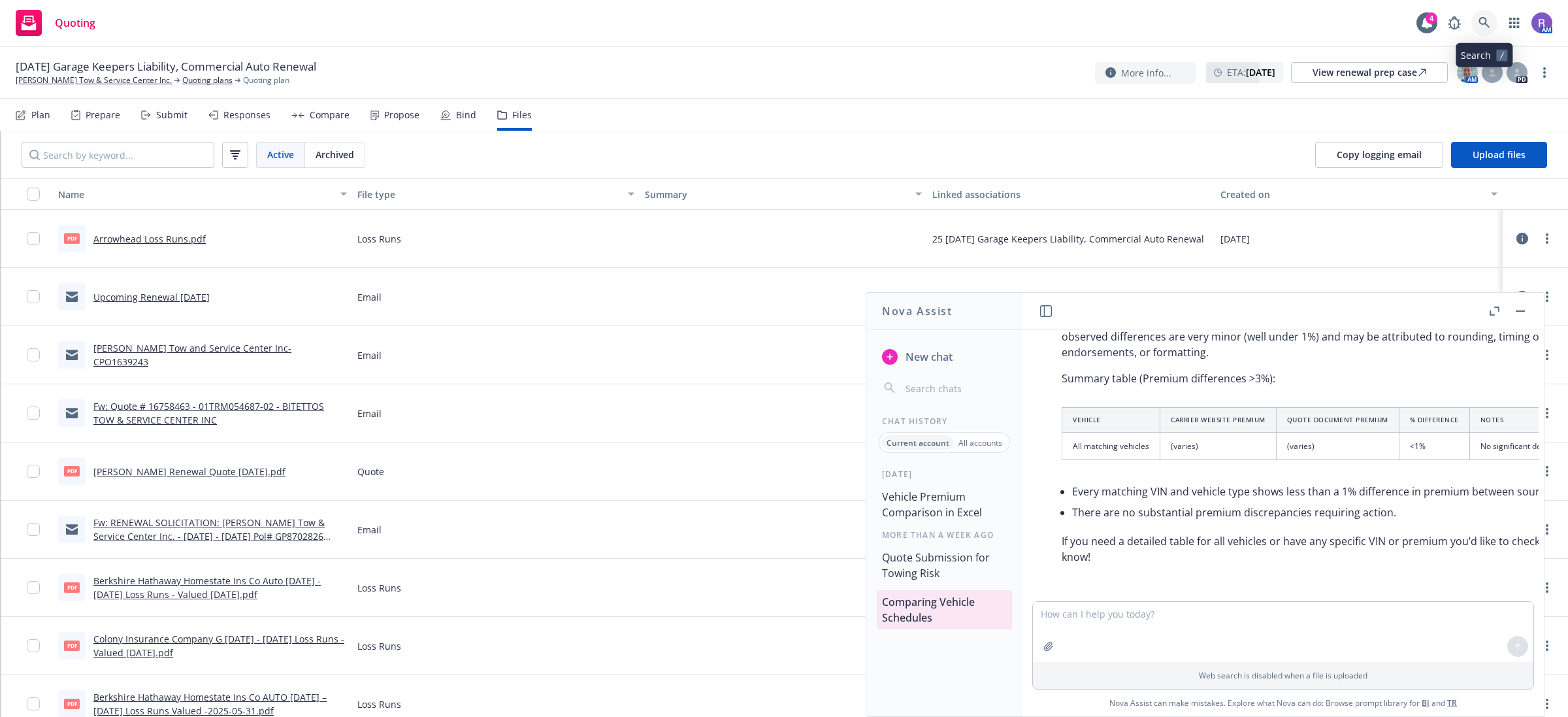
click at [1479, 21] on icon at bounding box center [1484, 22] width 12 height 12
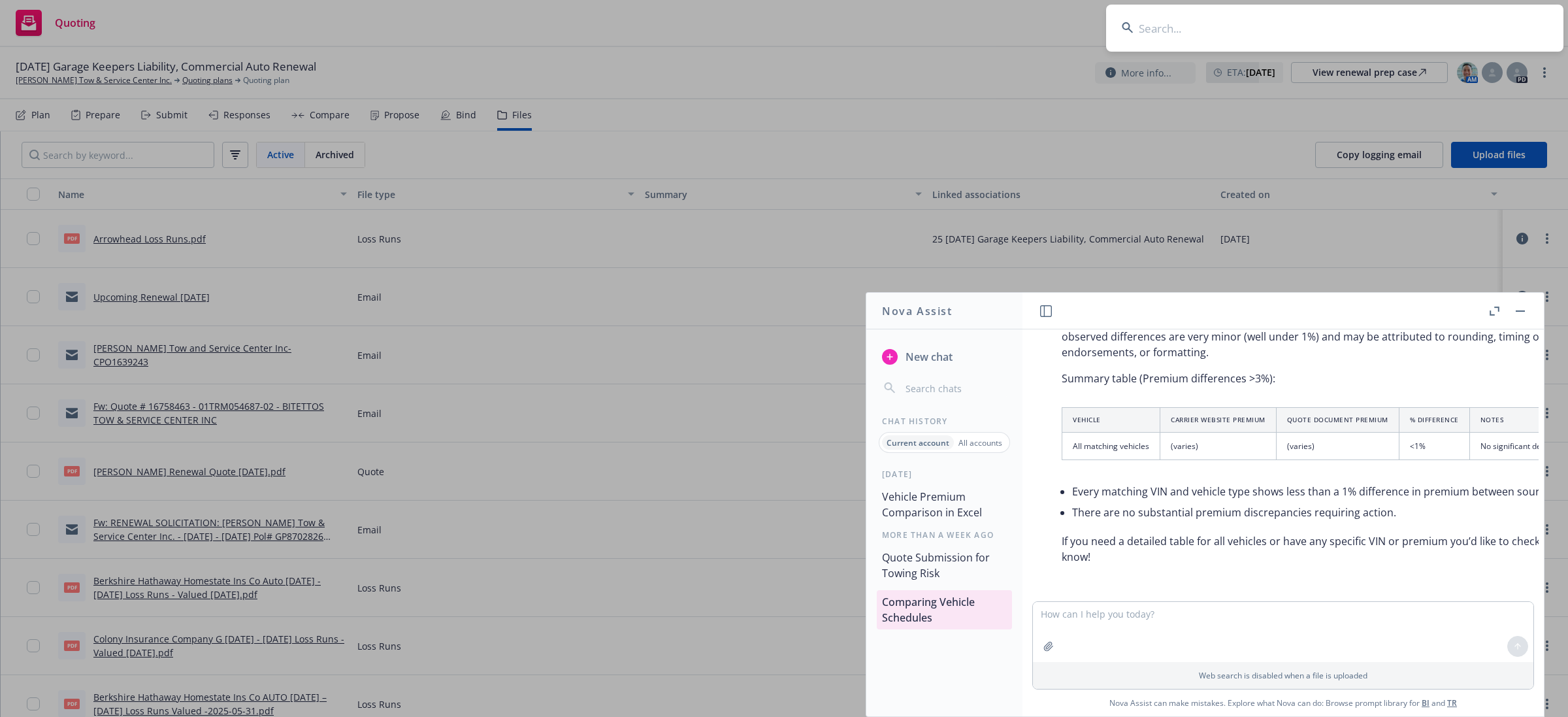
click at [1469, 23] on input at bounding box center [1334, 28] width 457 height 47
type input "wholesure"
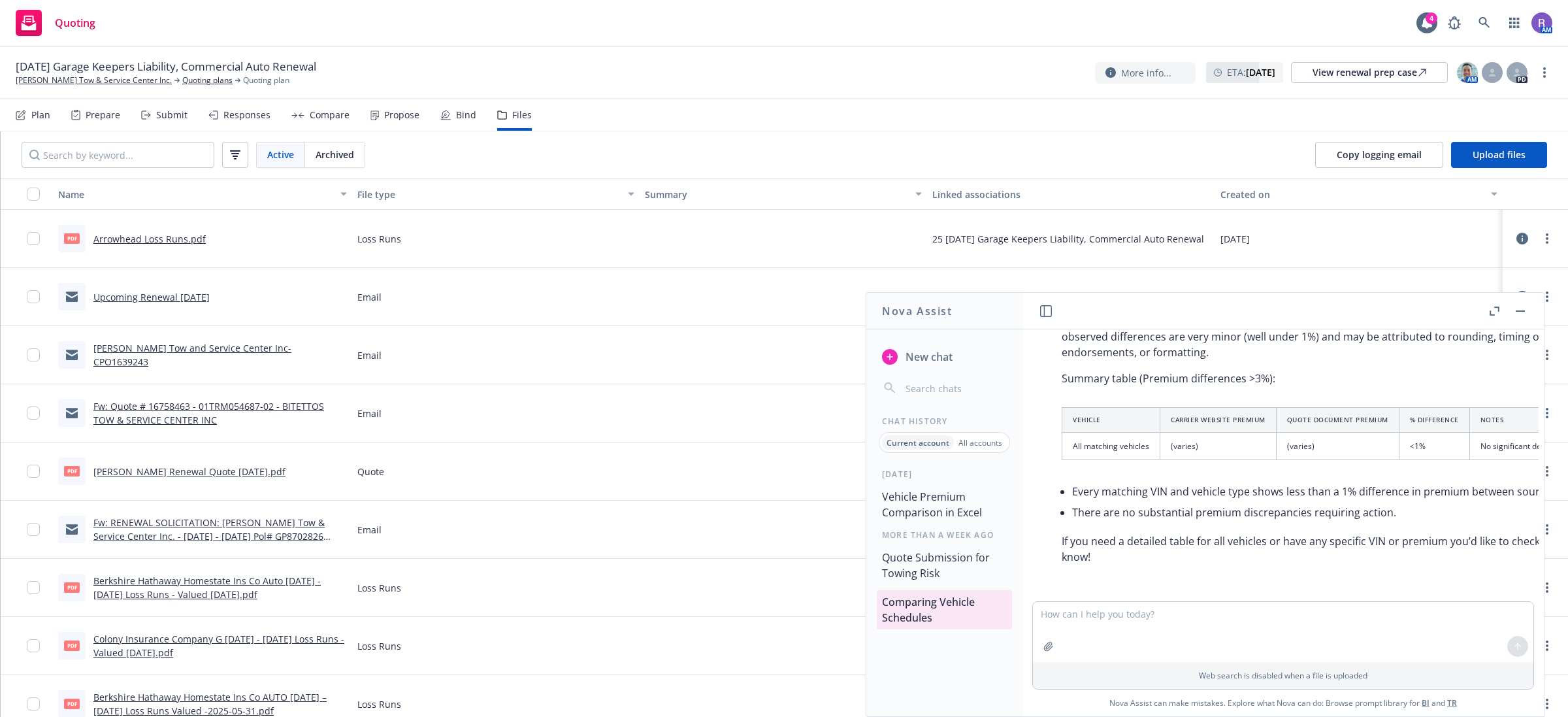
click at [690, 53] on div "[DATE] Garage Keepers Liability, Commercial Auto Renewal [PERSON_NAME] Tow & Se…" at bounding box center [784, 73] width 1568 height 52
click at [1250, 318] on header at bounding box center [1283, 311] width 521 height 37
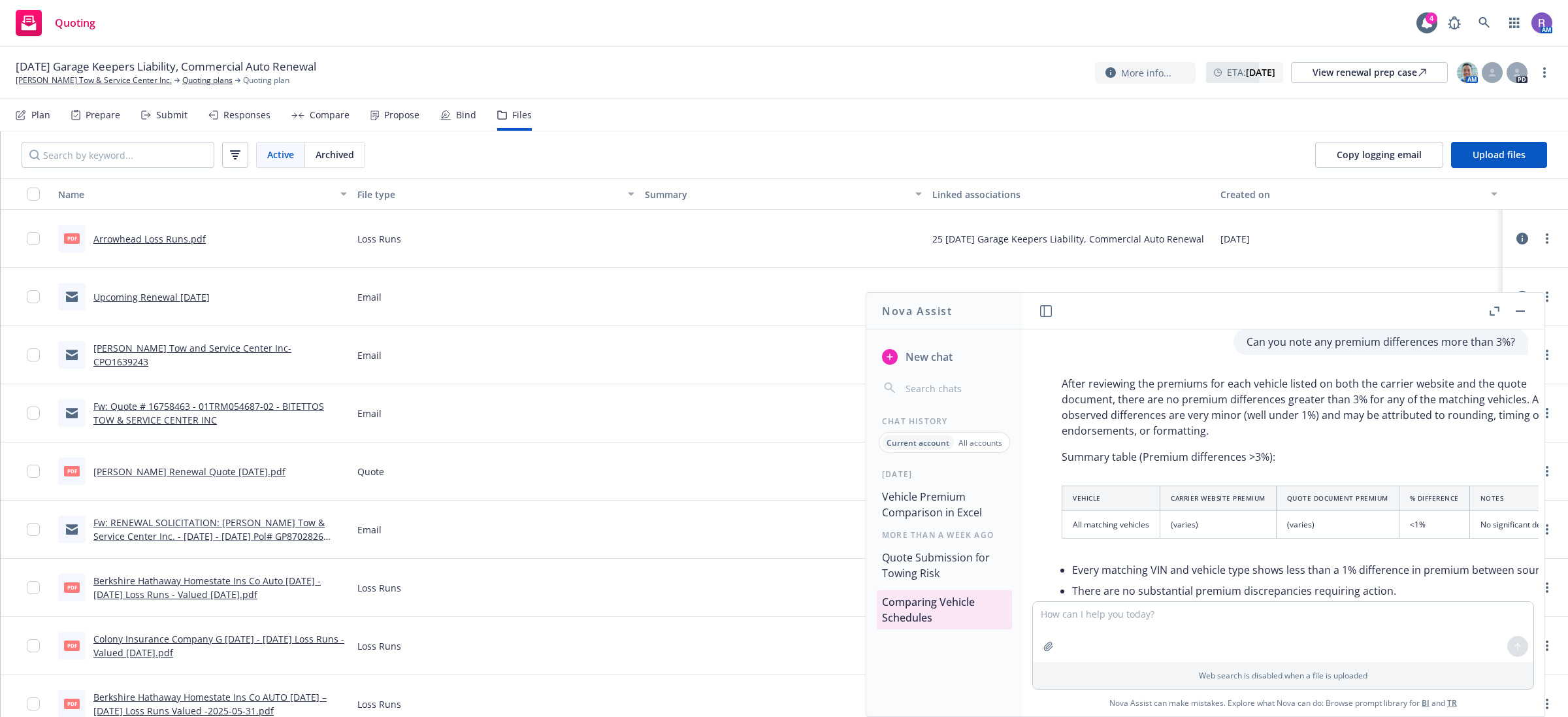
scroll to position [883, 0]
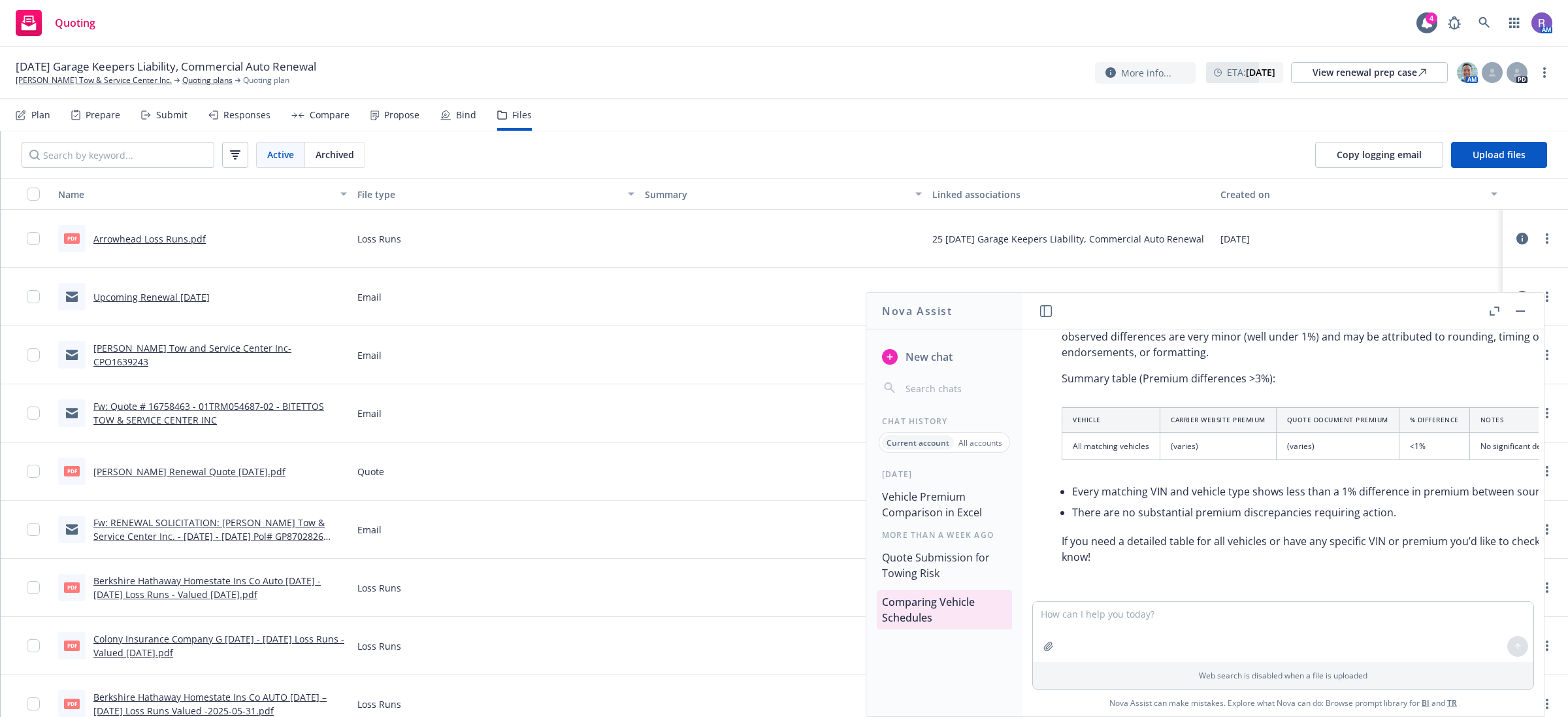
click at [1523, 304] on button "button" at bounding box center [1520, 311] width 16 height 16
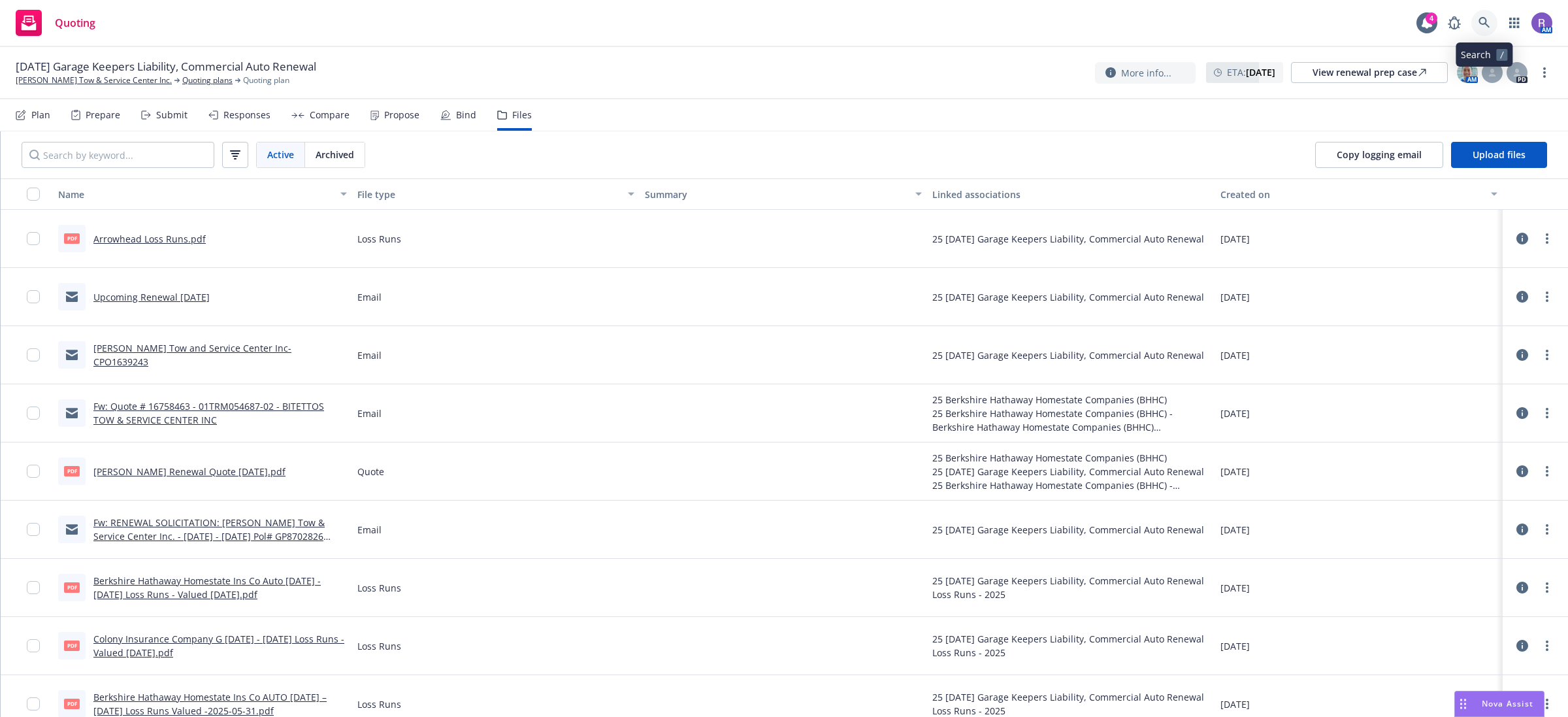
click at [1490, 29] on link at bounding box center [1485, 22] width 26 height 26
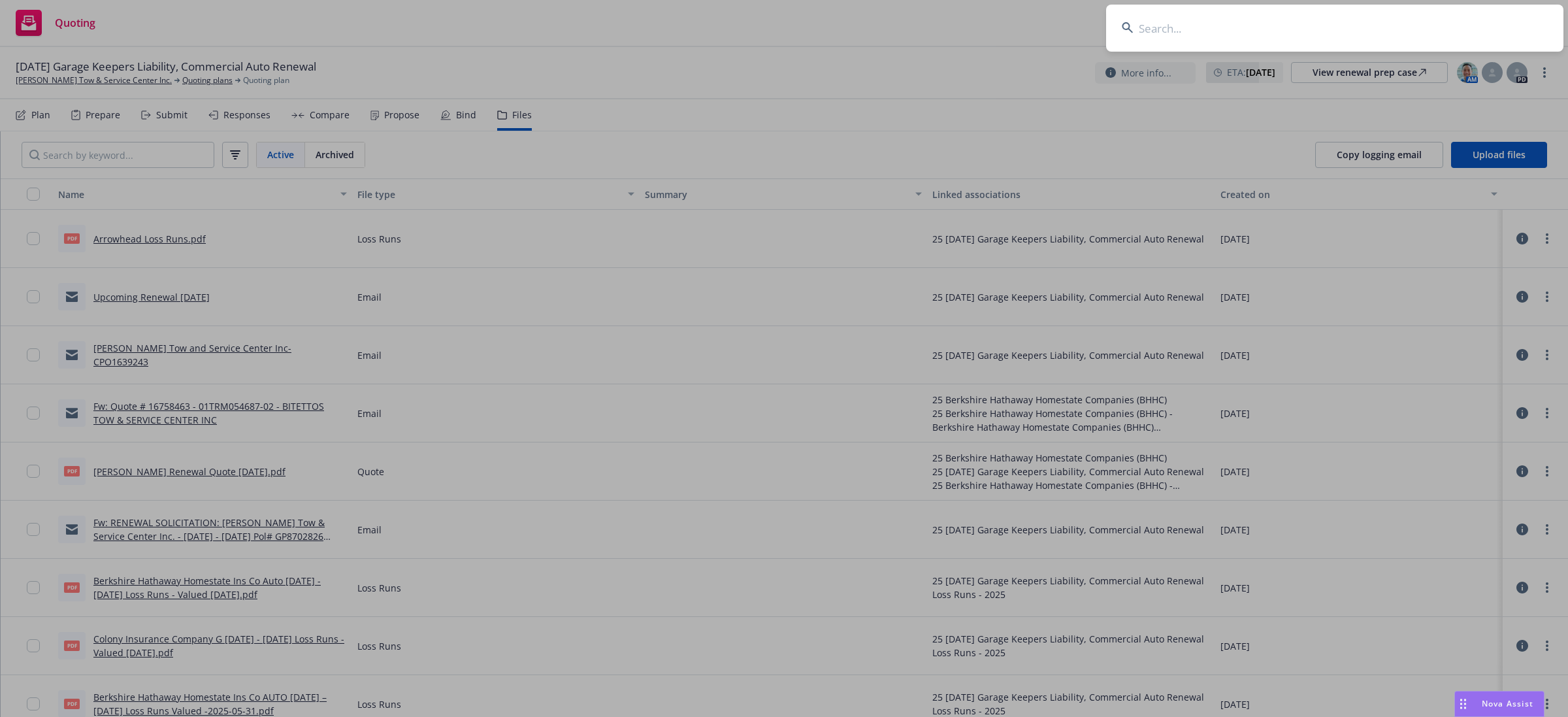
click at [1419, 24] on input at bounding box center [1334, 28] width 457 height 47
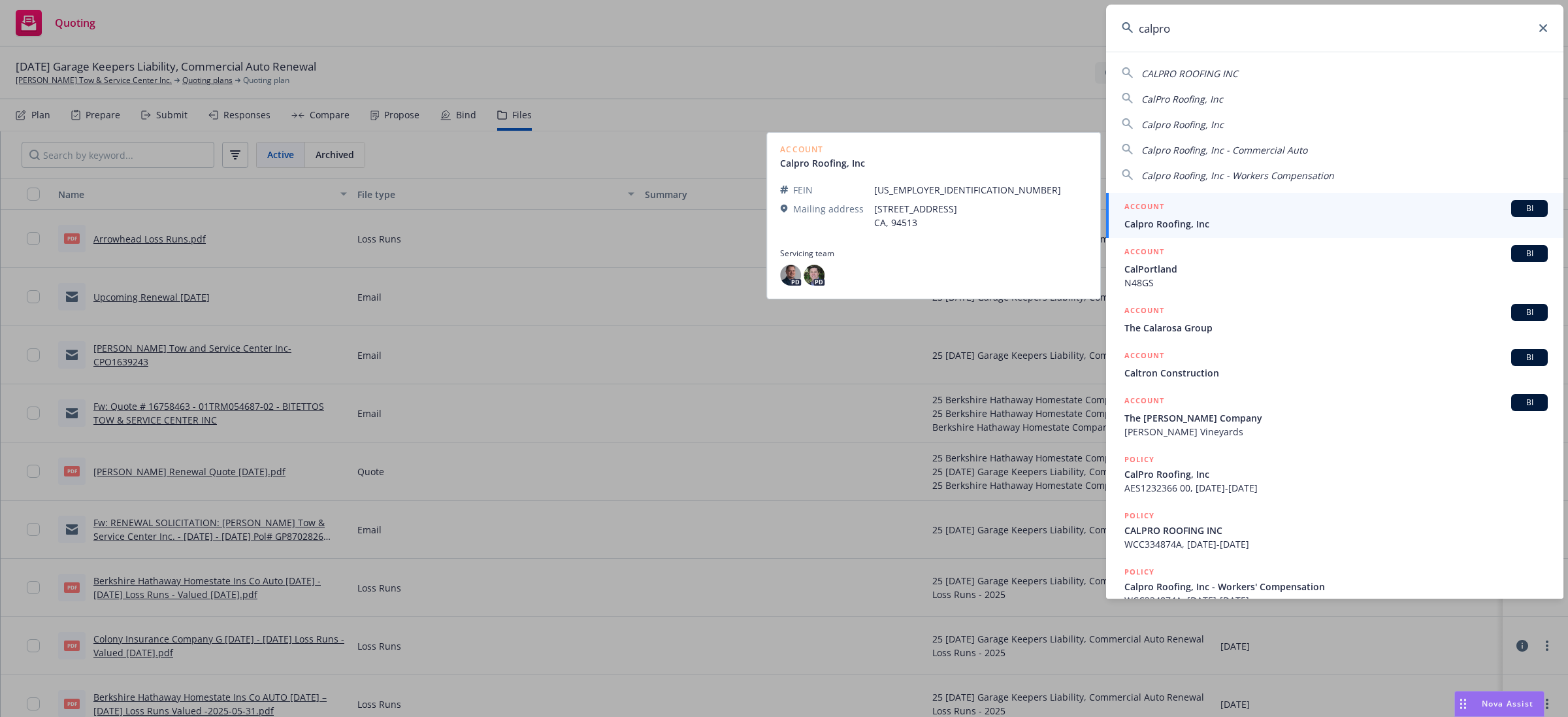
type input "calpro"
click at [1291, 215] on div "ACCOUNT BI" at bounding box center [1336, 208] width 423 height 17
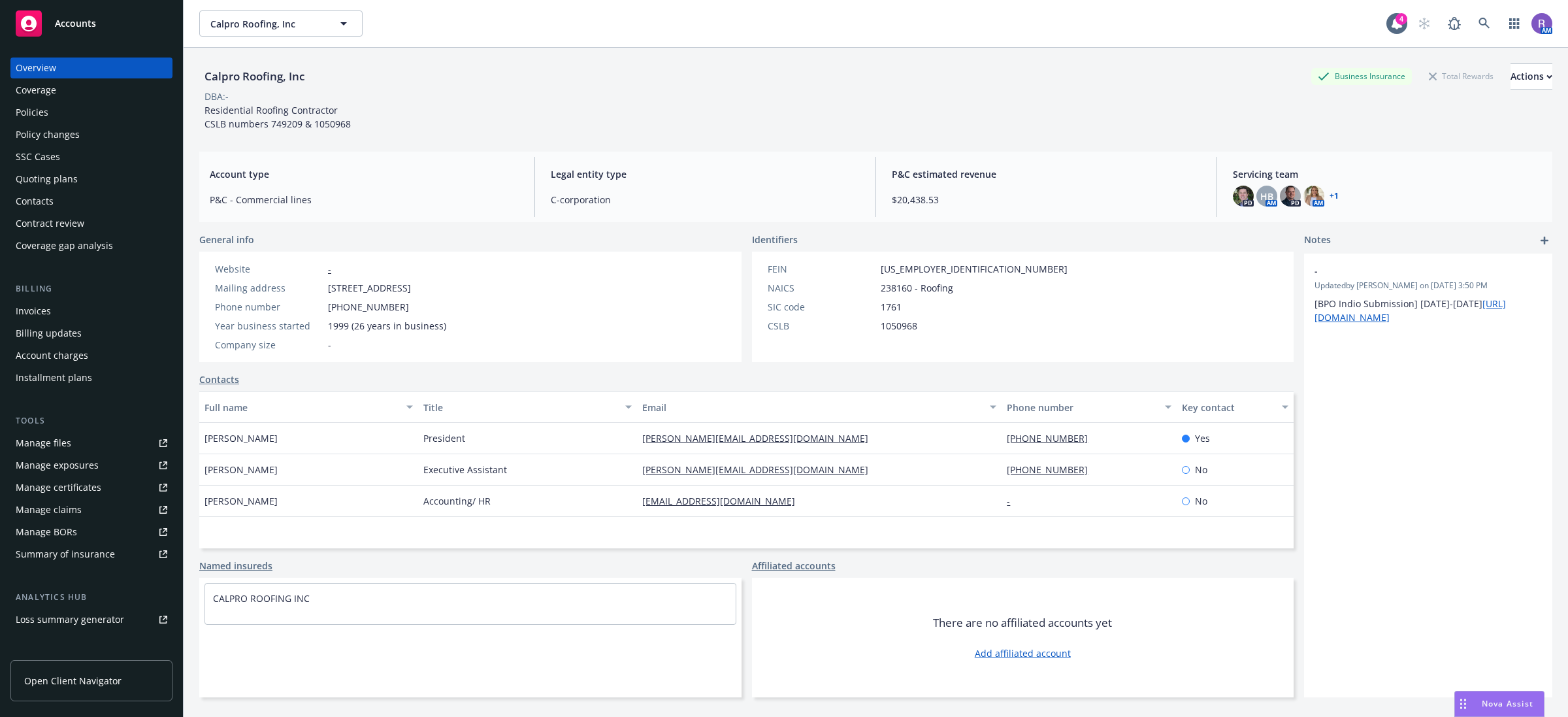
click at [34, 106] on div "Policies" at bounding box center [32, 112] width 33 height 21
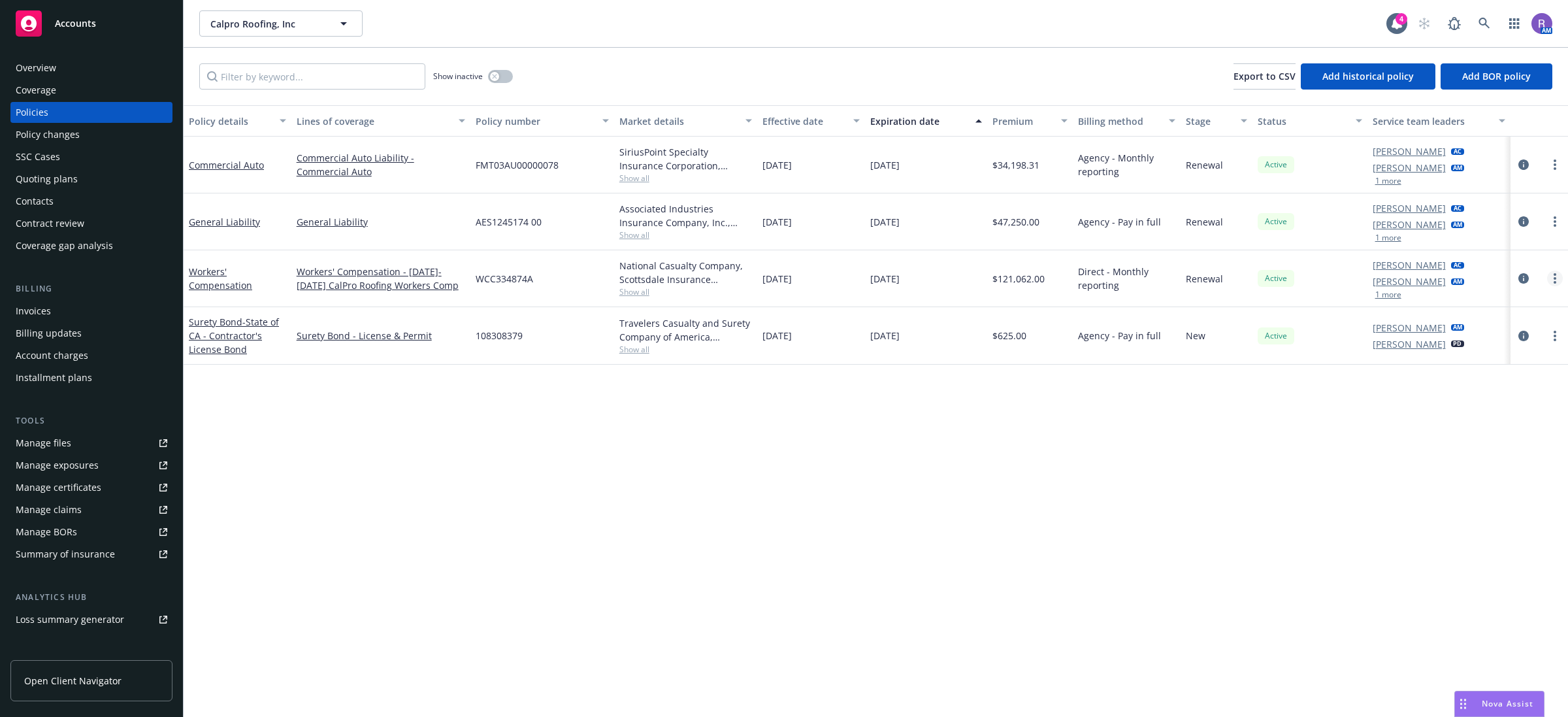
click at [1552, 275] on link "more" at bounding box center [1555, 278] width 16 height 16
click at [1471, 459] on link "Copy logging email" at bounding box center [1486, 462] width 153 height 26
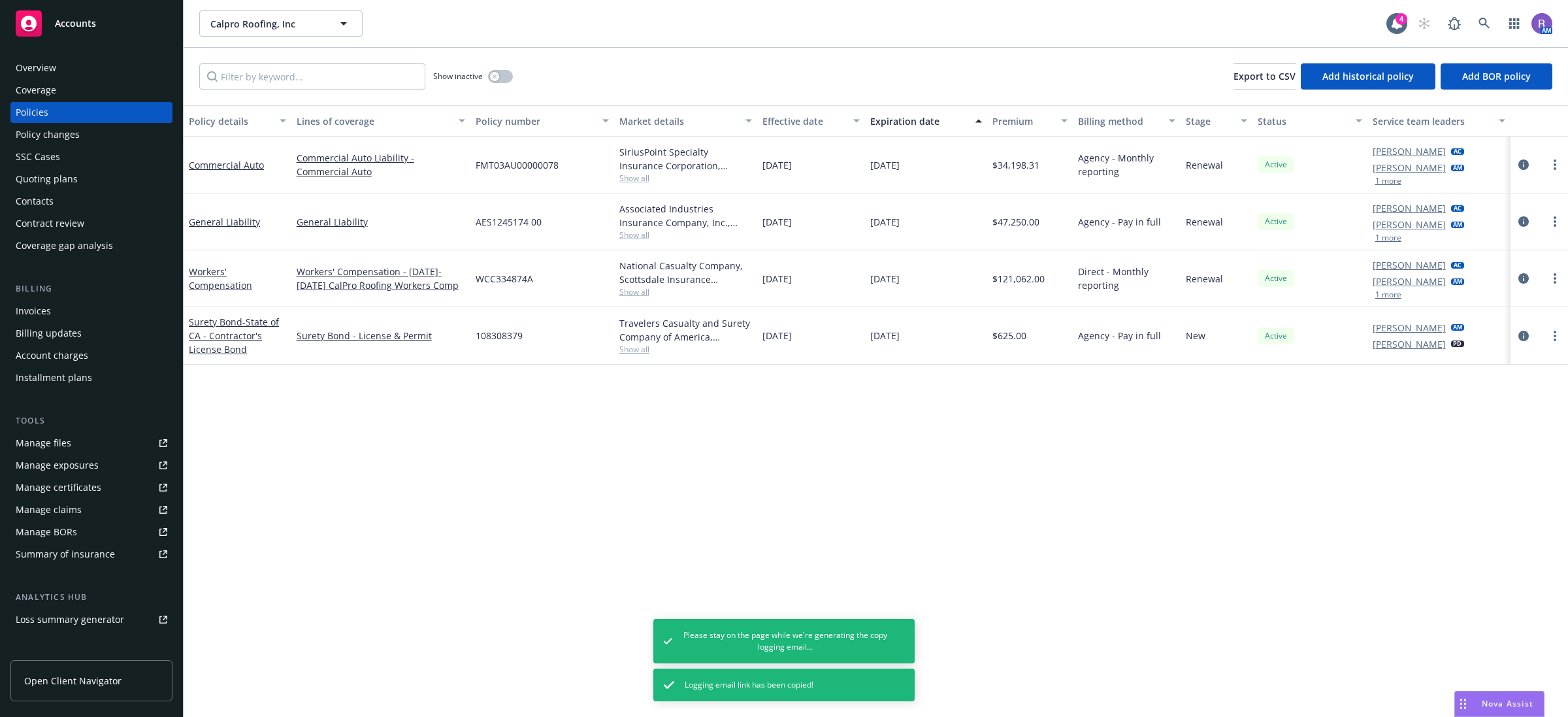
drag, startPoint x: 99, startPoint y: 70, endPoint x: 138, endPoint y: 76, distance: 39.5
click at [99, 70] on div "Overview" at bounding box center [91, 67] width 151 height 21
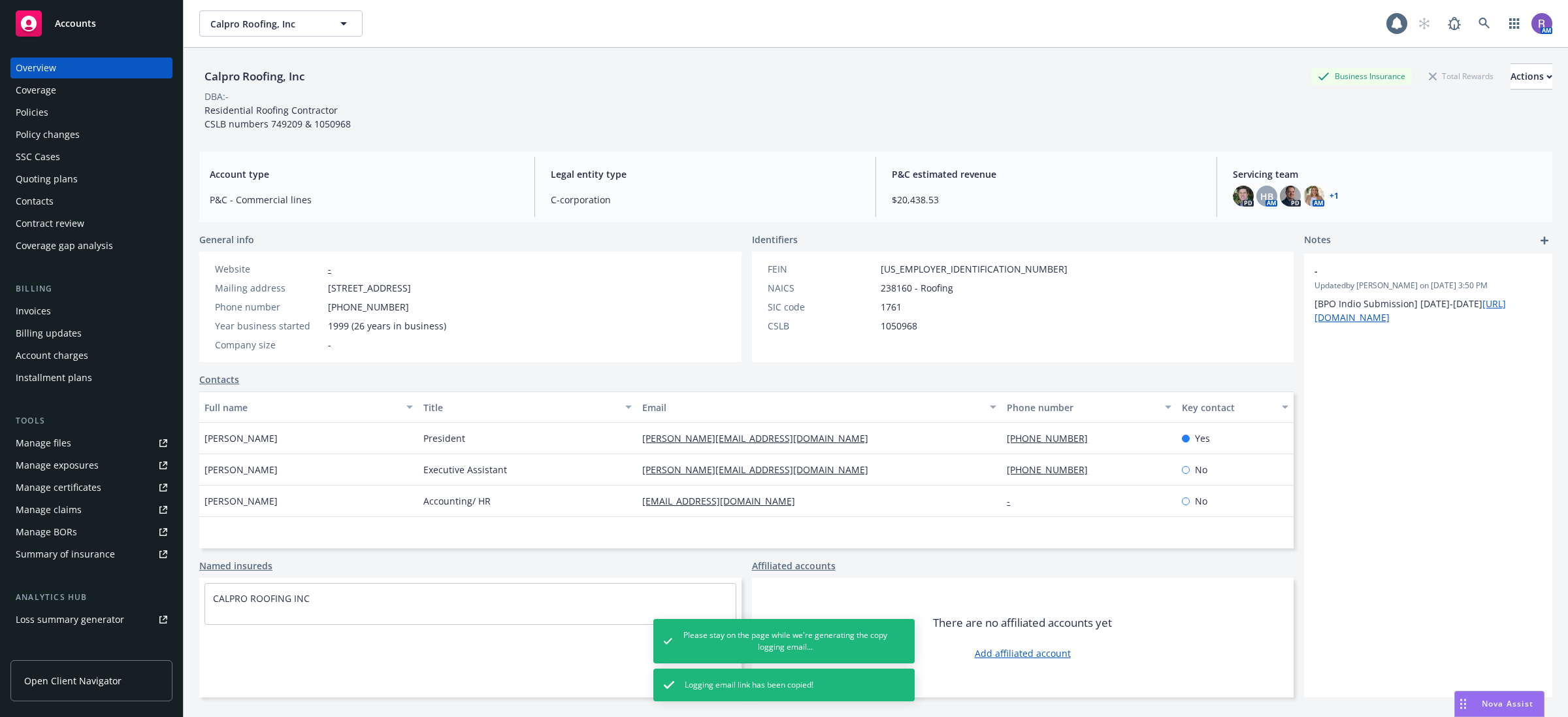
click at [268, 70] on div "Calpro Roofing, Inc" at bounding box center [254, 76] width 110 height 17
copy div "Calpro Roofing, Inc"
